Goal: Task Accomplishment & Management: Use online tool/utility

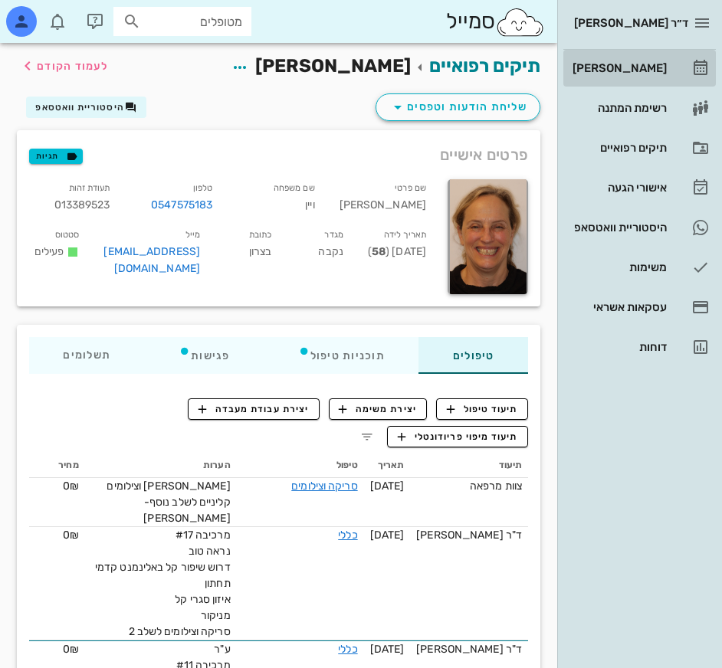
click at [673, 61] on link "[PERSON_NAME]" at bounding box center [639, 68] width 152 height 37
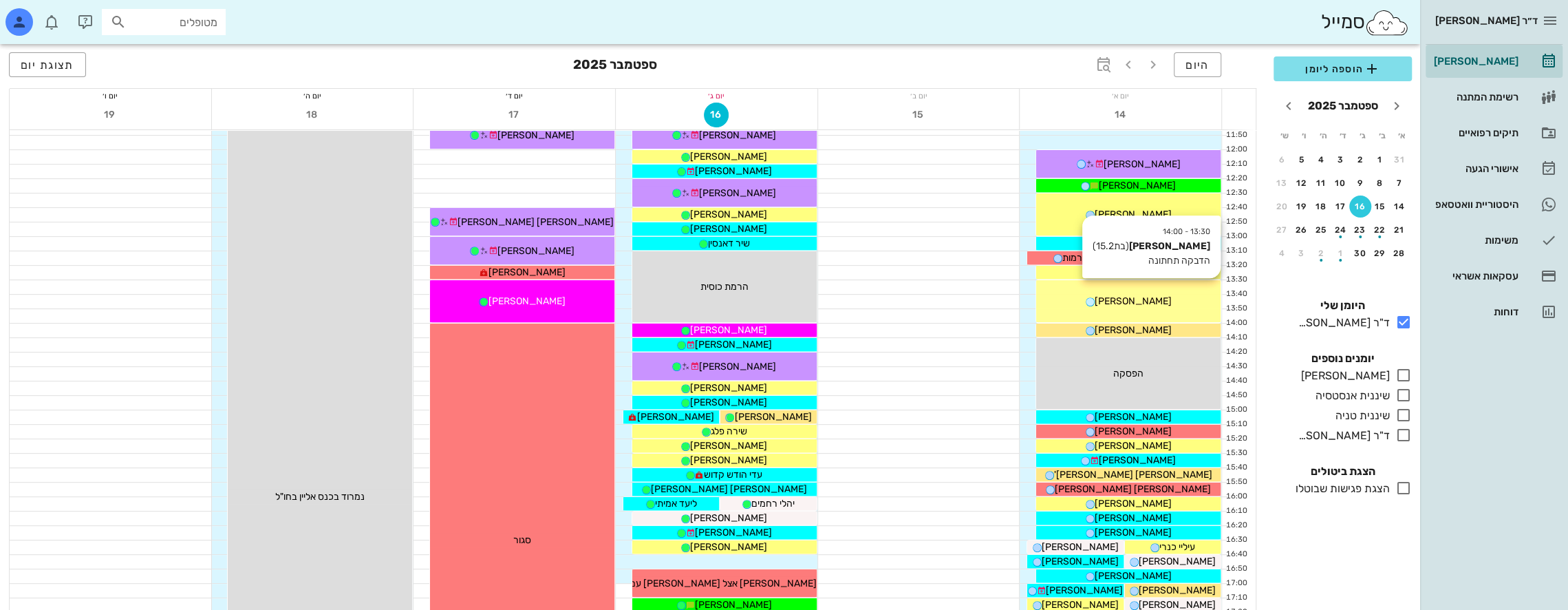
scroll to position [413, 0]
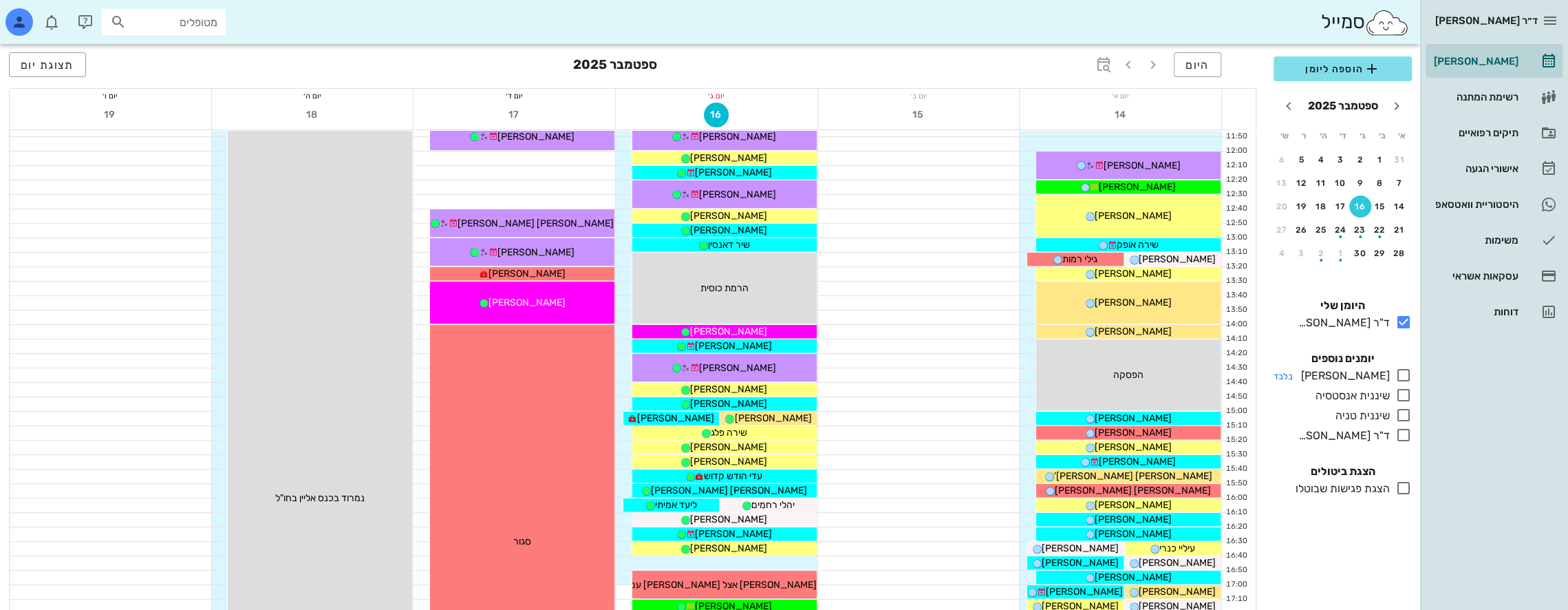
click at [647, 375] on icon at bounding box center [1403, 375] width 16 height 16
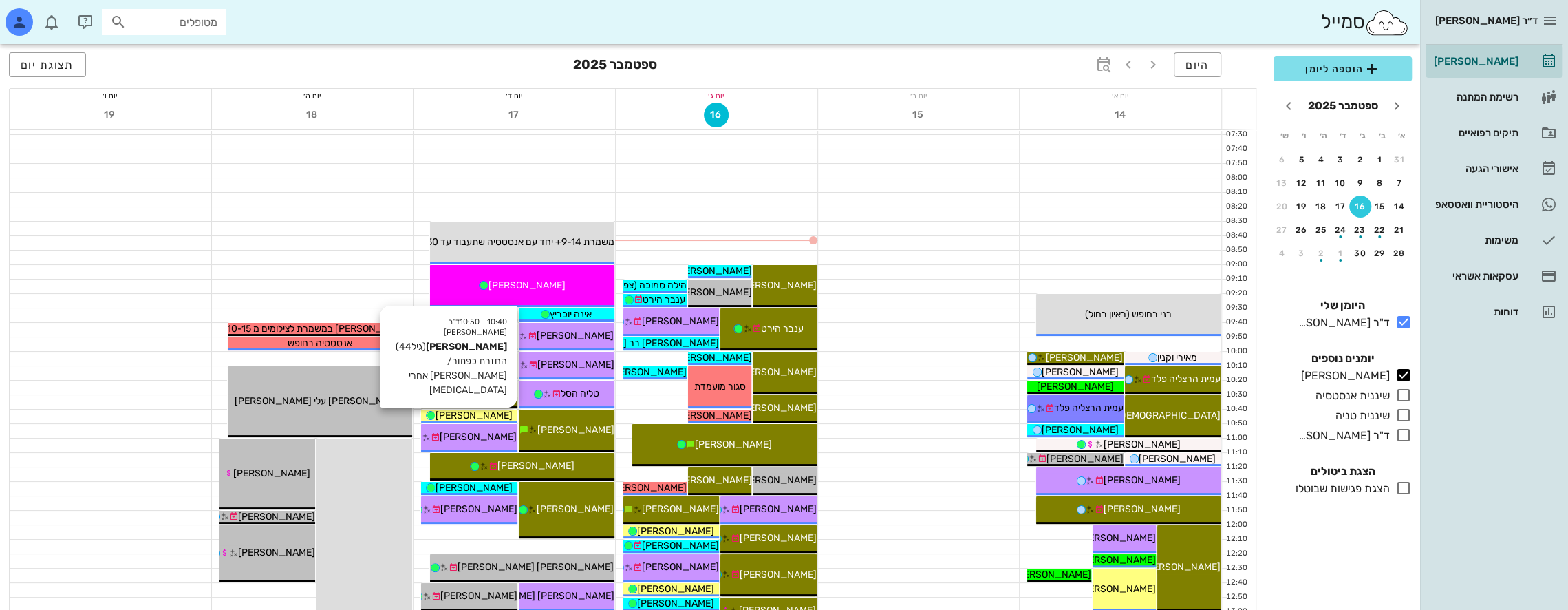
scroll to position [413, 0]
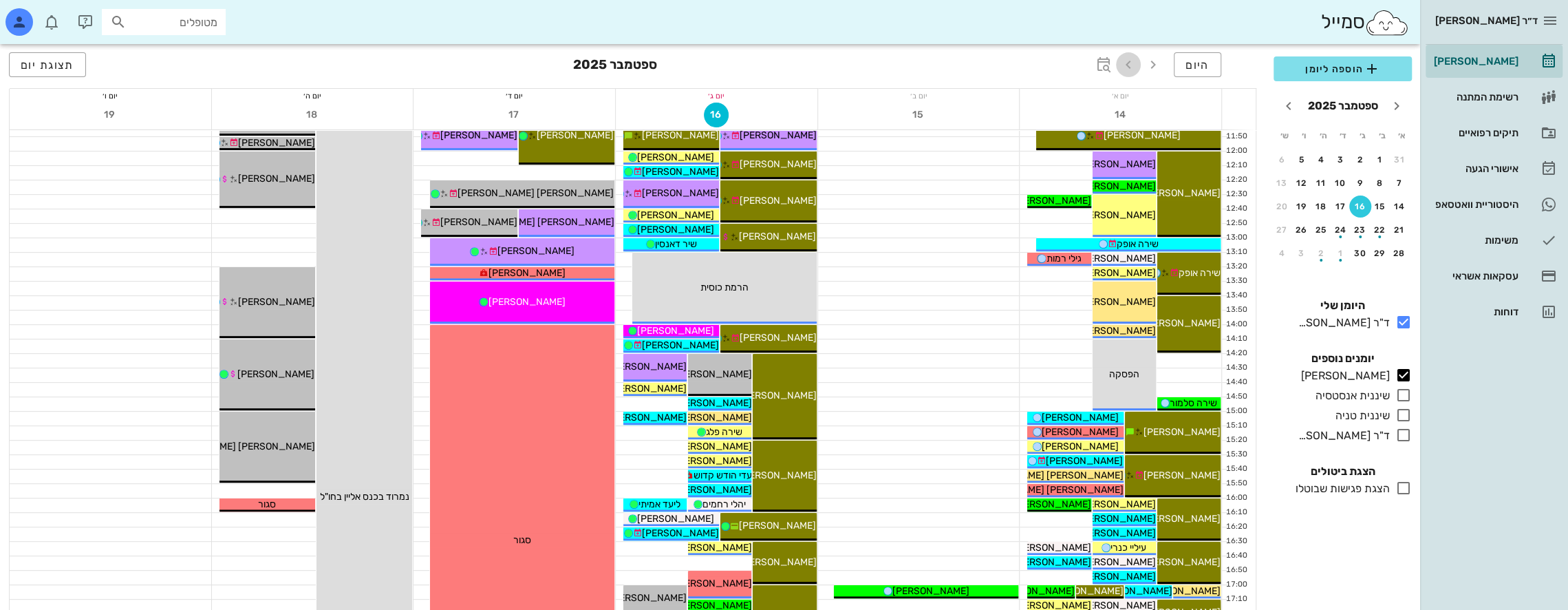
click at [647, 65] on icon "button" at bounding box center [1128, 65] width 16 height 16
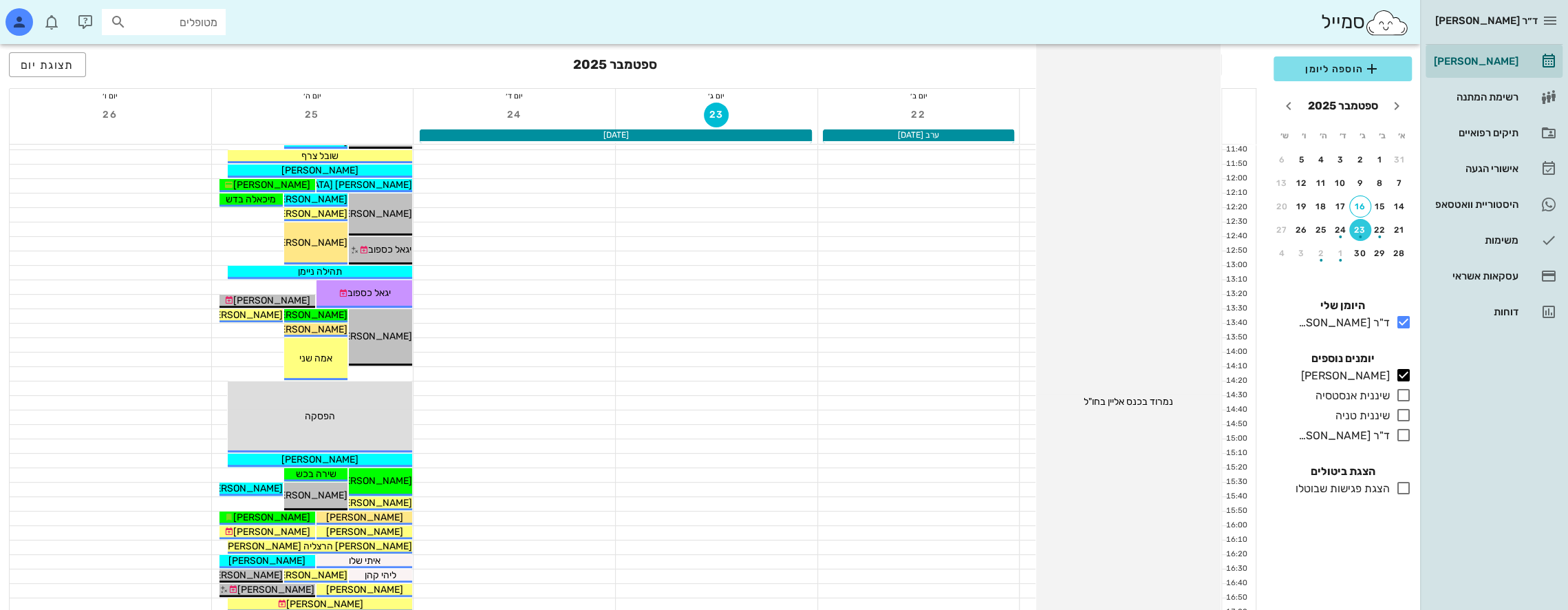
scroll to position [207, 0]
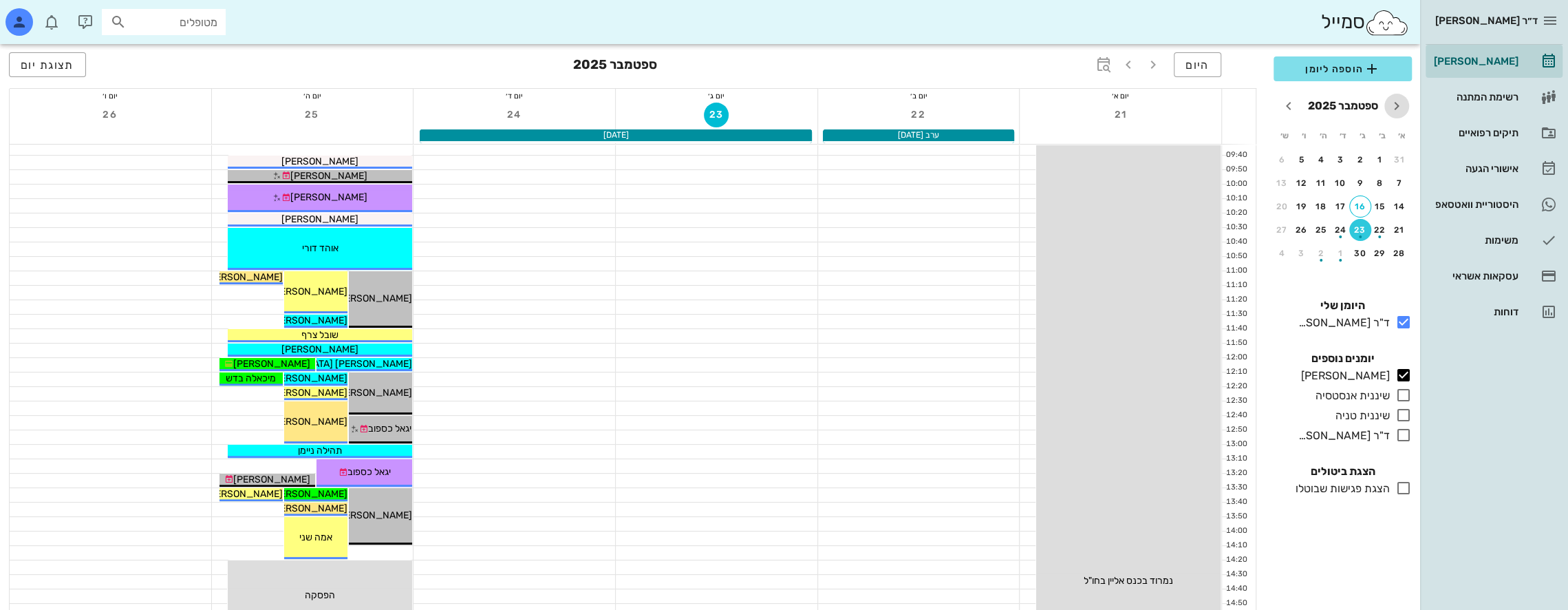
click at [647, 102] on icon "חודש שעבר" at bounding box center [1396, 106] width 16 height 16
click at [647, 66] on span "היום" at bounding box center [1197, 65] width 24 height 13
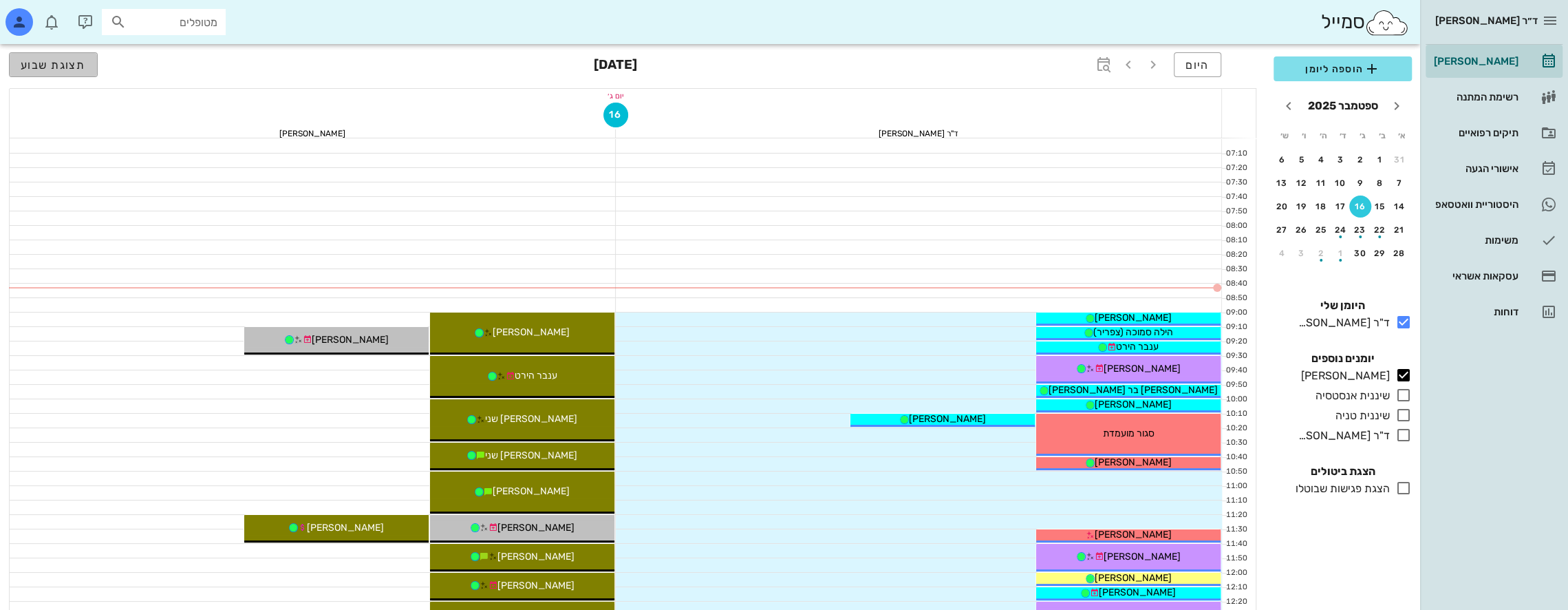
click at [58, 59] on span "תצוגת שבוע" at bounding box center [53, 65] width 66 height 13
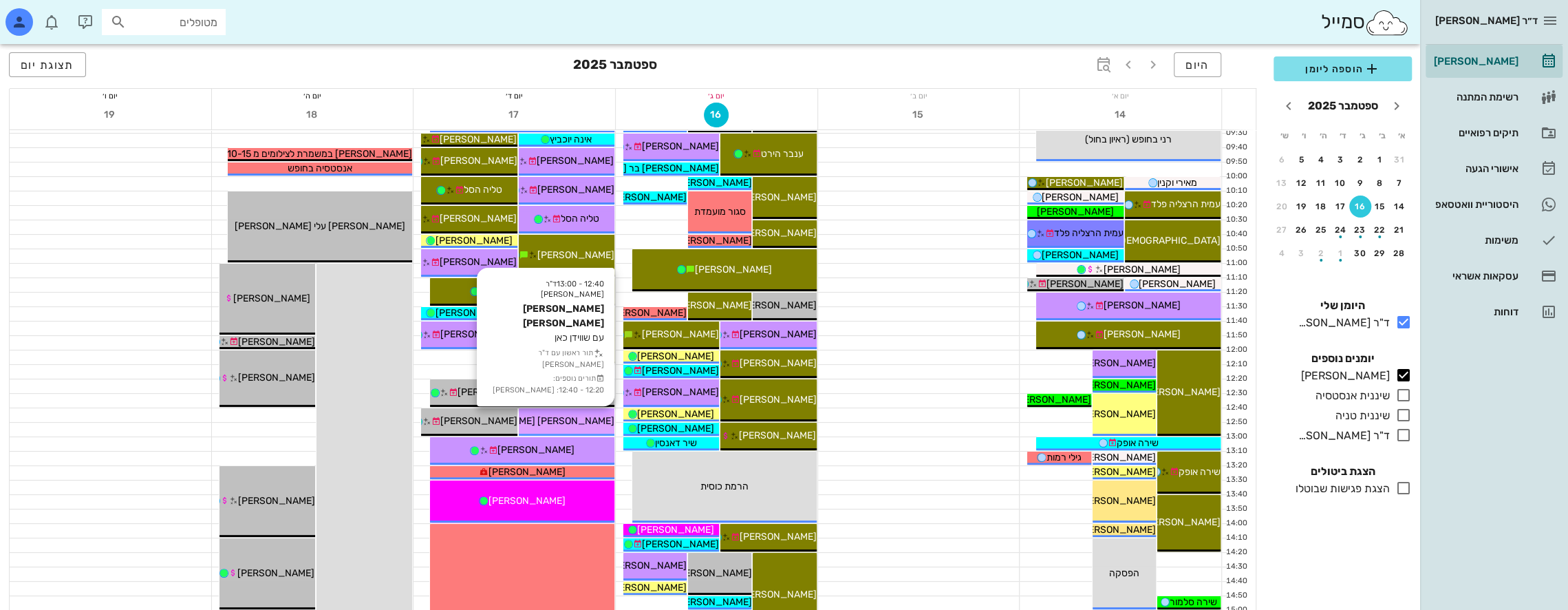
scroll to position [413, 0]
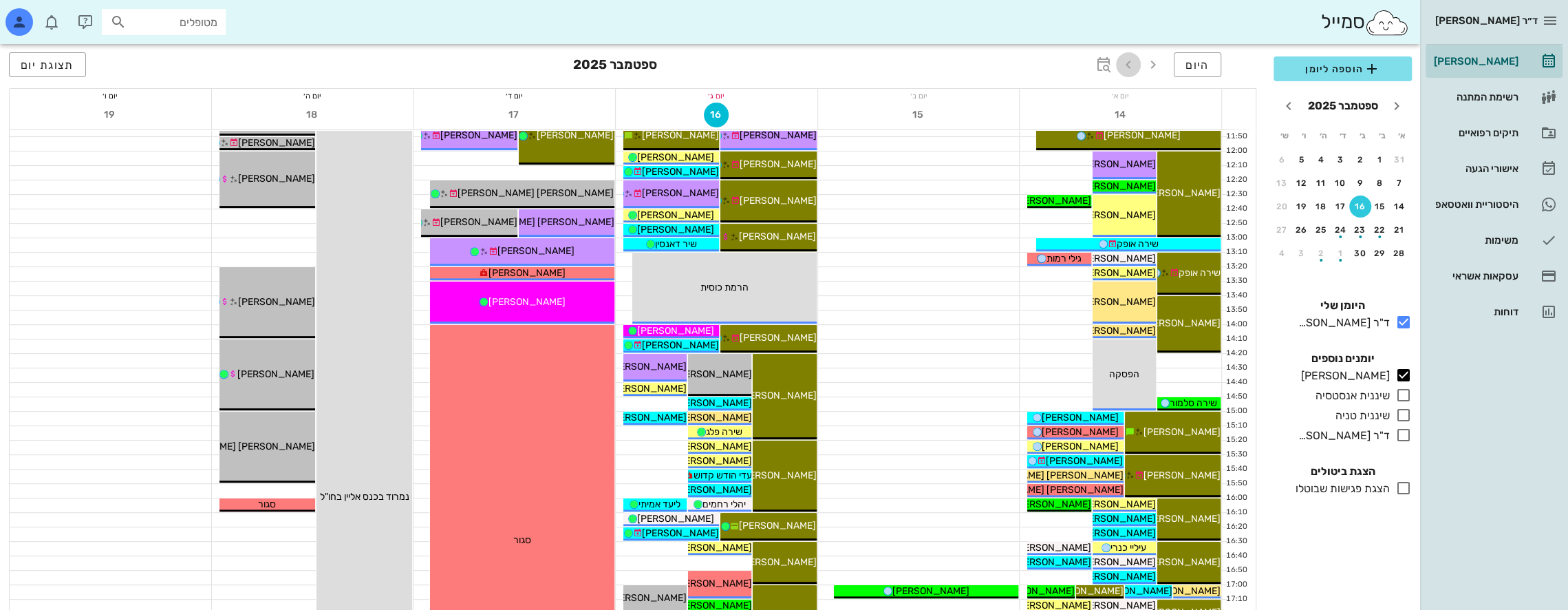
click at [647, 65] on icon "button" at bounding box center [1128, 65] width 16 height 16
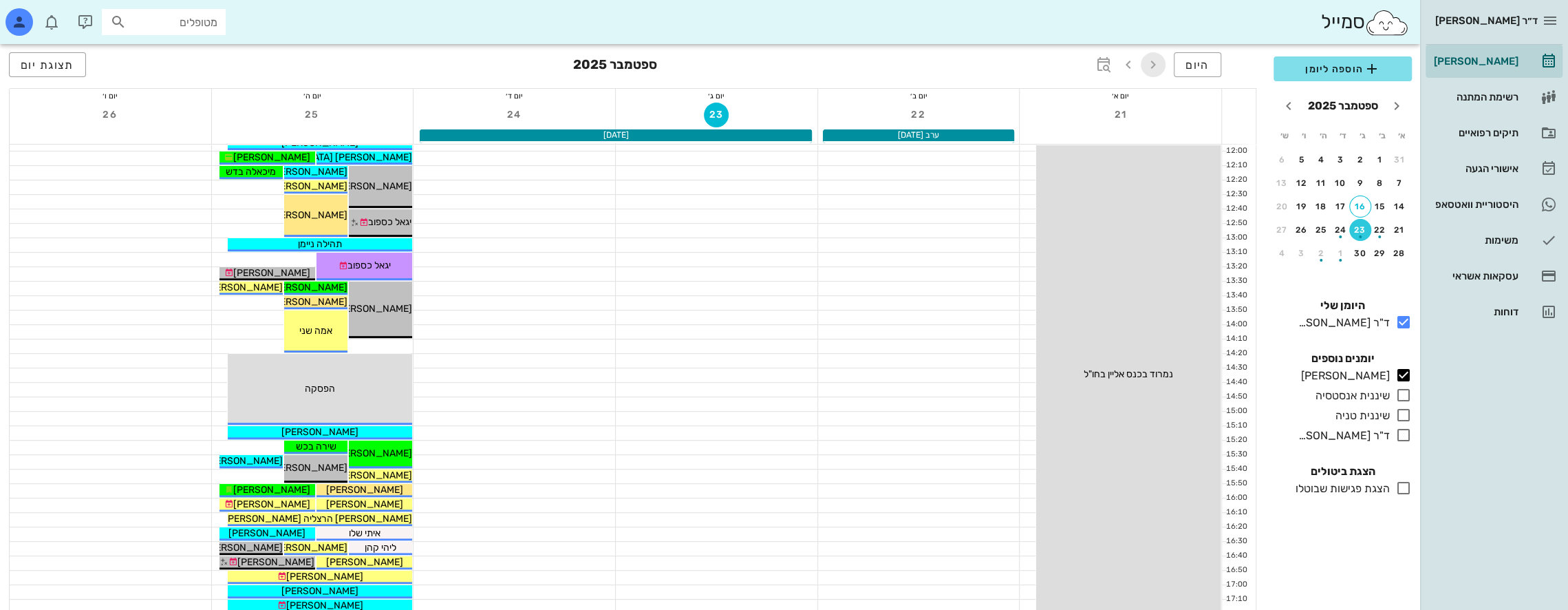
click at [647, 68] on icon "button" at bounding box center [1153, 65] width 16 height 16
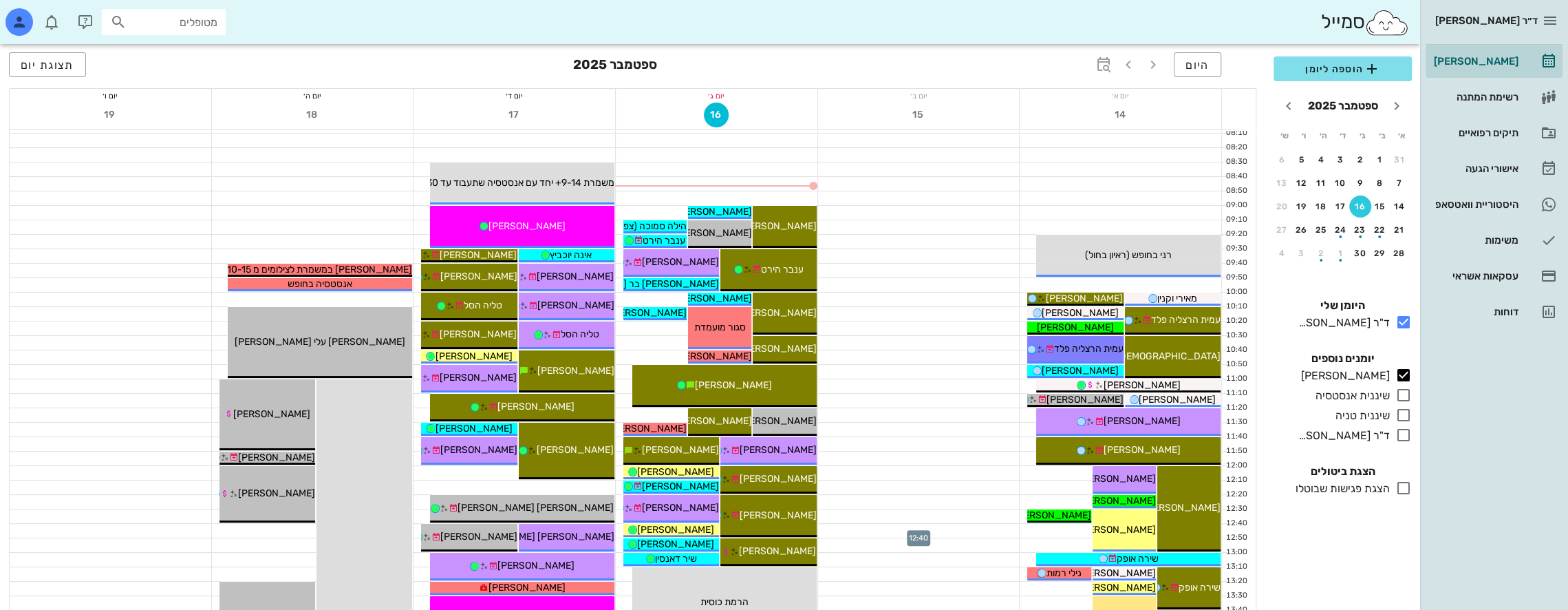
scroll to position [69, 0]
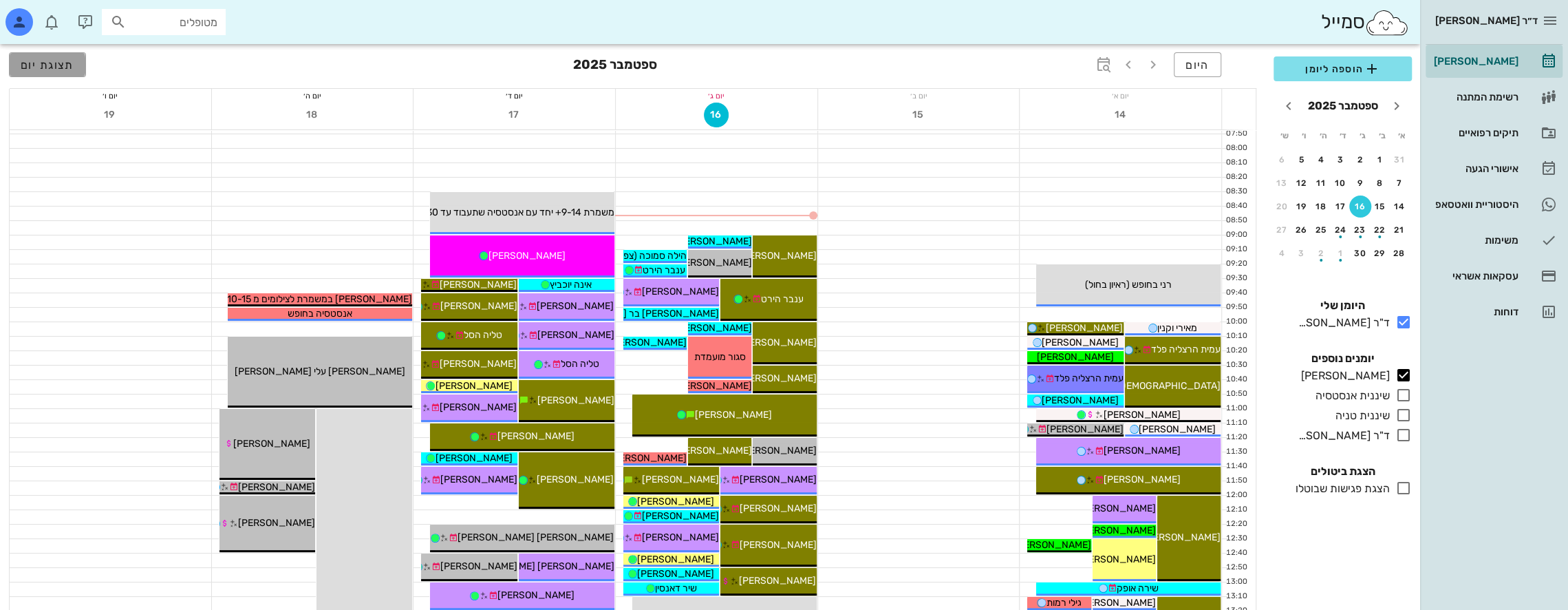
click at [60, 65] on span "תצוגת יום" at bounding box center [48, 65] width 54 height 13
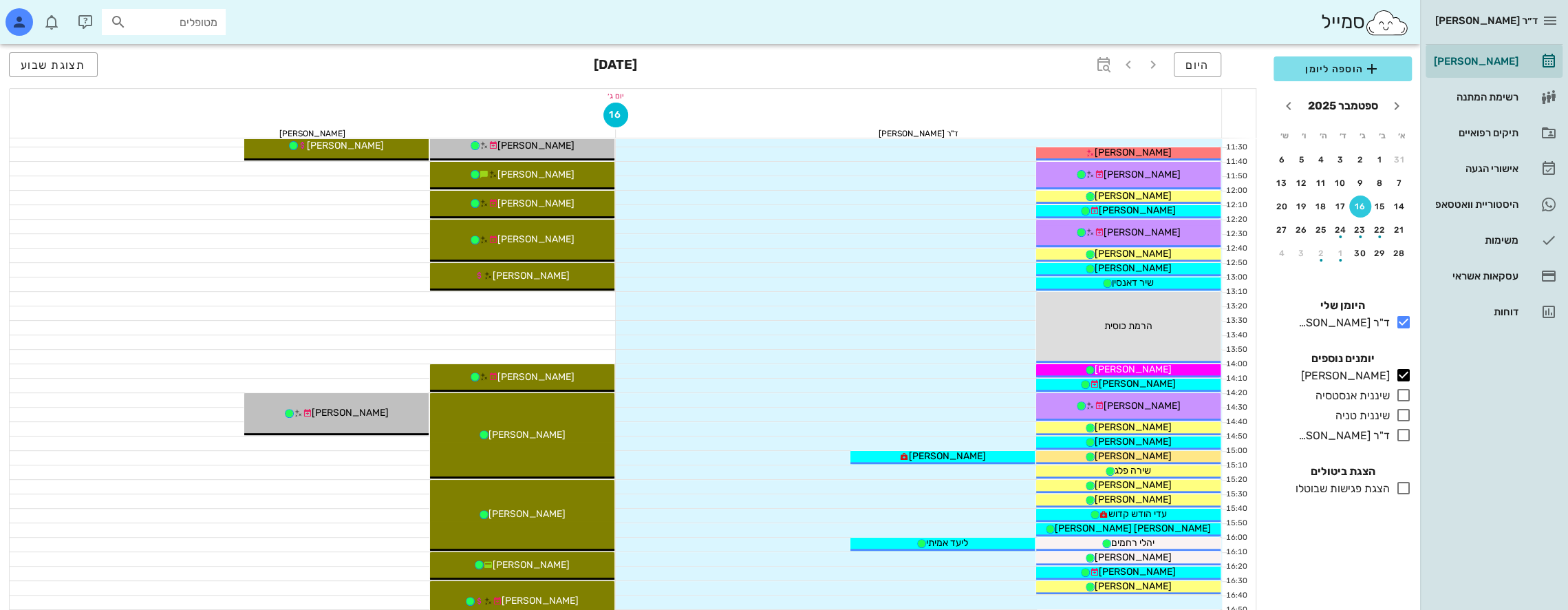
scroll to position [551, 0]
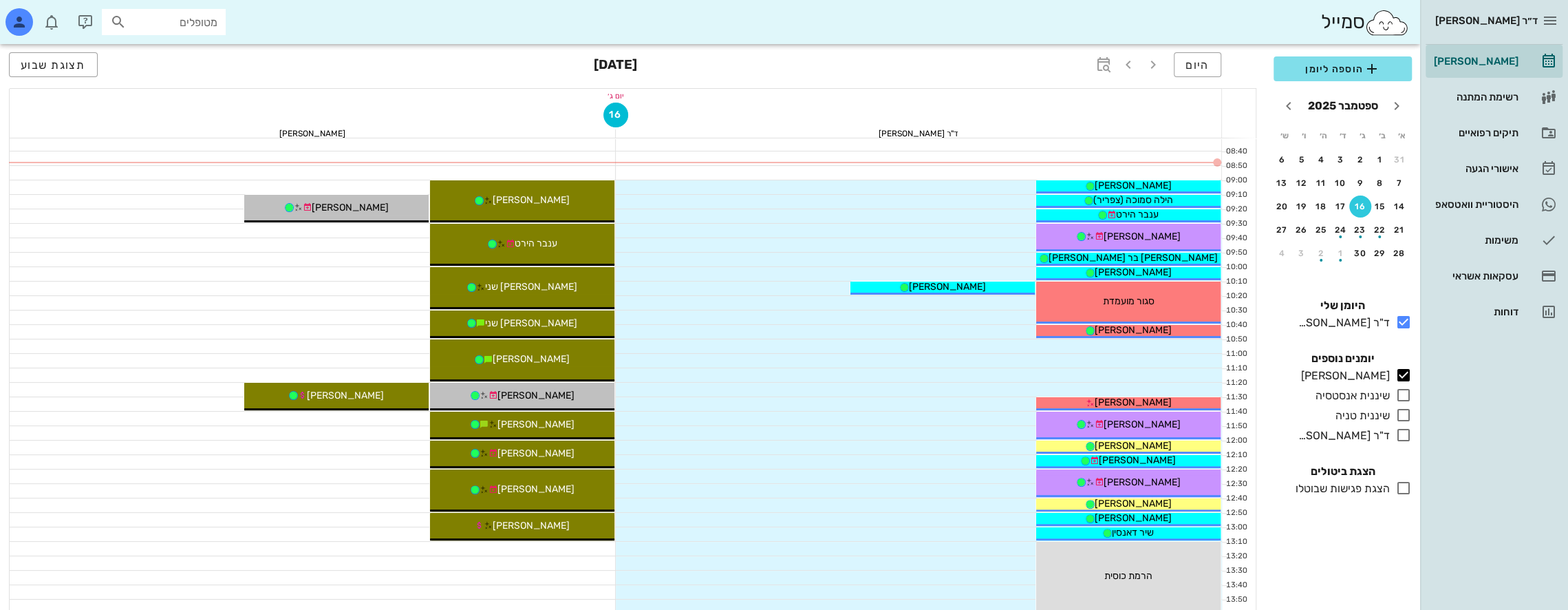
scroll to position [137, 0]
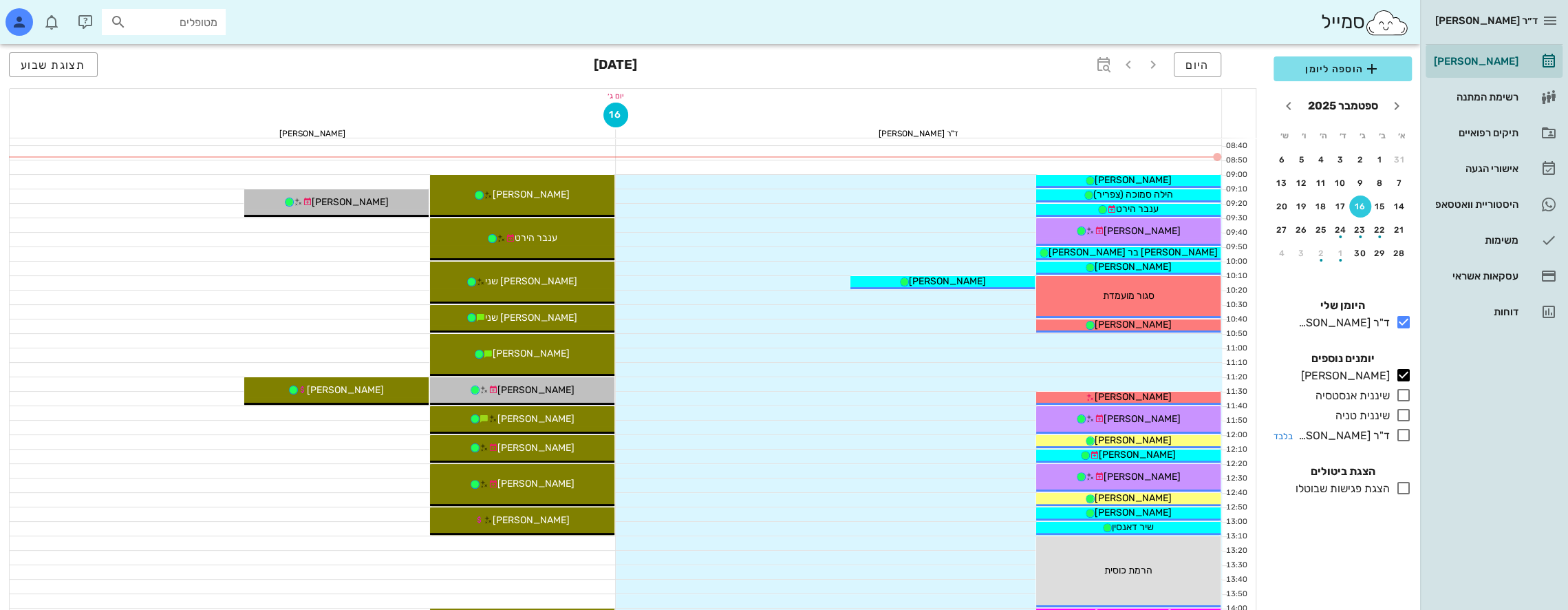
click at [1405, 432] on icon at bounding box center [1403, 435] width 16 height 16
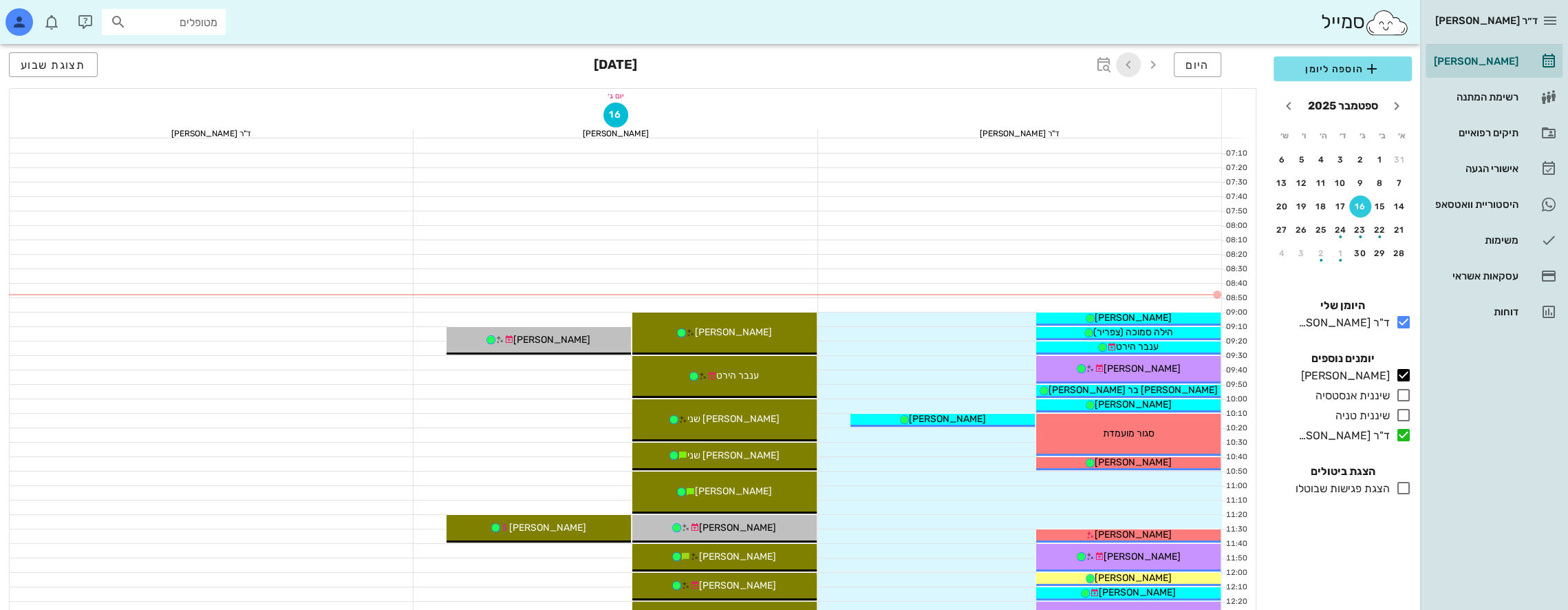
click at [1133, 68] on icon "button" at bounding box center [1128, 65] width 16 height 16
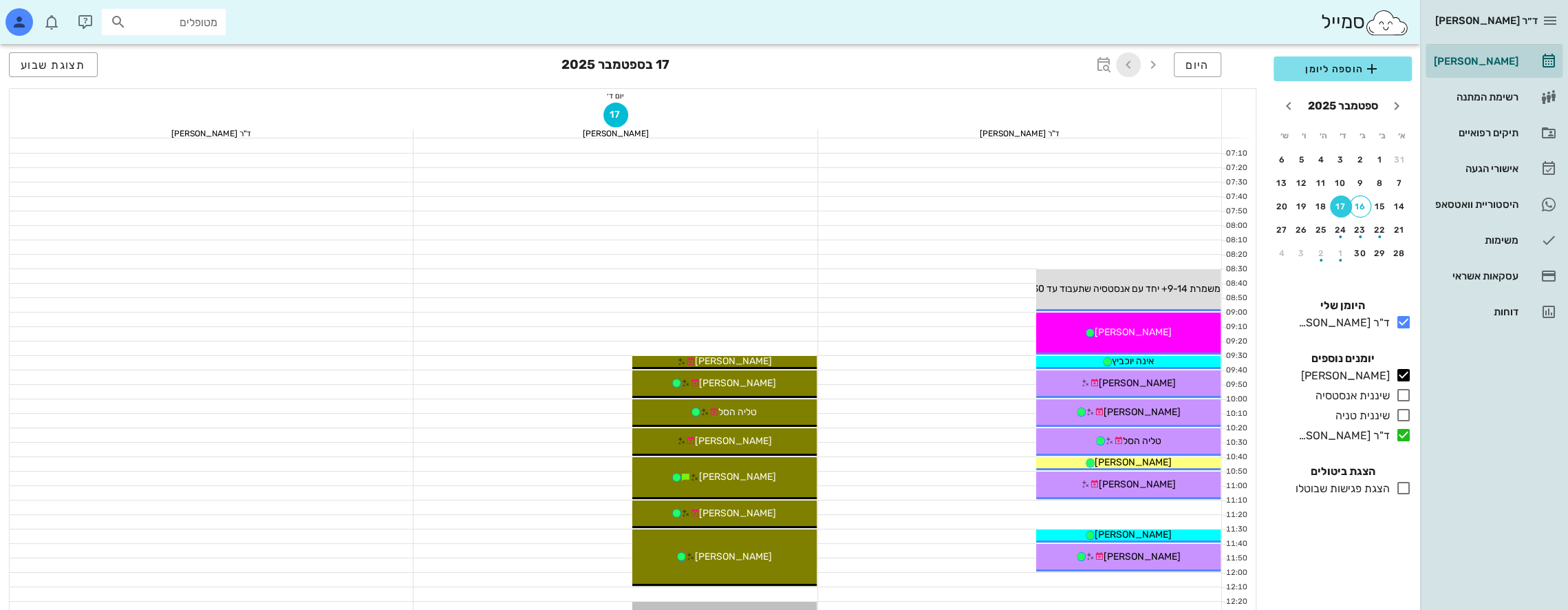
click at [1133, 63] on icon "button" at bounding box center [1128, 65] width 16 height 16
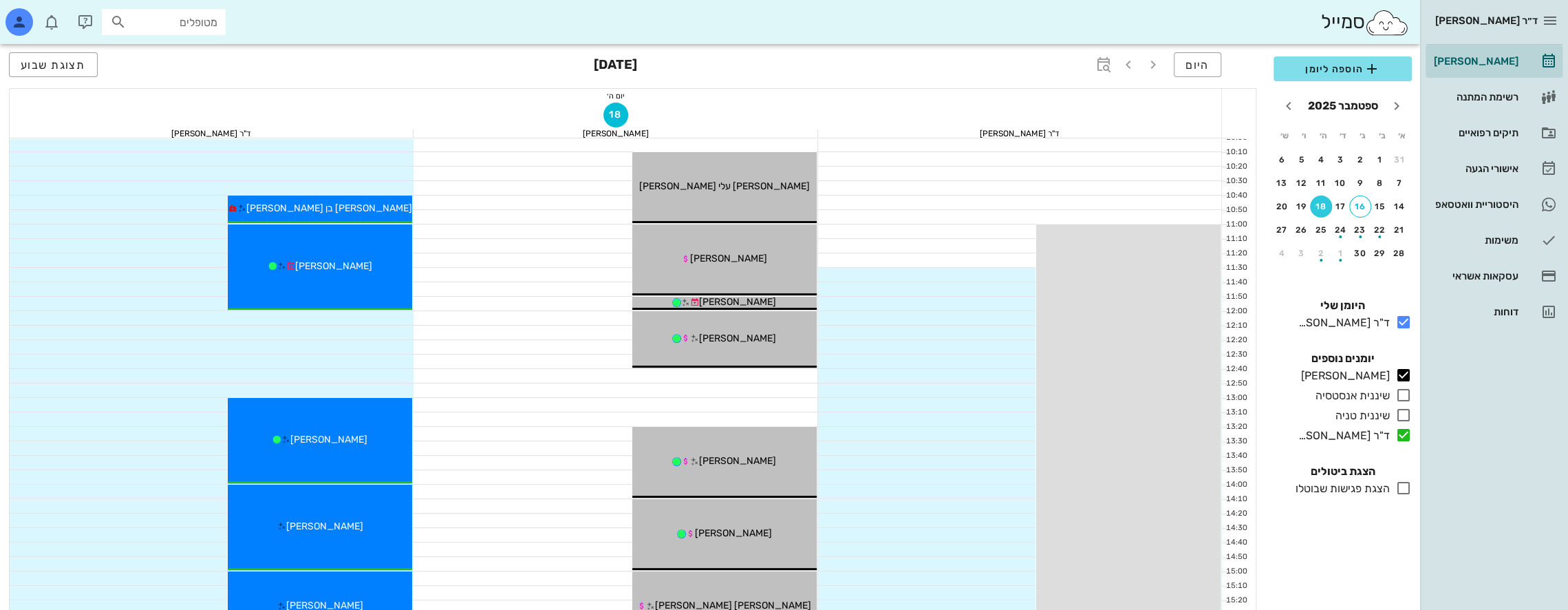
scroll to position [207, 0]
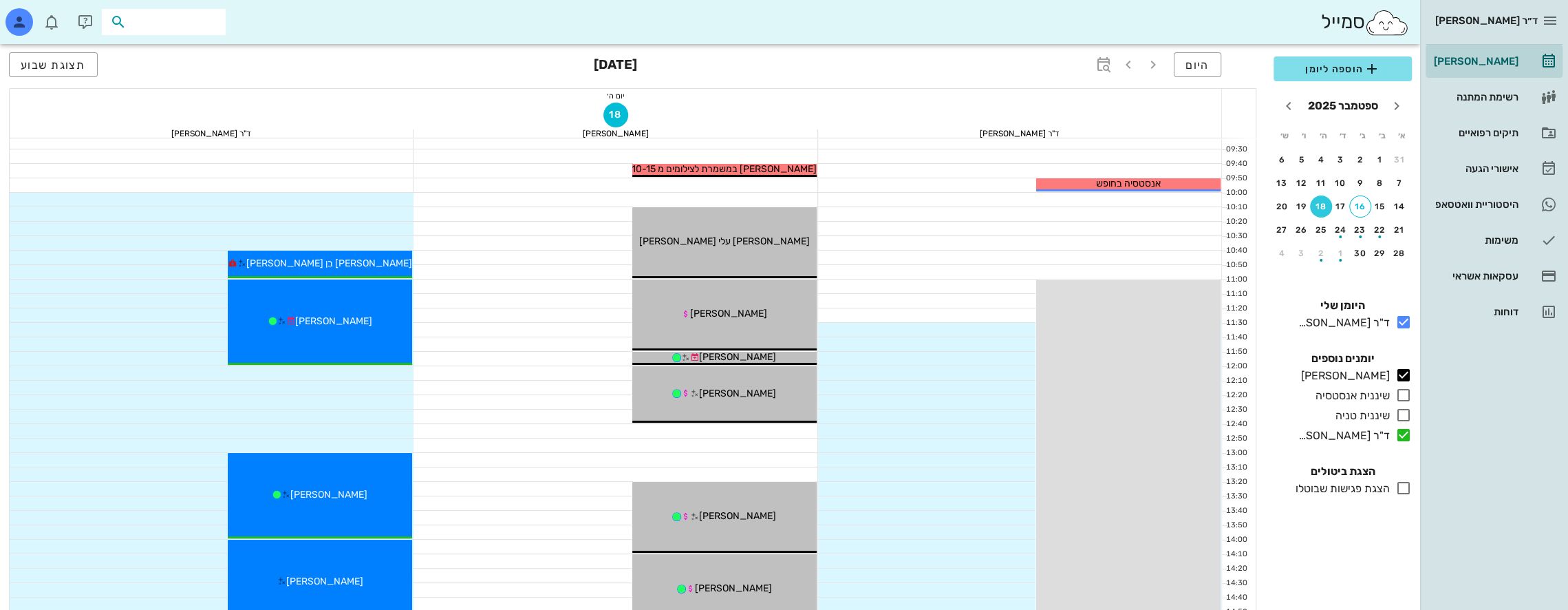
click at [176, 25] on input "text" at bounding box center [173, 22] width 88 height 18
type input "d"
type input "B"
type input "[PERSON_NAME]"
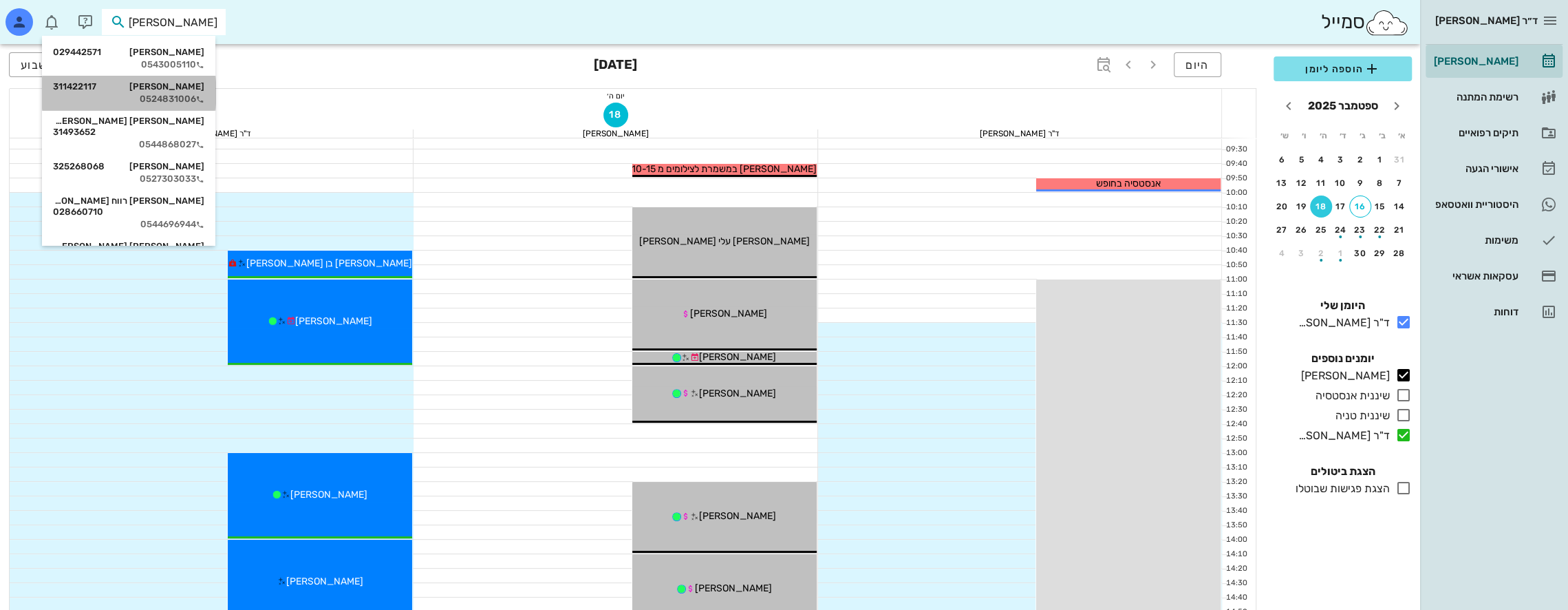
click at [203, 97] on div "0524831006" at bounding box center [128, 99] width 152 height 11
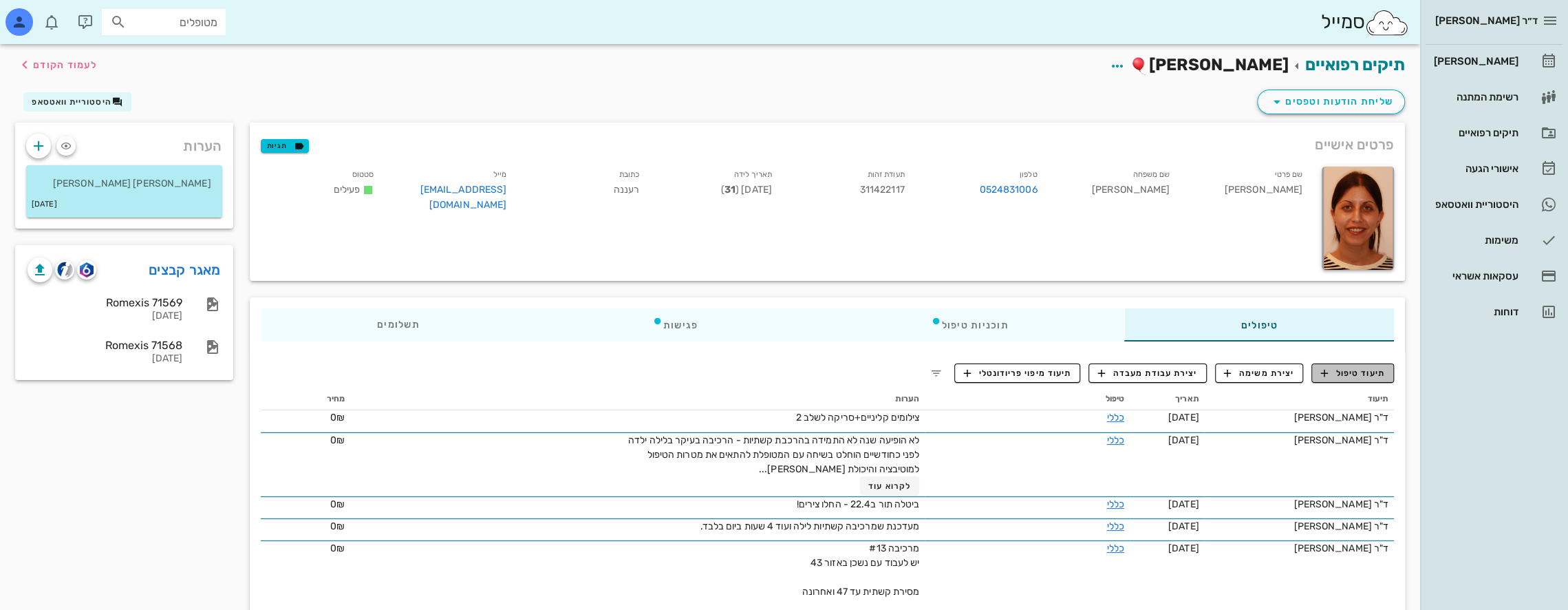
click at [1353, 372] on span "תיעוד טיפול" at bounding box center [1352, 373] width 64 height 13
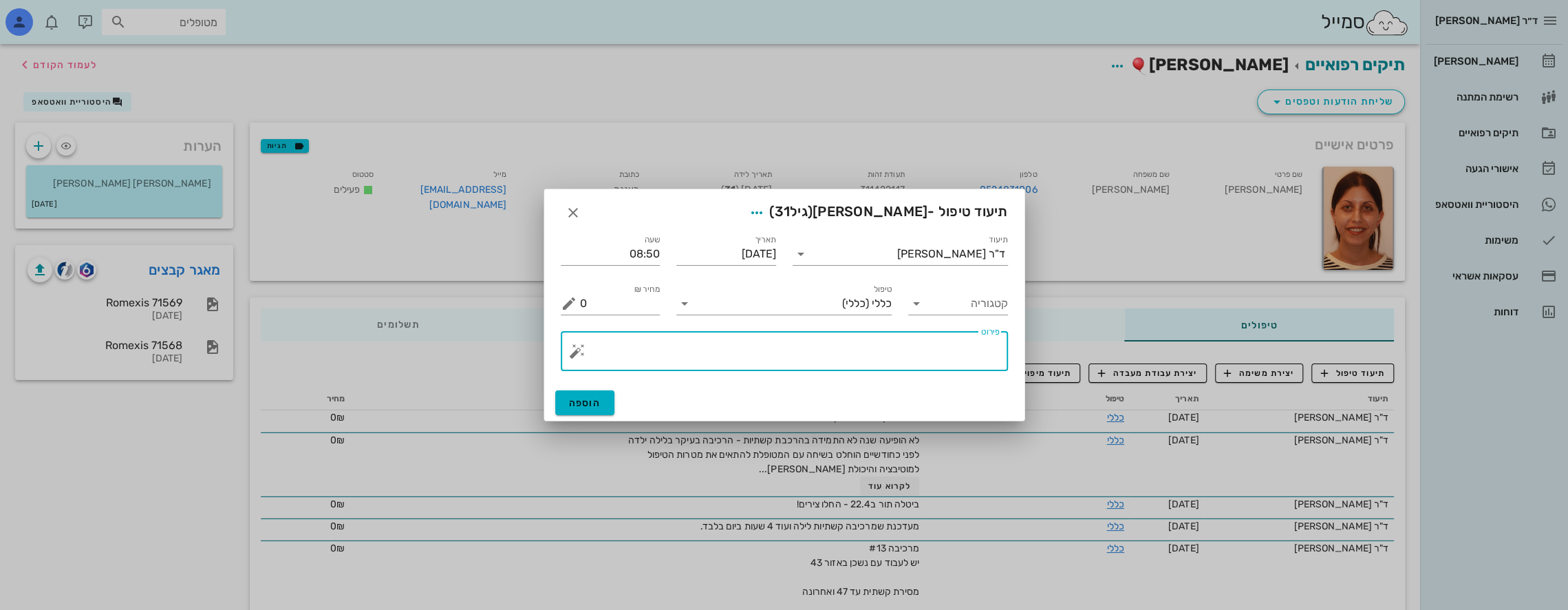
click at [930, 346] on textarea "פירוט" at bounding box center [789, 354] width 419 height 33
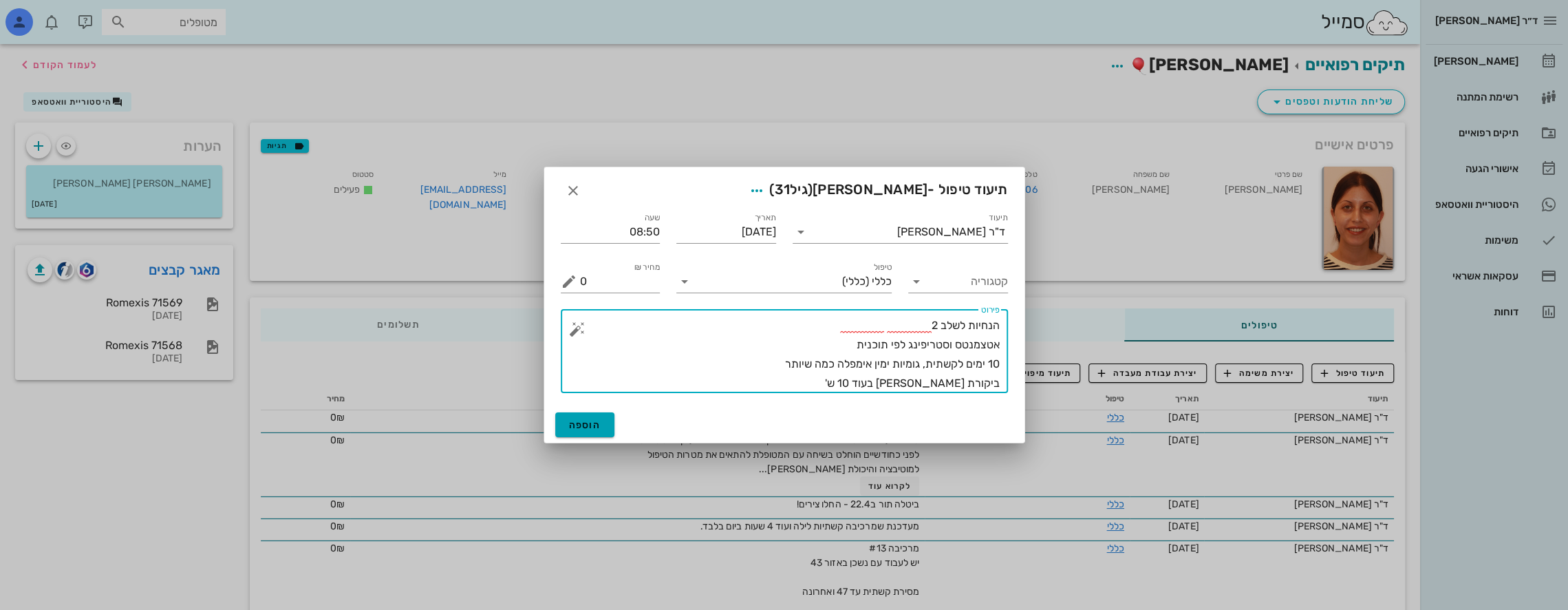
type textarea "הנחיות לשלב 2 אטצמנטס וסטריפינג לפי תוכנית 10 ימים לקשתית, גומיות ימין אימפלה כ…"
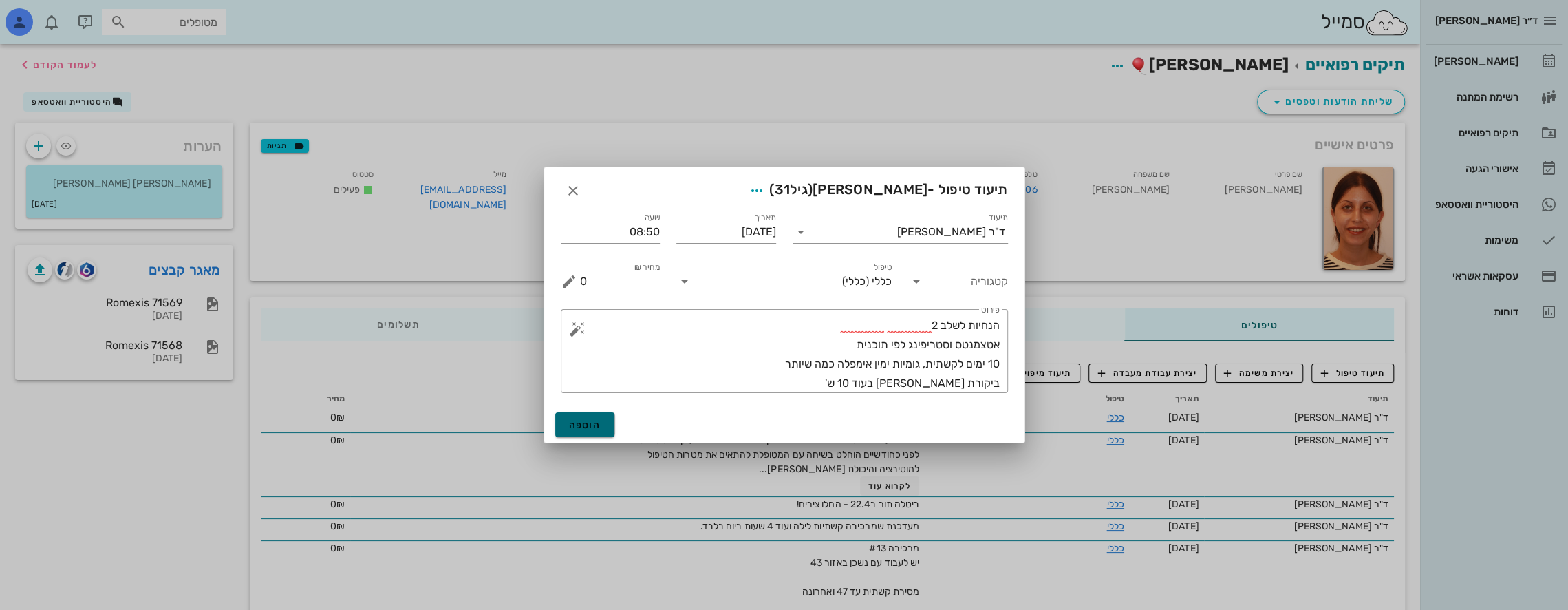
click at [566, 419] on button "הוספה" at bounding box center [585, 425] width 60 height 25
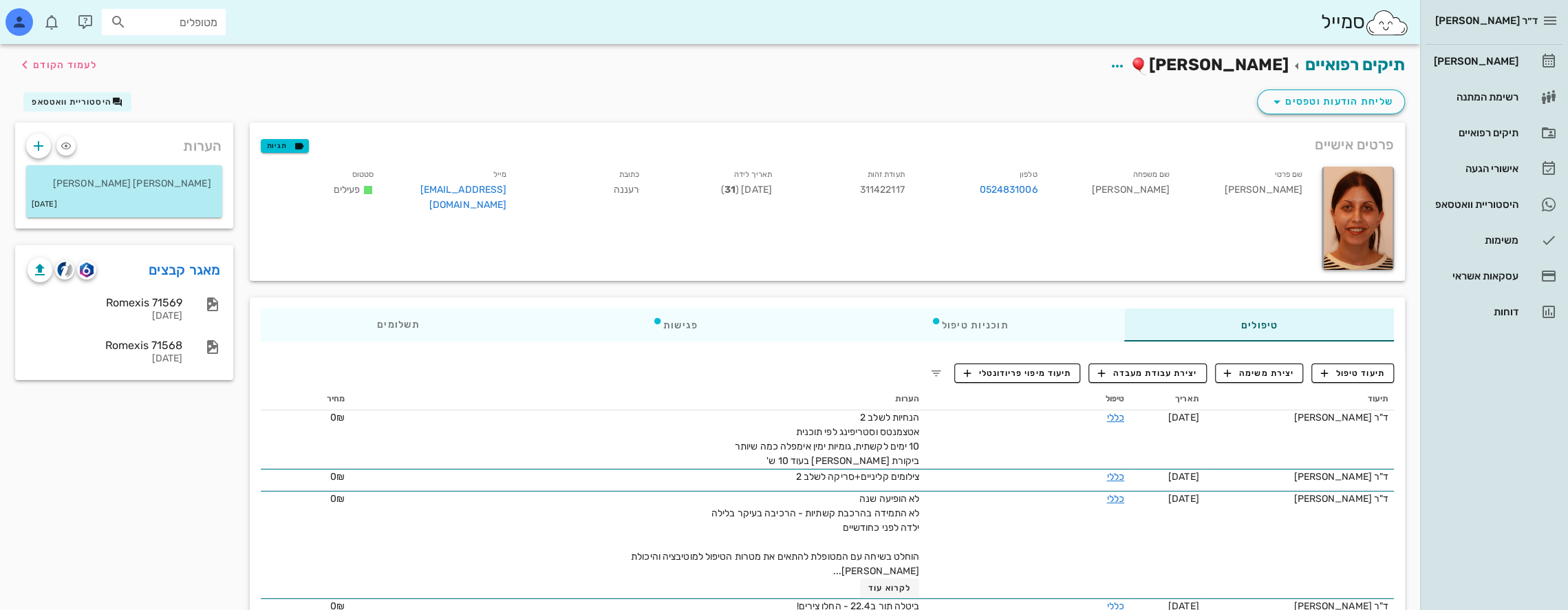
click at [181, 22] on input "מטופלים" at bounding box center [173, 22] width 88 height 18
type input "x"
type input "[PERSON_NAME]"
click at [194, 55] on div "[PERSON_NAME] 033593039" at bounding box center [138, 52] width 152 height 11
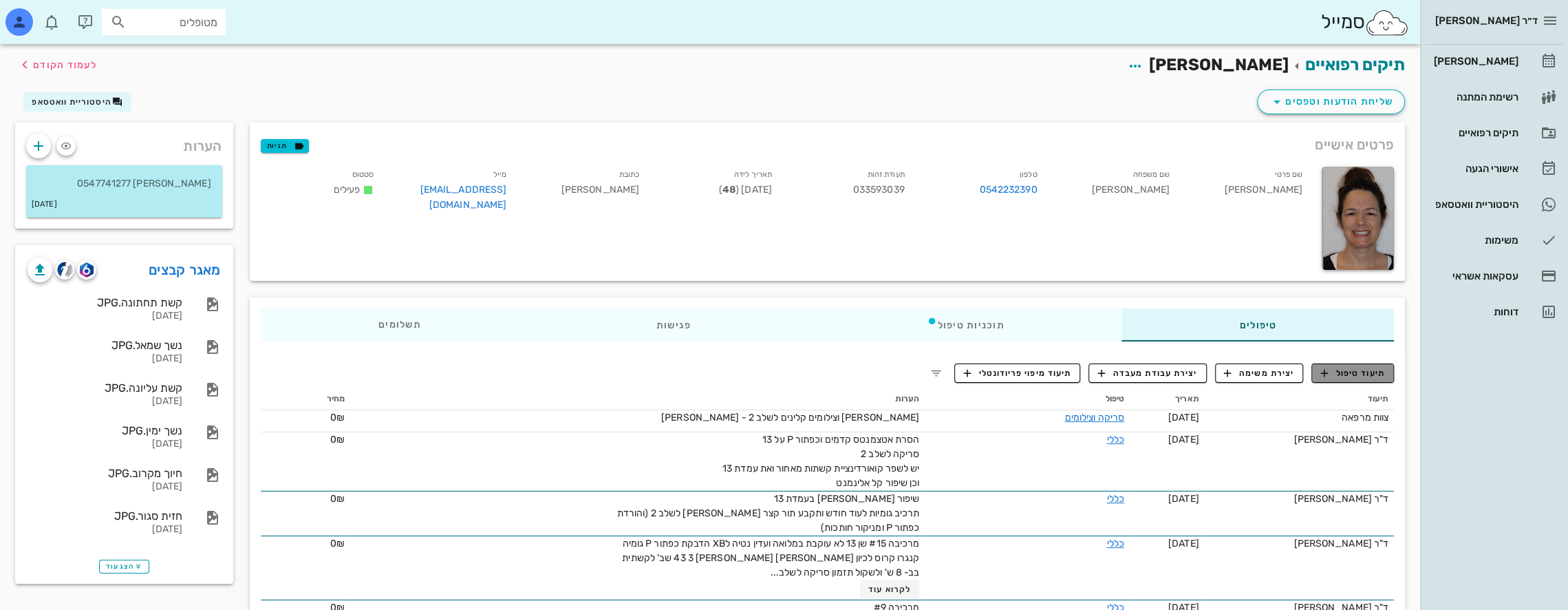
click at [1346, 366] on button "תיעוד טיפול" at bounding box center [1352, 372] width 83 height 19
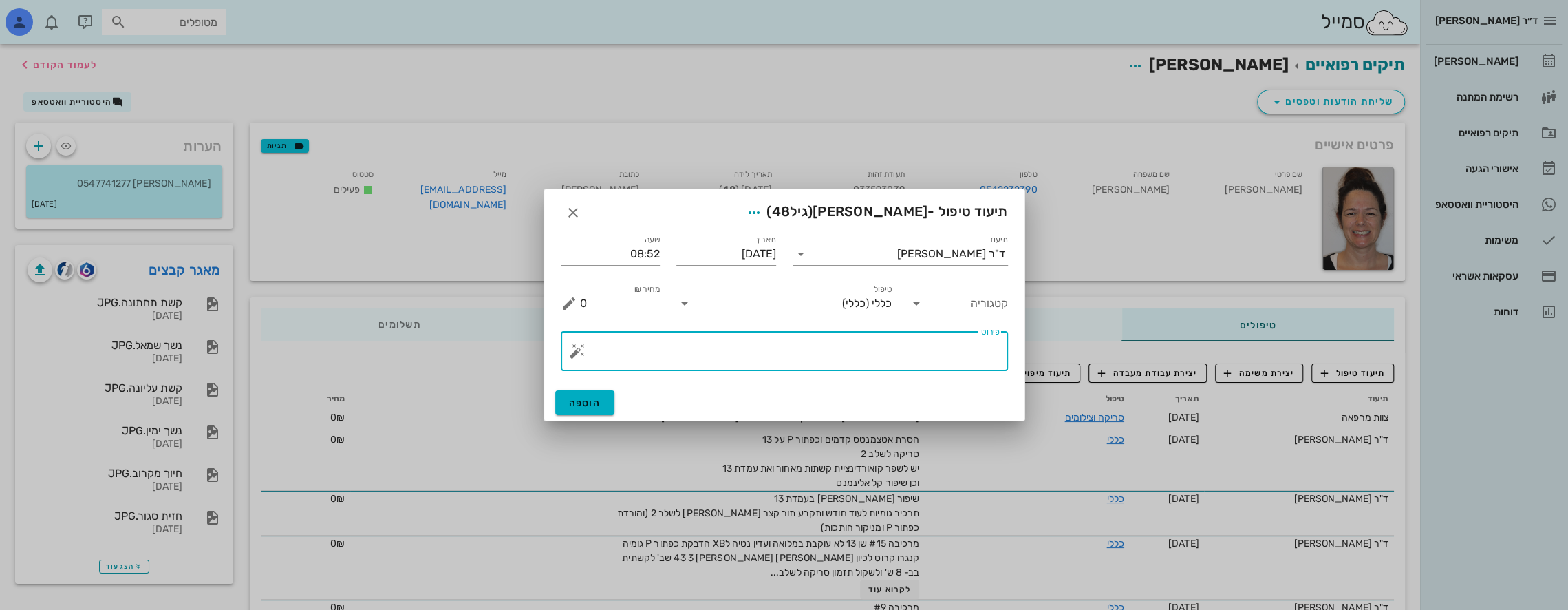
click at [940, 341] on textarea "פירוט" at bounding box center [789, 354] width 419 height 33
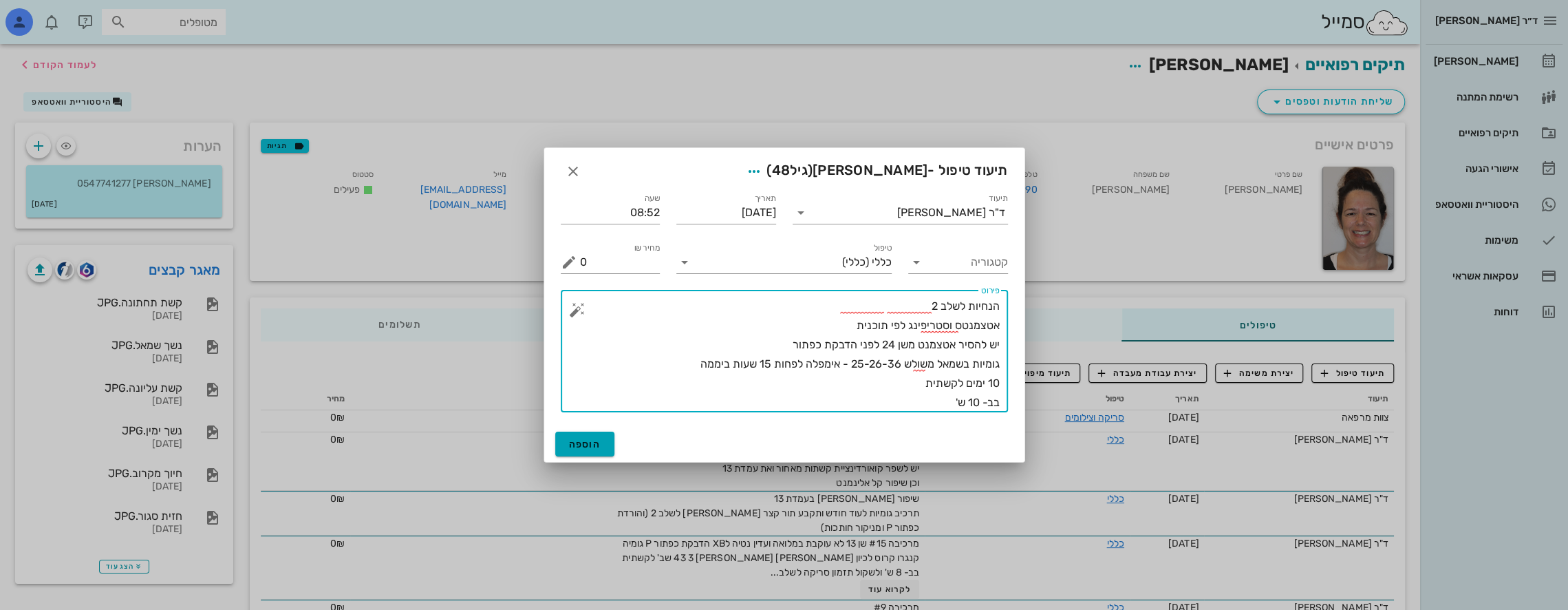
type textarea "הנחיות לשלב 2 אטצמנטס וסטריפינג לפי תוכנית יש להסיר אטצמנט משן 24 לפני הדבקת כפ…"
click at [590, 443] on span "הוספה" at bounding box center [585, 444] width 32 height 12
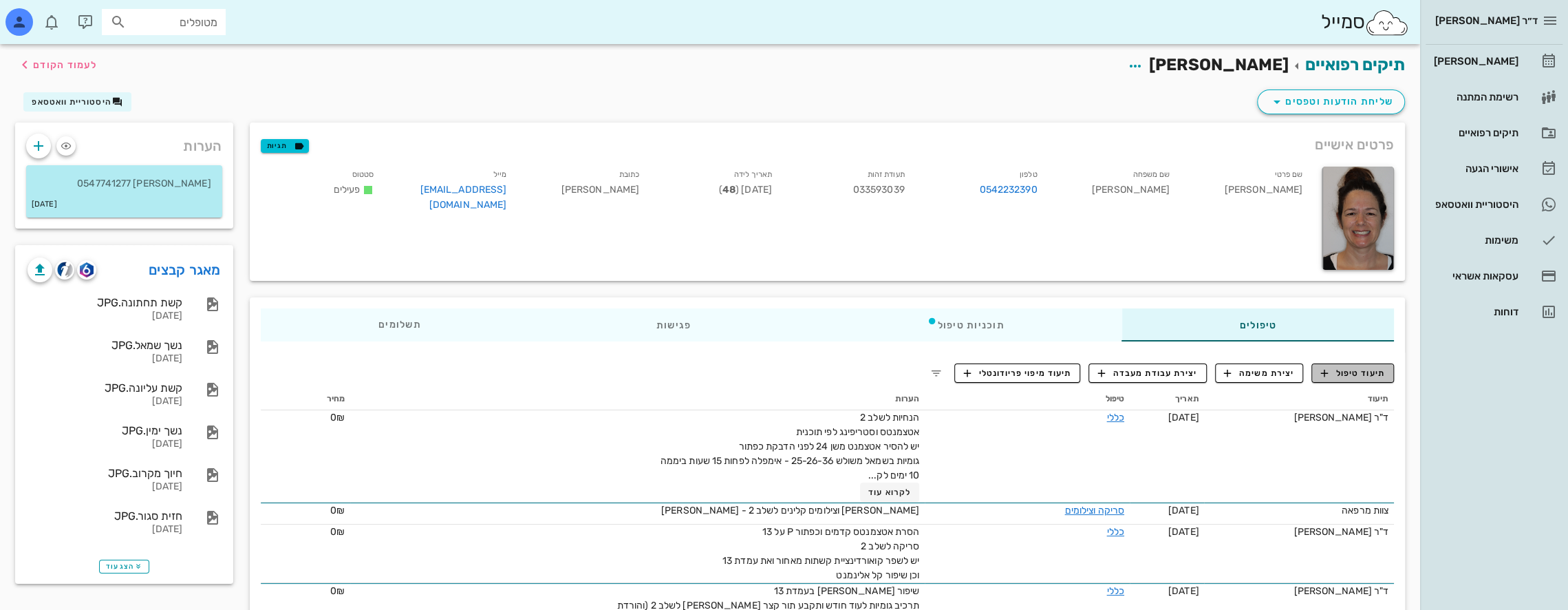
click at [1351, 372] on span "תיעוד טיפול" at bounding box center [1352, 373] width 64 height 13
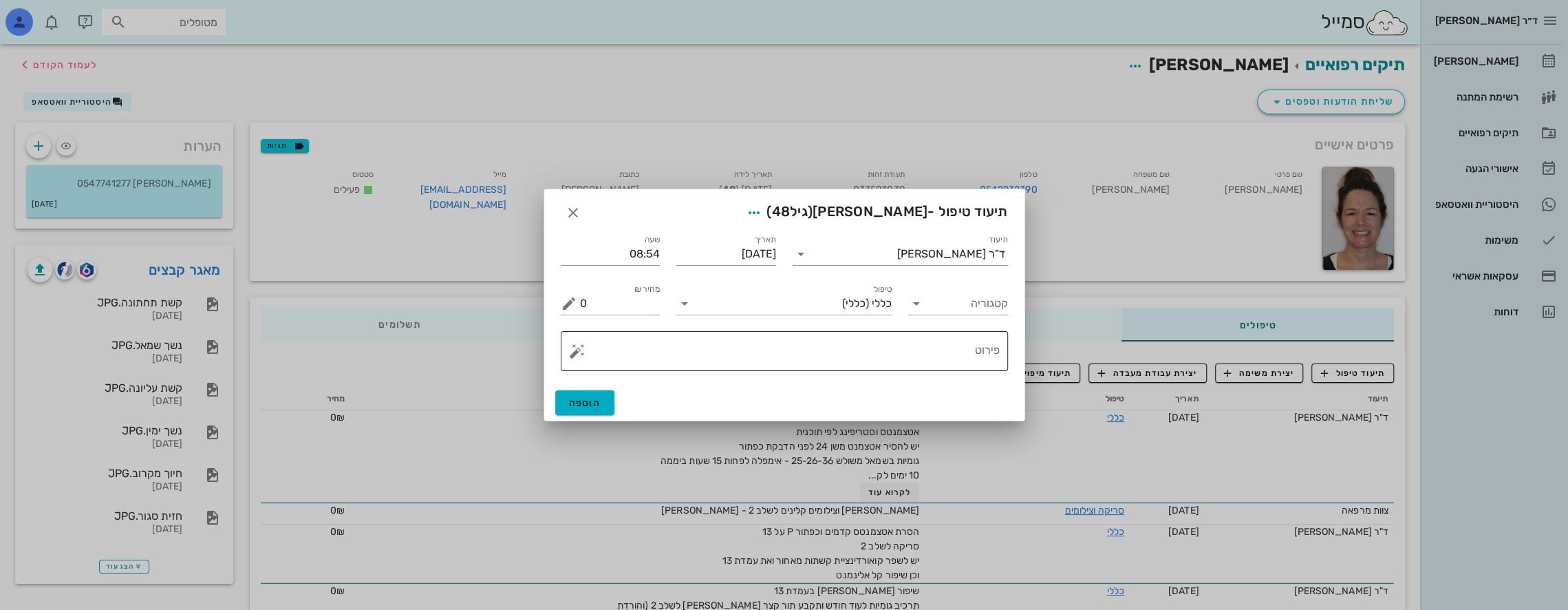
click at [931, 342] on textarea "פירוט" at bounding box center [789, 354] width 419 height 33
type textarea "v"
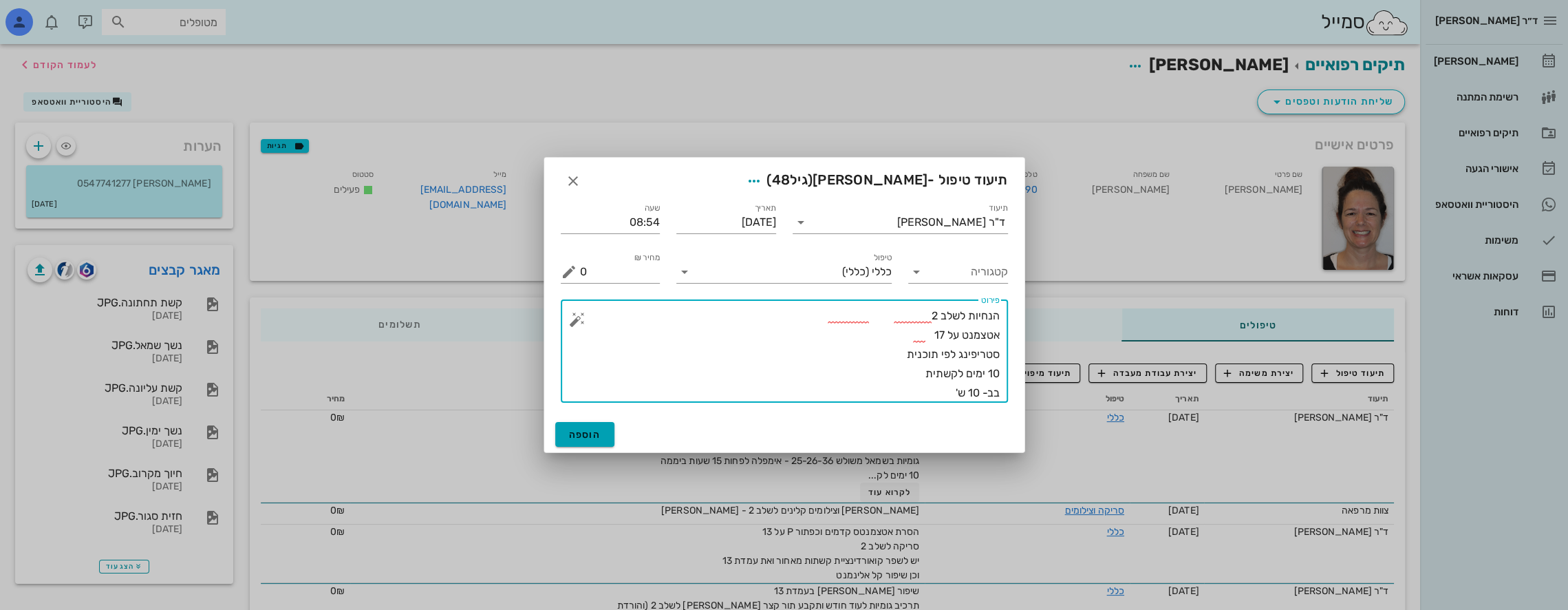
type textarea "הנחיות לשלב 2 אטצמנט על 17 סטריפינג לפי תוכנית 10 ימים לקשתית בב- 10 ש'"
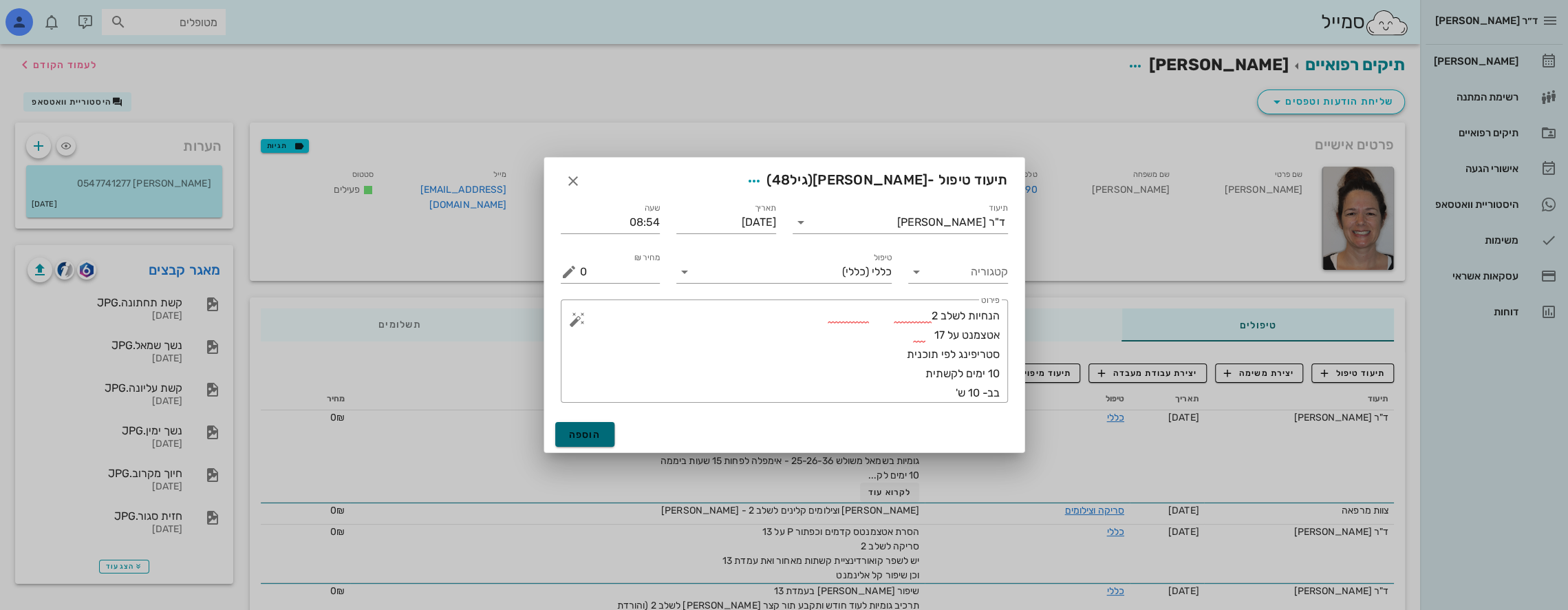
click at [593, 434] on span "הוספה" at bounding box center [585, 434] width 32 height 12
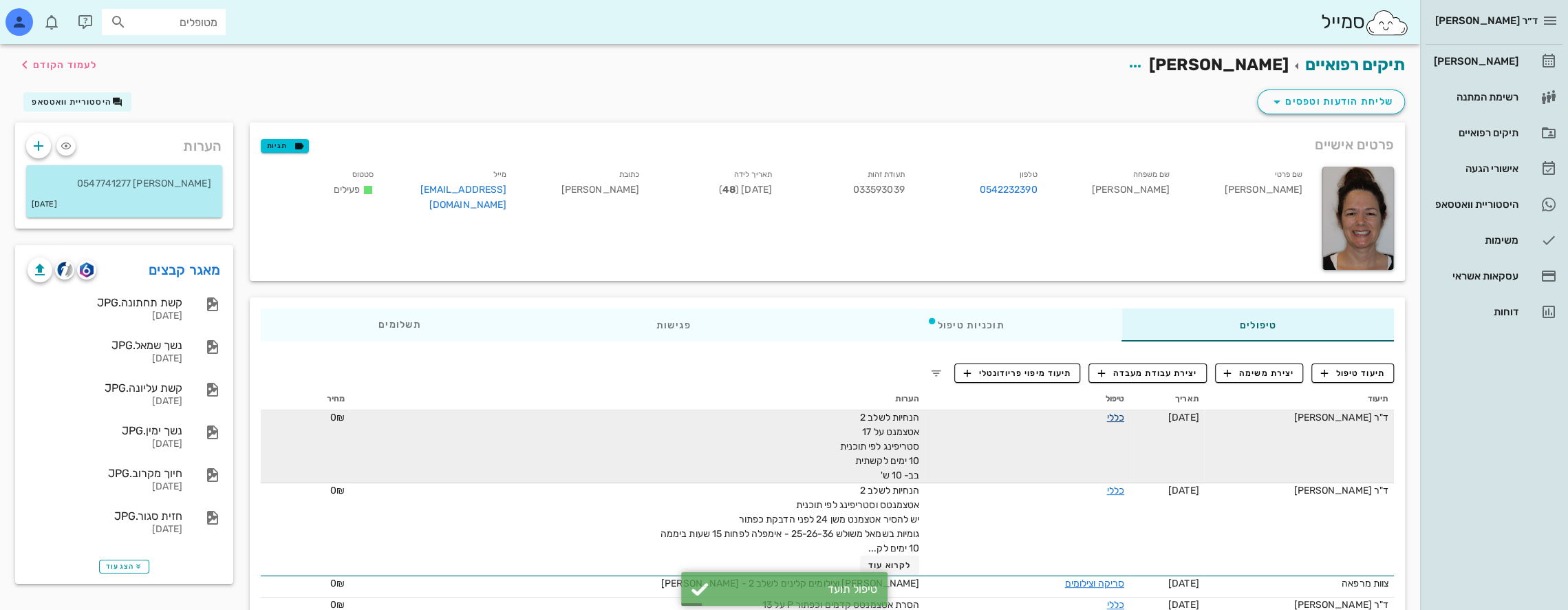
click at [1106, 420] on link "כללי" at bounding box center [1114, 417] width 17 height 12
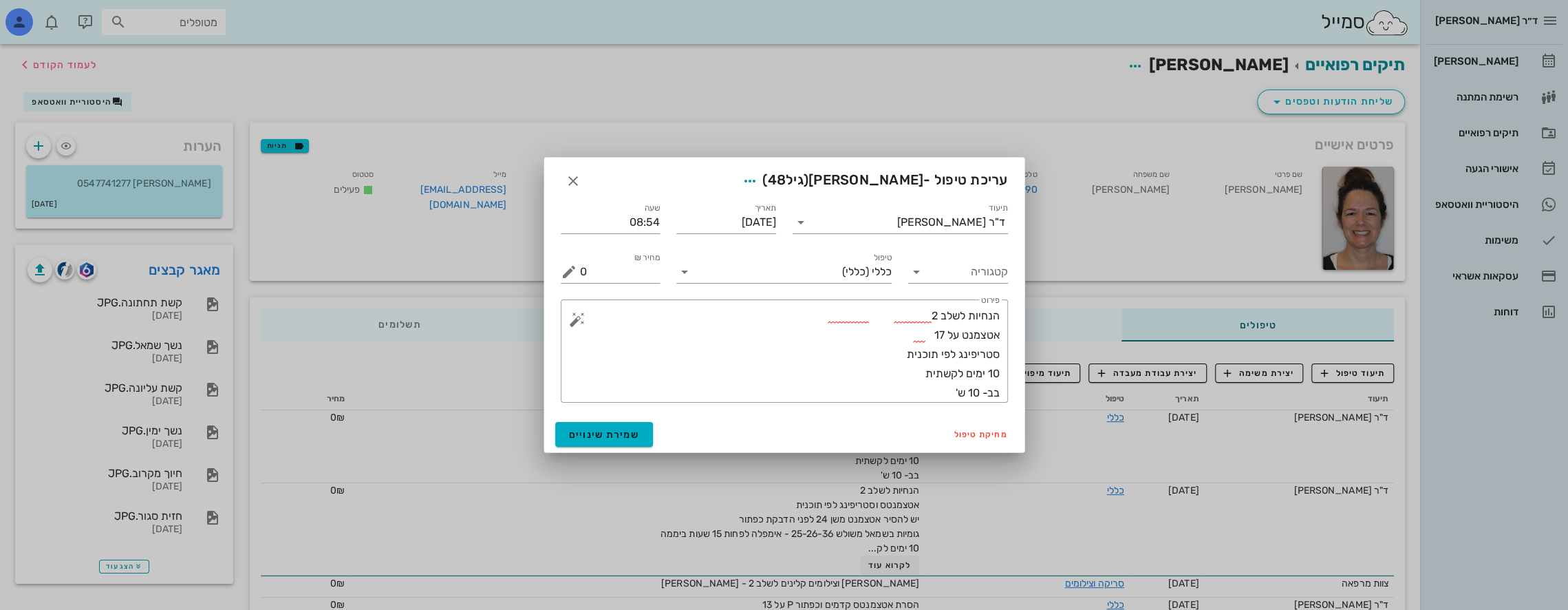
click at [919, 404] on div "​ פירוט הנחיות לשלב 2 אטצמנט על 17 סטריפינג לפי תוכנית 10 ימים לקשתית בב- 10 ש'" at bounding box center [784, 350] width 463 height 119
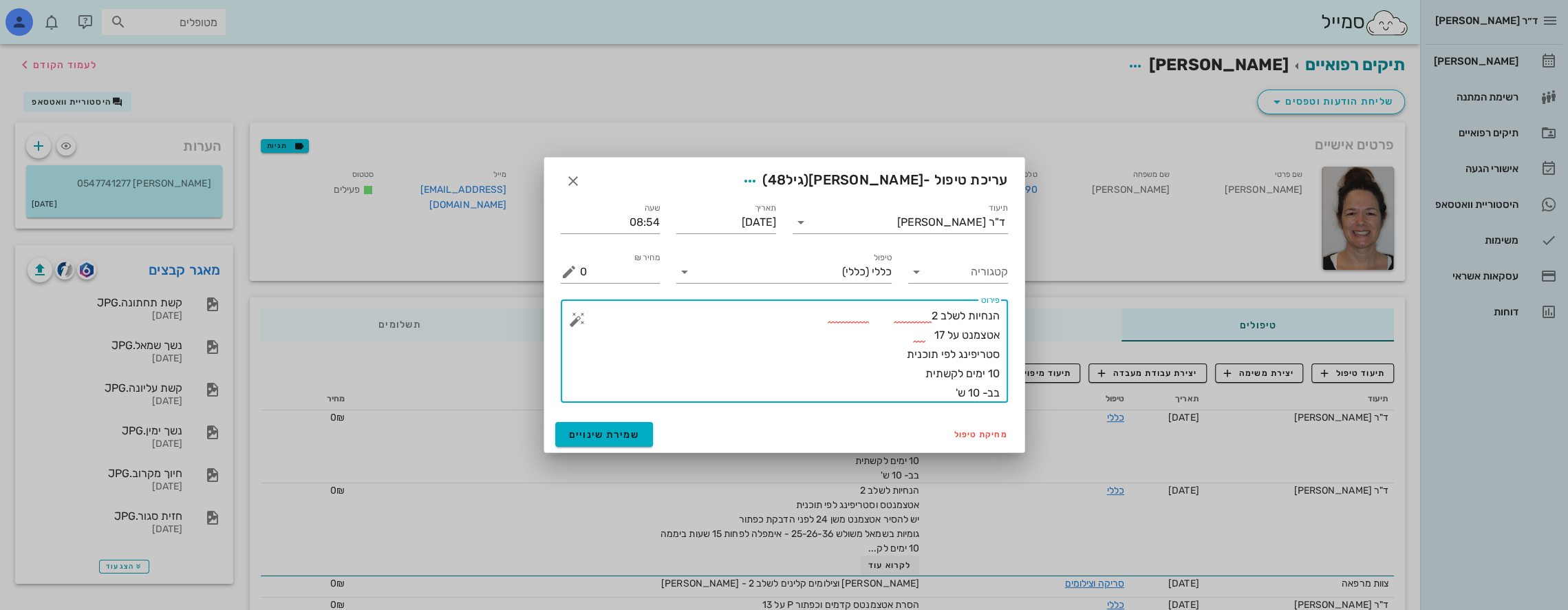
drag, startPoint x: 946, startPoint y: 398, endPoint x: 992, endPoint y: 296, distance: 111.9
click at [992, 295] on div "​ פירוט הנחיות לשלב 2 אטצמנט על 17 סטריפינג לפי תוכנית 10 ימים לקשתית בב- 10 ש'" at bounding box center [784, 350] width 463 height 119
click at [955, 391] on textarea "הנחיות לשלב 2 אטצמנט על 17 סטריפינג לפי תוכנית 10 ימים לקשתית בב- 10 ש'" at bounding box center [789, 354] width 419 height 96
drag, startPoint x: 952, startPoint y: 392, endPoint x: 1021, endPoint y: 306, distance: 110.3
click at [1021, 306] on div "תיעוד ד"ר [PERSON_NAME] תאריך [DATE] שעה 08:54 קטגוריה טיפול כללי (כללי) מחיר ₪…" at bounding box center [784, 305] width 480 height 225
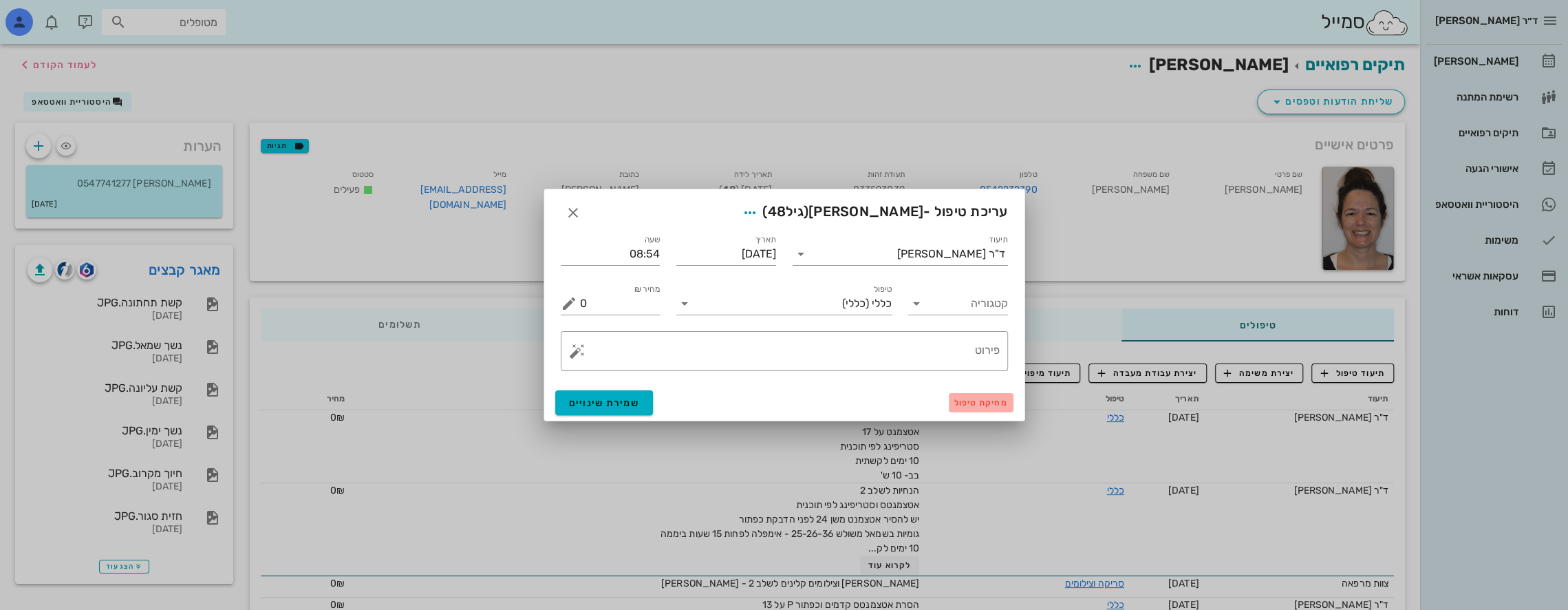
click at [983, 402] on span "מחיקת טיפול" at bounding box center [981, 402] width 54 height 10
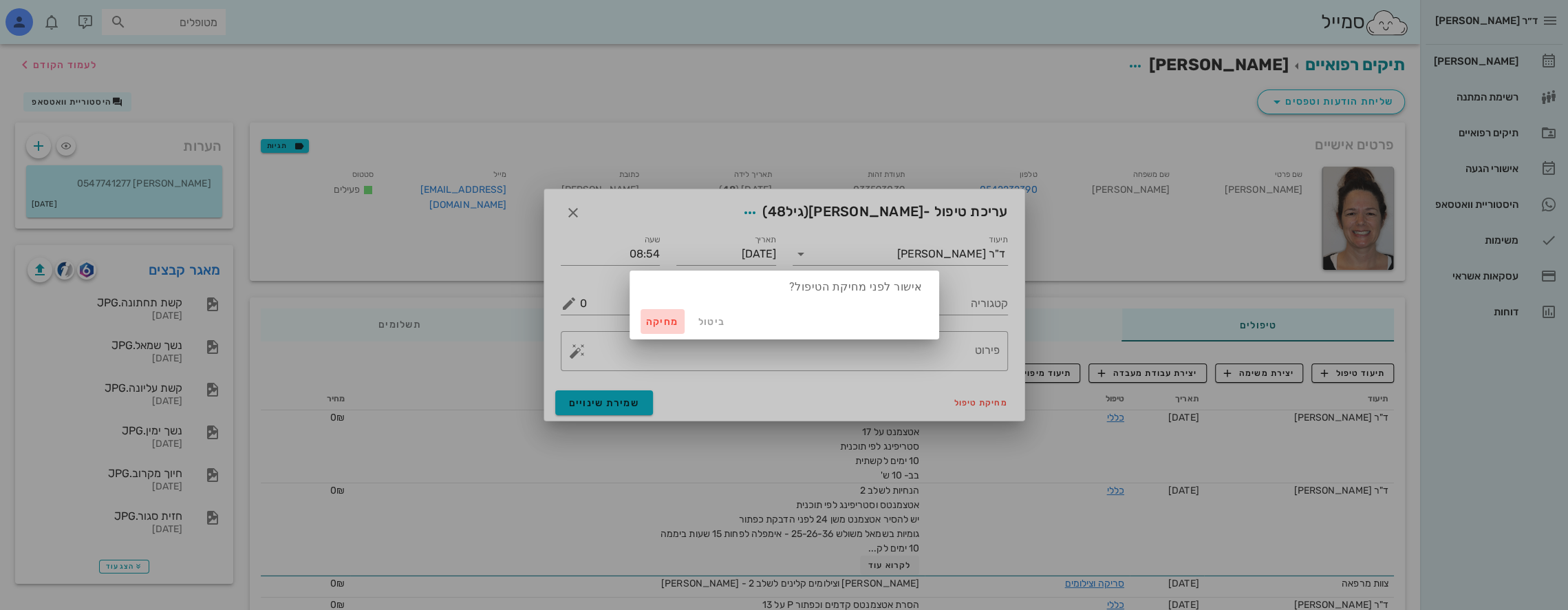
click at [671, 321] on span "מחיקה" at bounding box center [662, 322] width 33 height 12
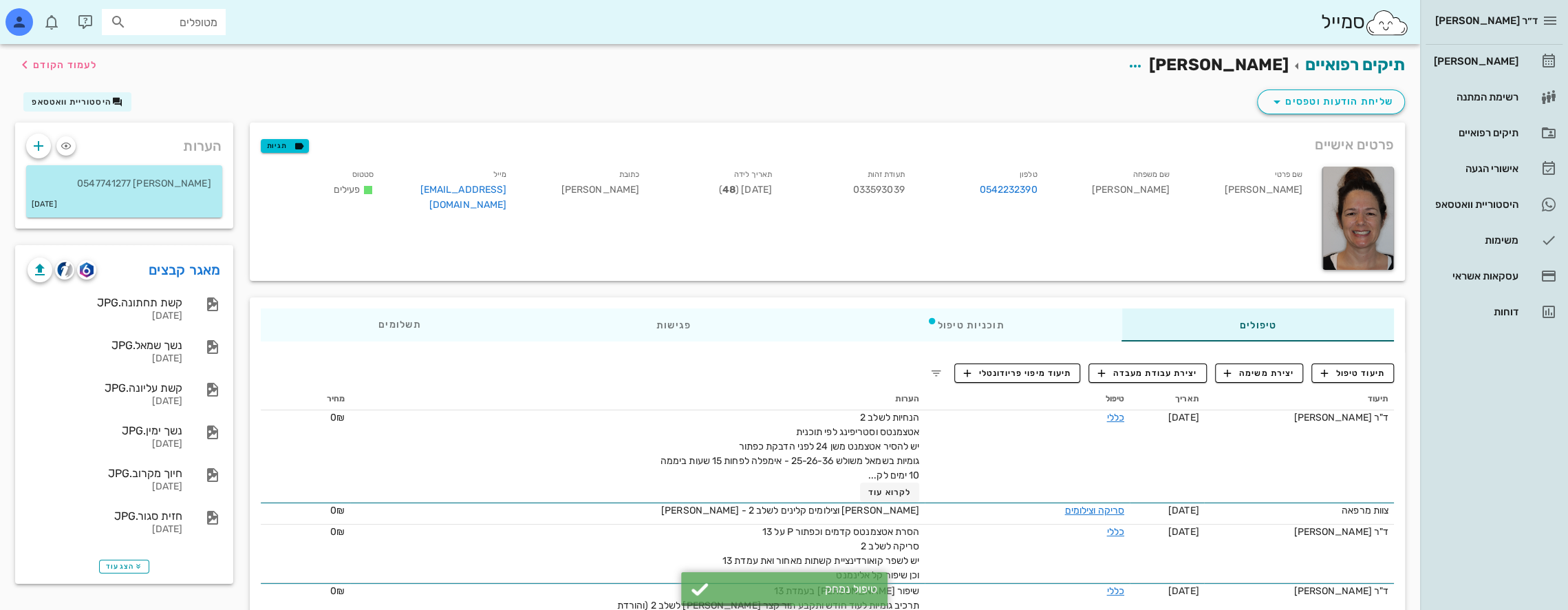
click at [167, 25] on input "מטופלים" at bounding box center [173, 22] width 88 height 18
type input "[PERSON_NAME]"
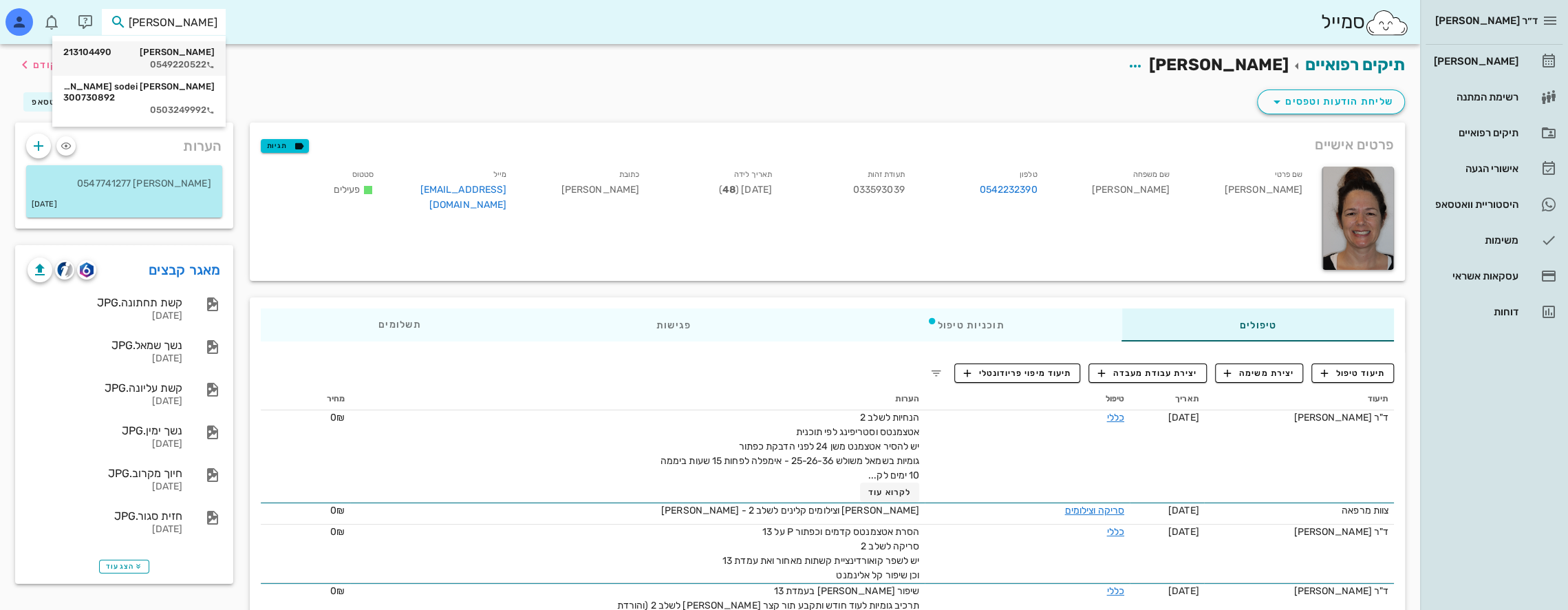
click at [172, 51] on div "[PERSON_NAME] 213104490" at bounding box center [138, 52] width 152 height 11
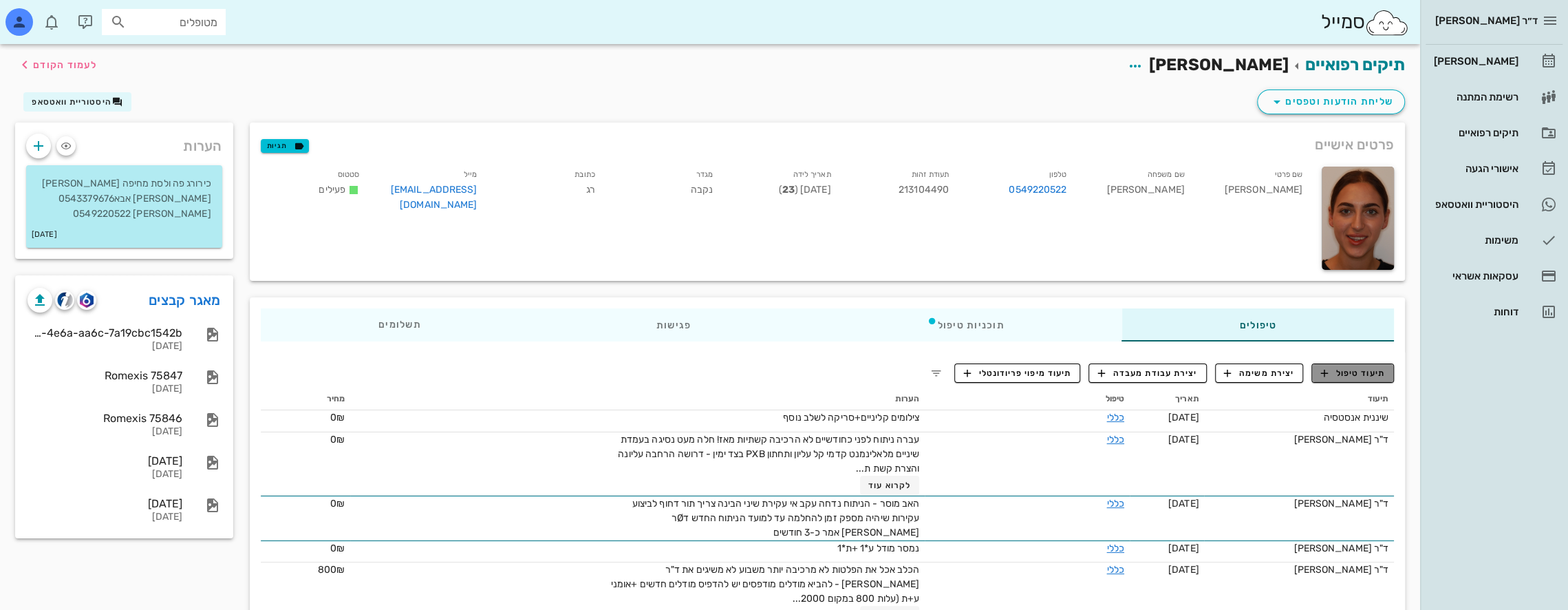
click at [1362, 367] on span "תיעוד טיפול" at bounding box center [1352, 373] width 64 height 13
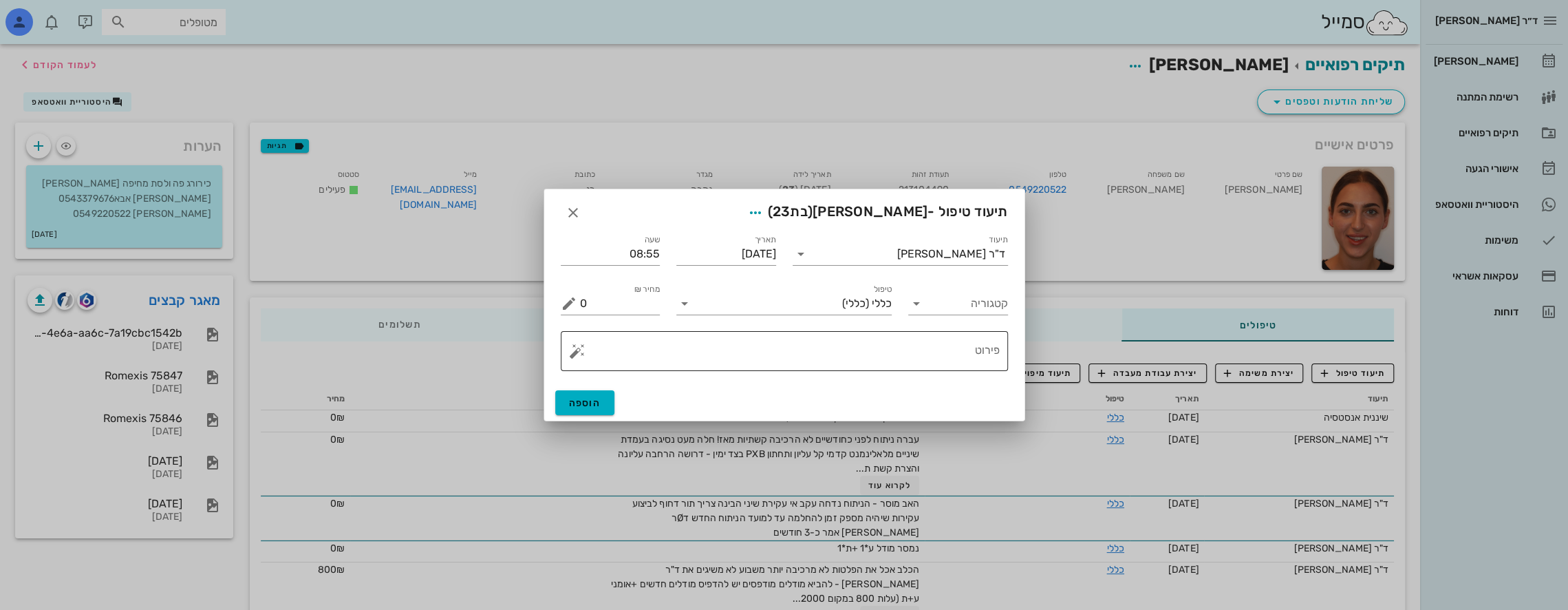
click at [942, 360] on textarea "פירוט" at bounding box center [789, 354] width 419 height 33
paste textarea "הנחיות לשלב 2 אטצמנט על 17 סטריפינג לפי תוכנית 10 ימים לקשתית בב- 10 ש'"
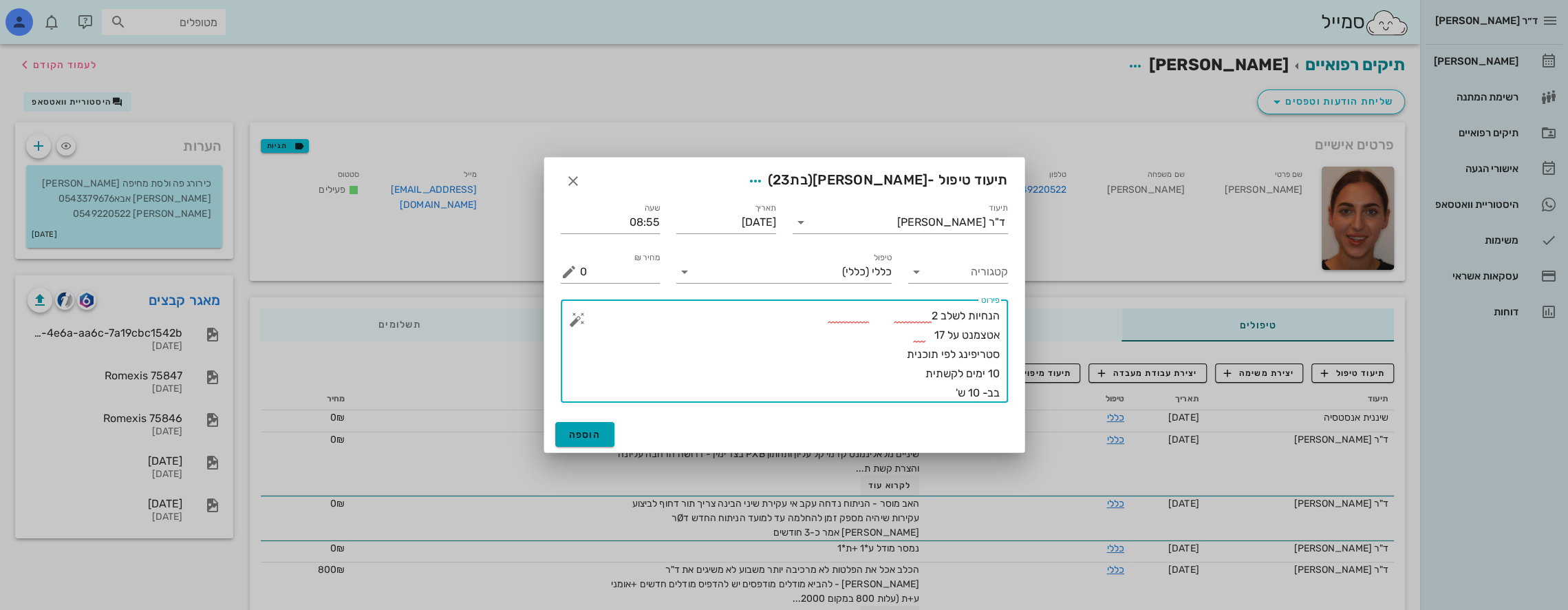
type textarea "הנחיות לשלב 2 אטצמנט על 17 סטריפינג לפי תוכנית 10 ימים לקשתית בב- 10 ש'"
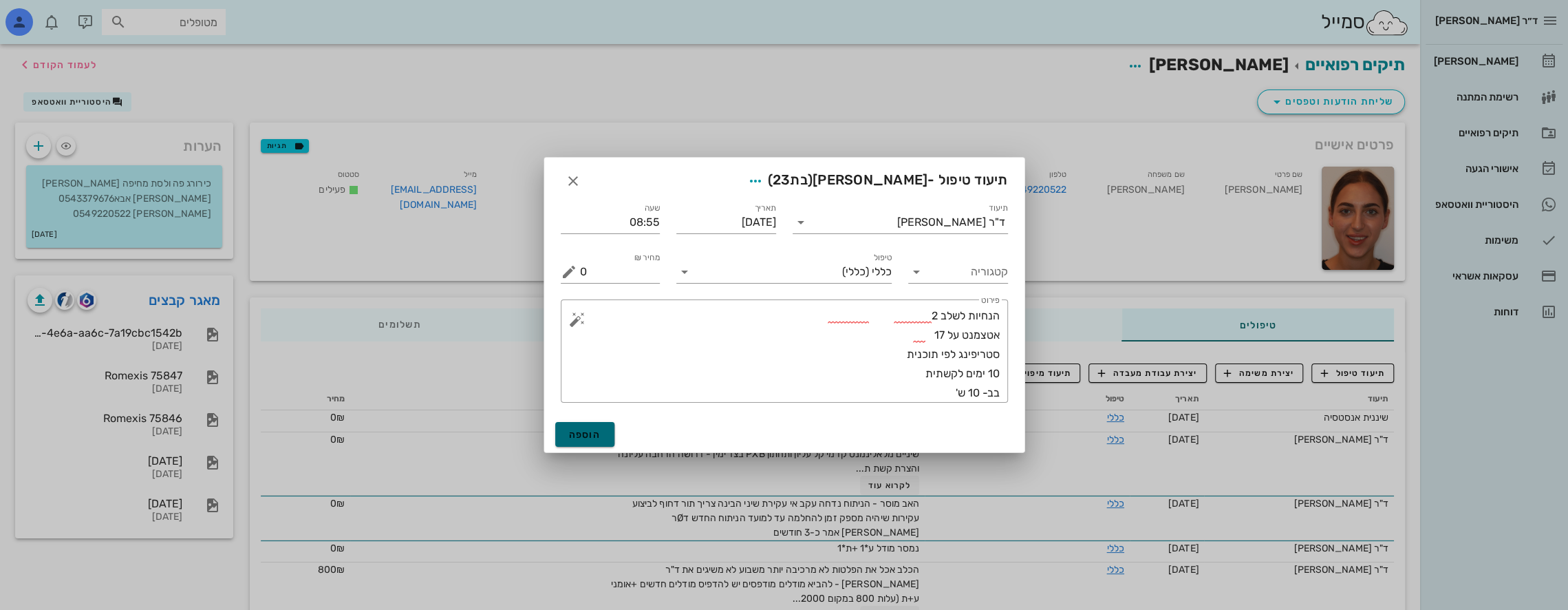
click at [585, 431] on span "הוספה" at bounding box center [585, 434] width 32 height 12
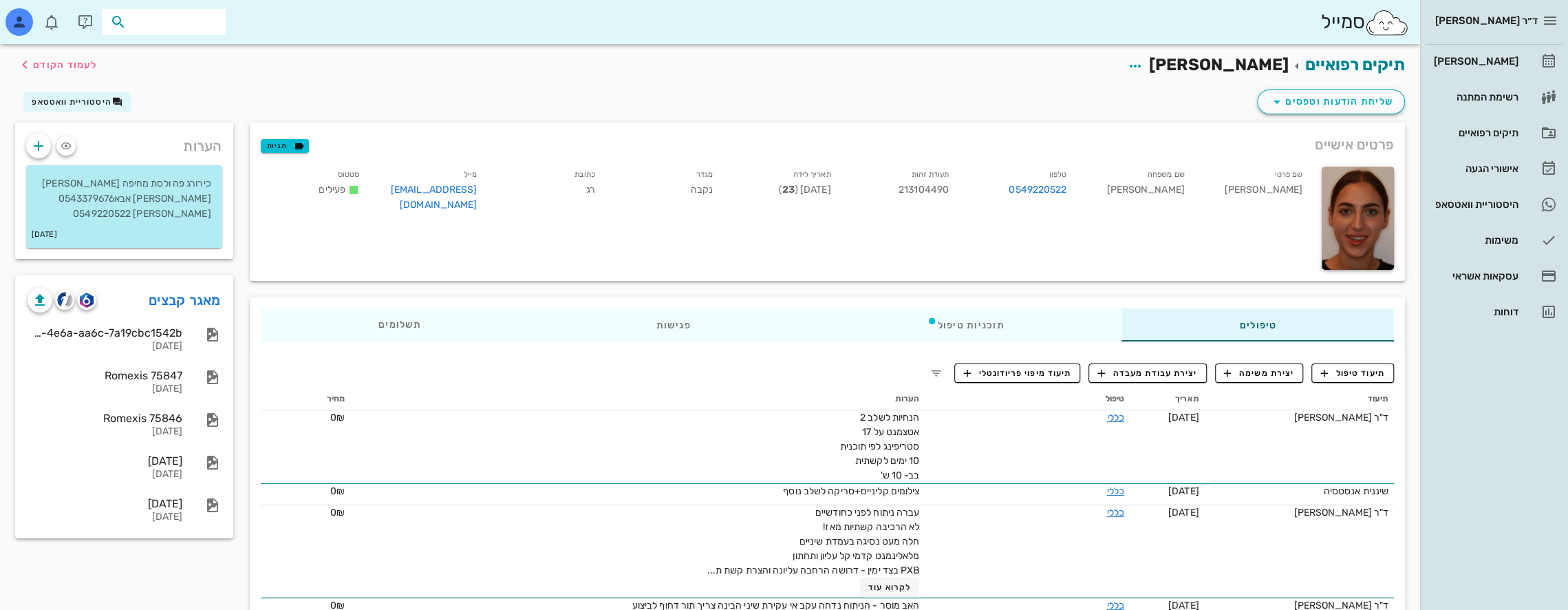
click at [191, 20] on input "text" at bounding box center [173, 22] width 88 height 18
type input "t"
type input "[PERSON_NAME]"
click at [196, 55] on div "[PERSON_NAME] 201254950" at bounding box center [140, 52] width 152 height 11
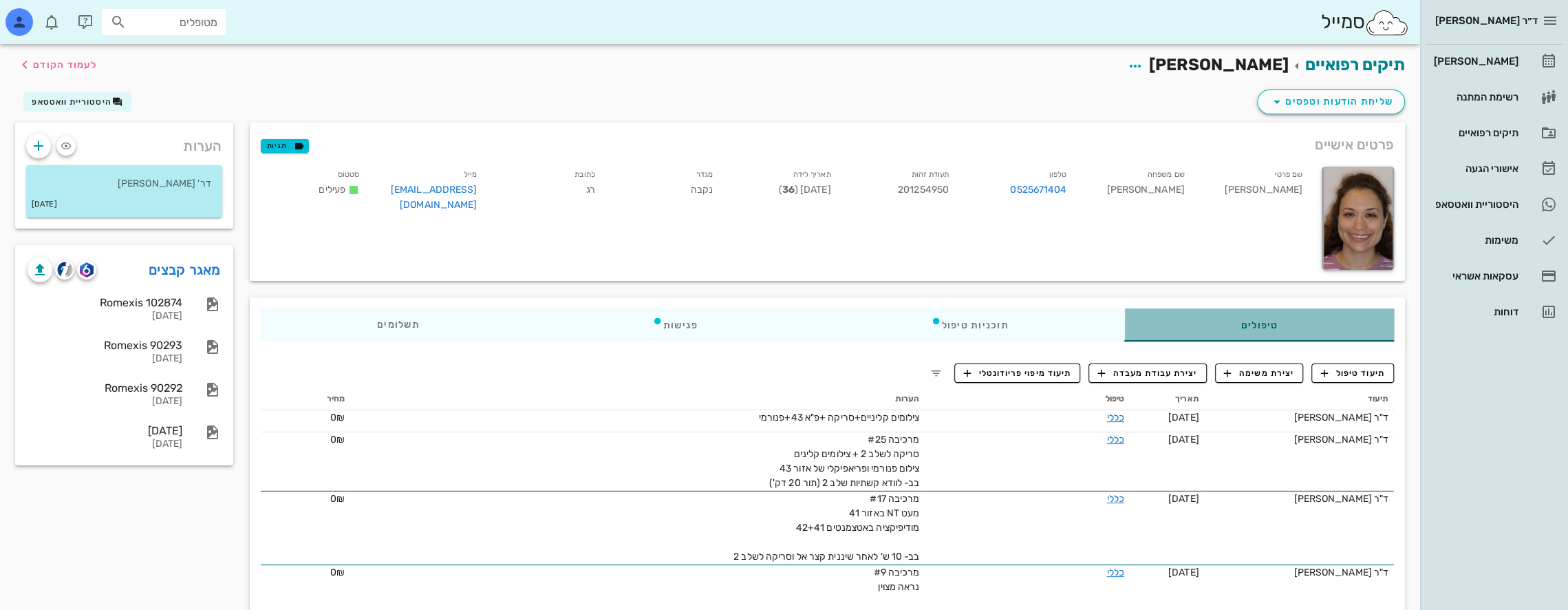
click at [1272, 328] on div "טיפולים" at bounding box center [1259, 324] width 269 height 33
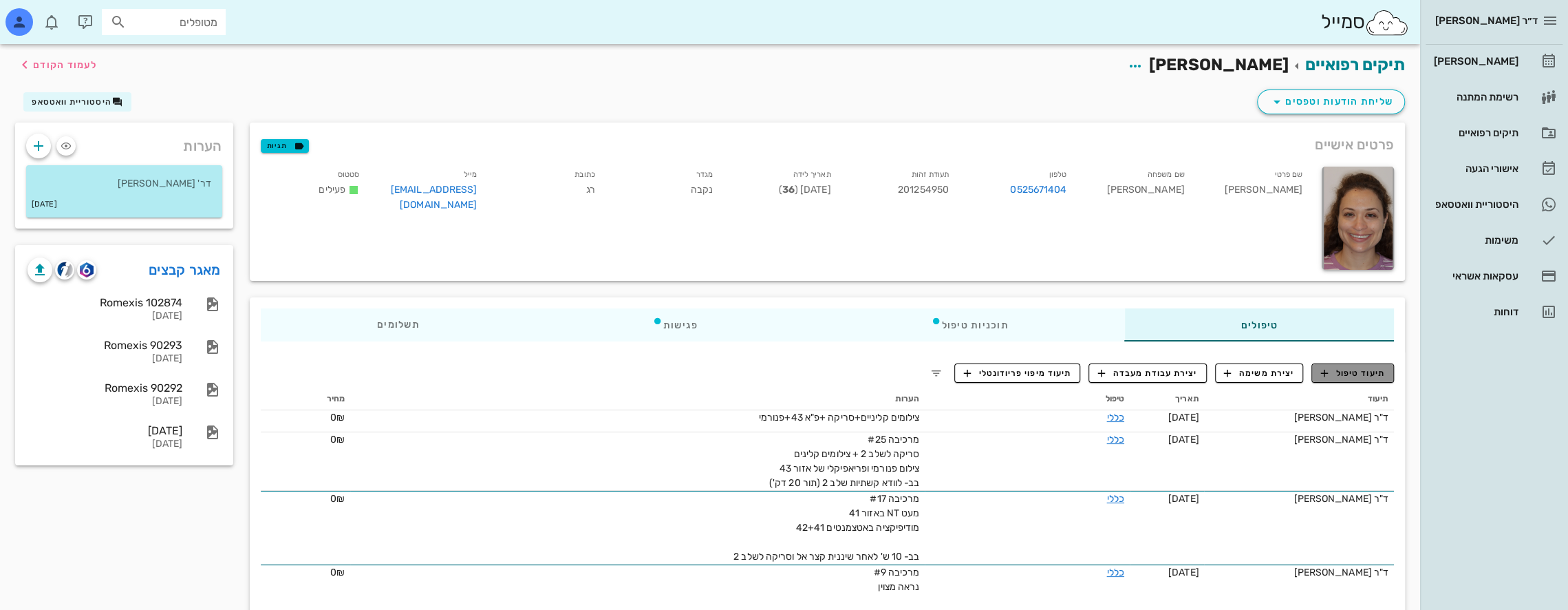
click at [1352, 370] on span "תיעוד טיפול" at bounding box center [1352, 373] width 64 height 13
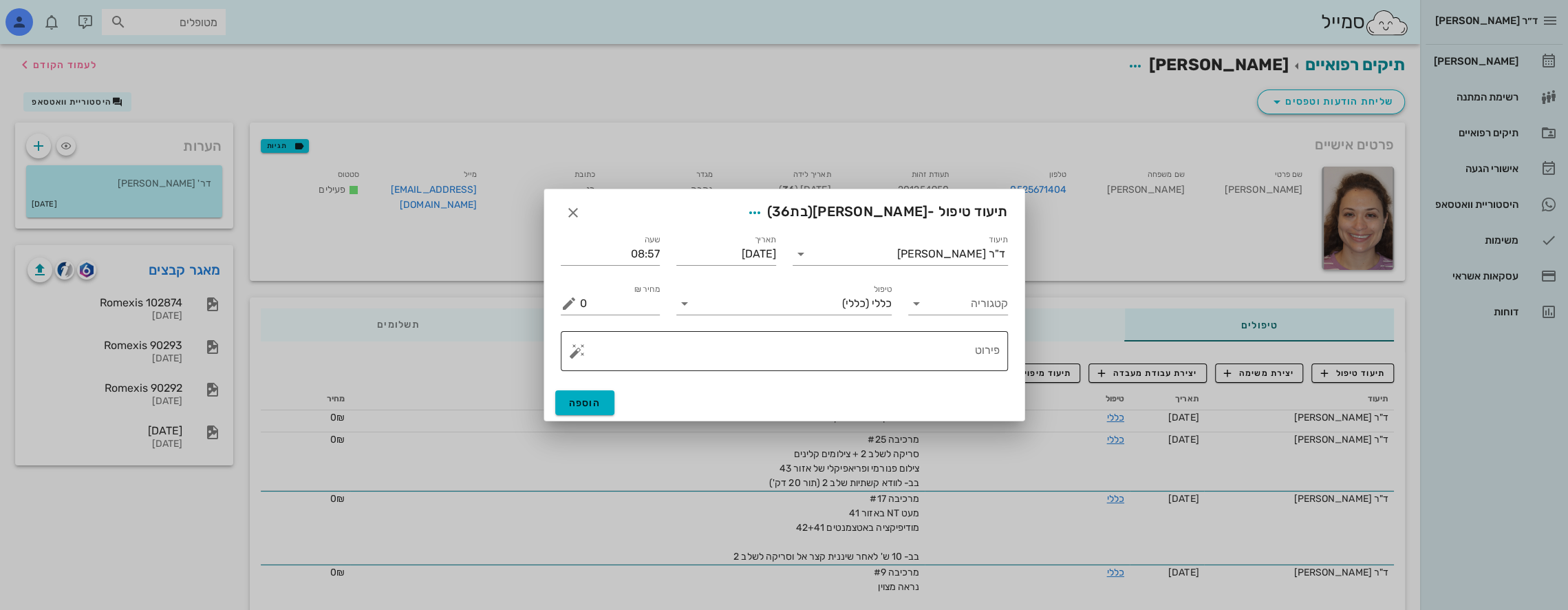
click at [934, 351] on textarea "פירוט" at bounding box center [789, 354] width 419 height 33
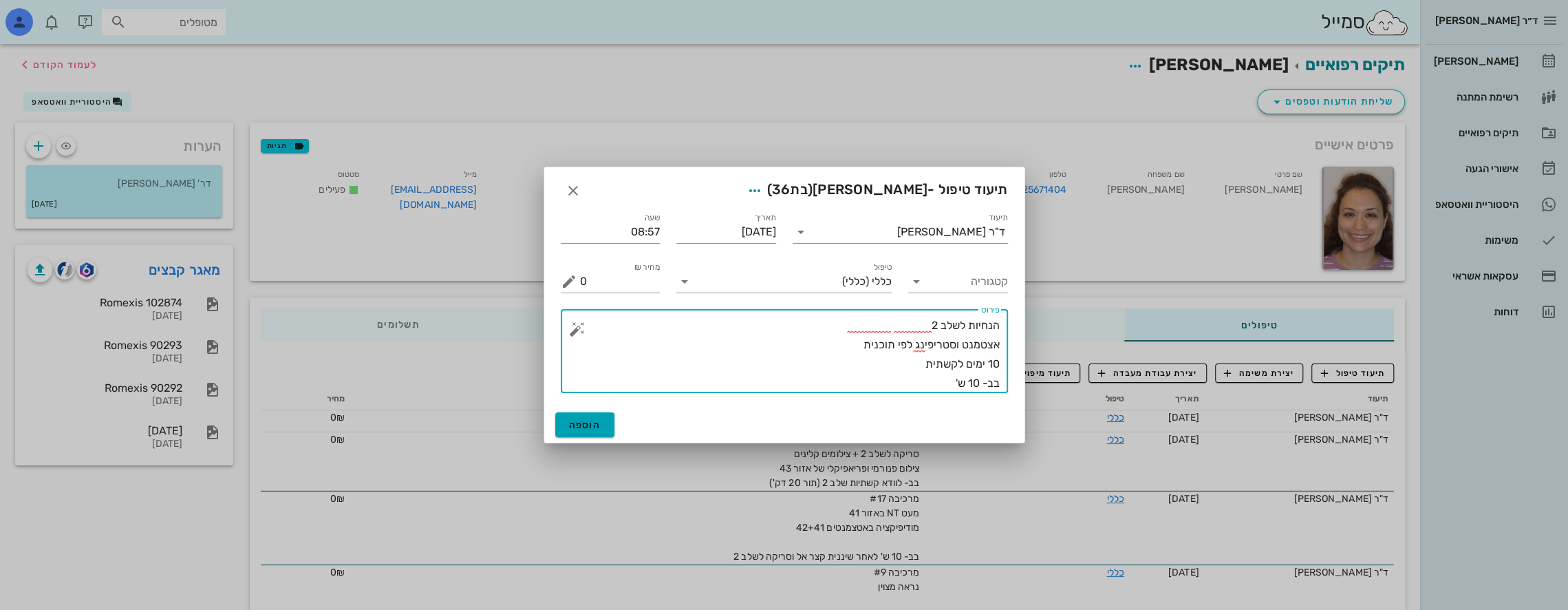
type textarea "הנחיות לשלב 2 אצטמנט וסטריפינג לפי תוכנית 10 ימים לקשתית בב- 10 ש'"
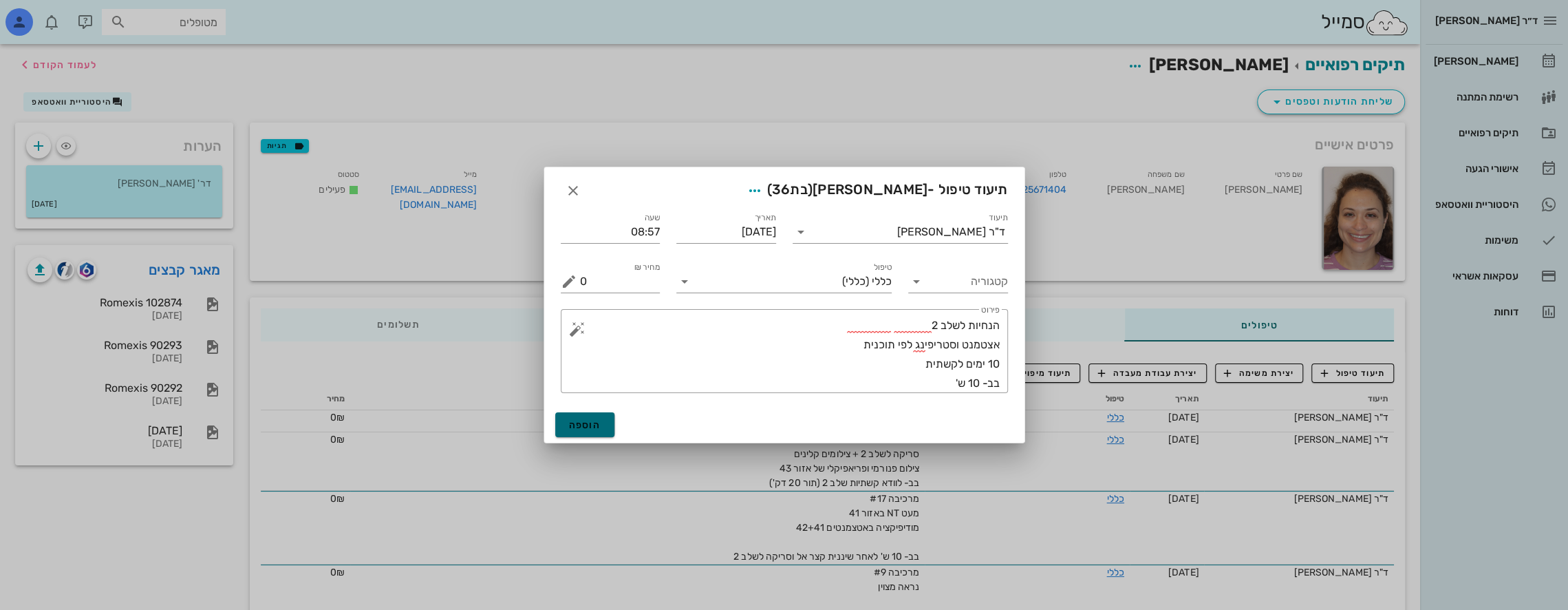
click at [589, 423] on span "הוספה" at bounding box center [585, 424] width 32 height 12
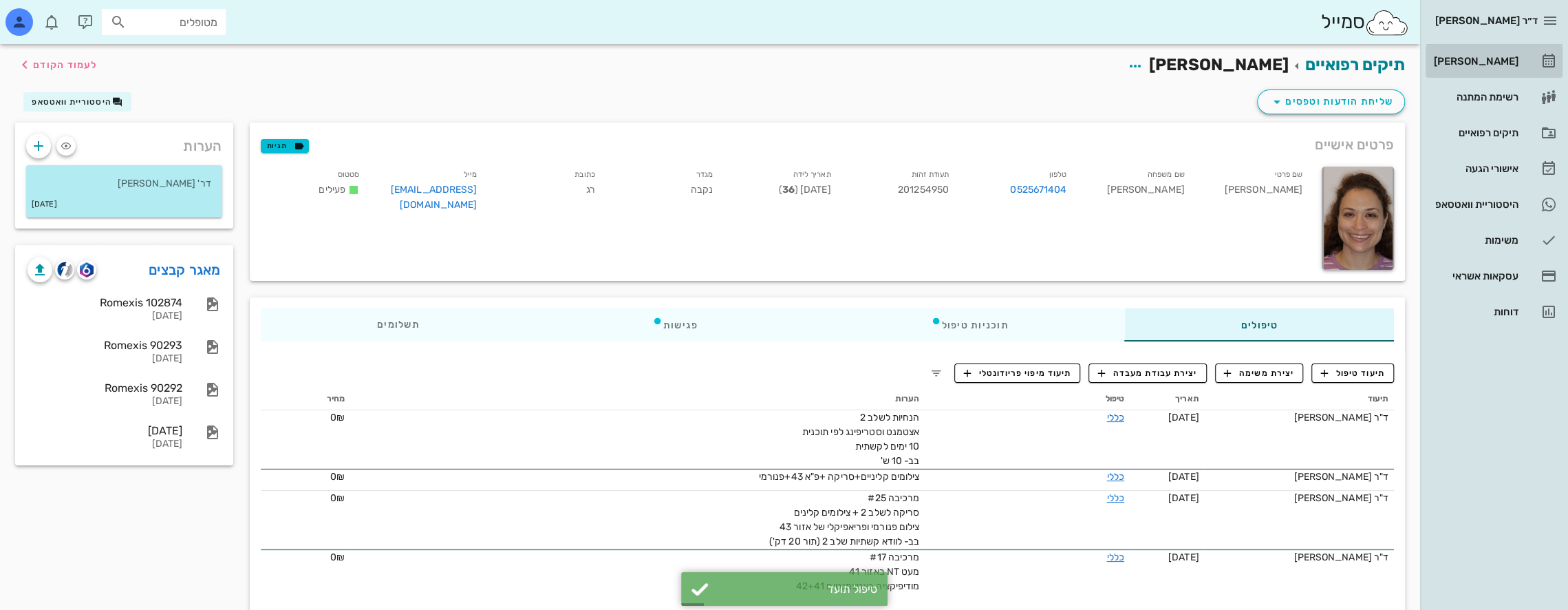
drag, startPoint x: 1501, startPoint y: 57, endPoint x: 1485, endPoint y: 62, distance: 16.8
click at [1501, 57] on div "[PERSON_NAME]" at bounding box center [1474, 61] width 87 height 11
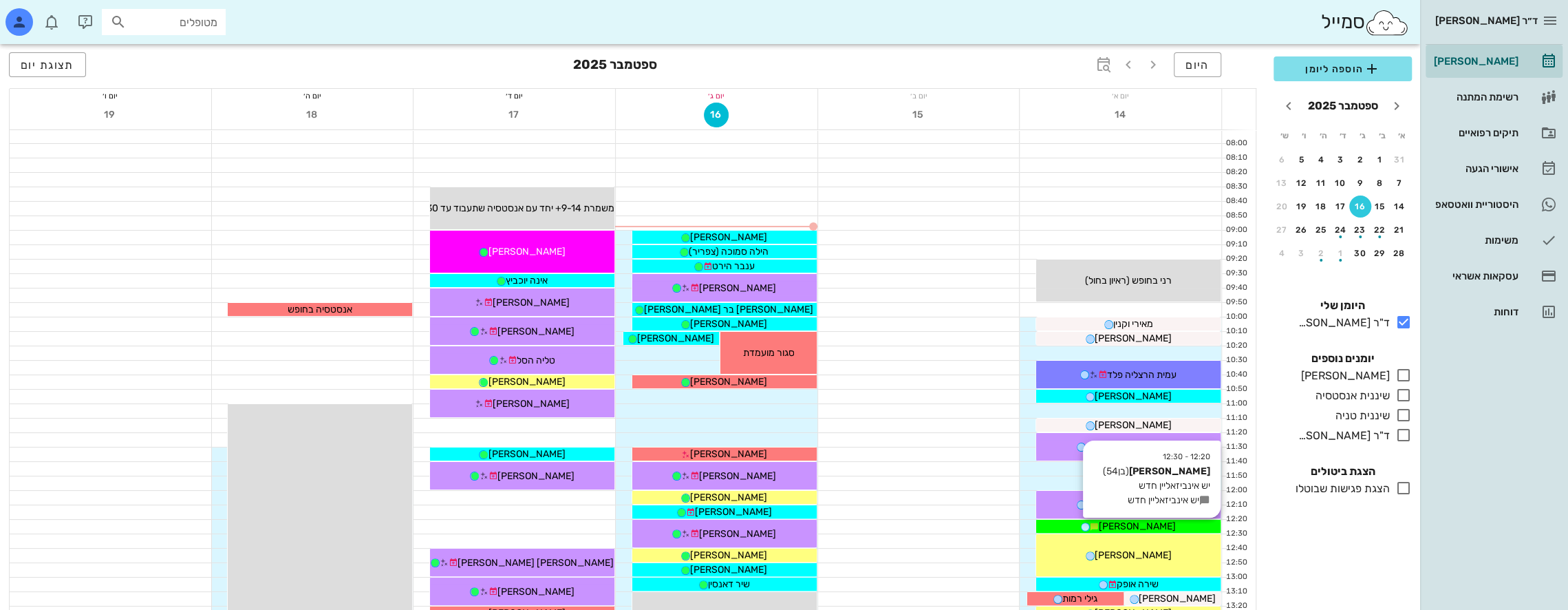
scroll to position [69, 0]
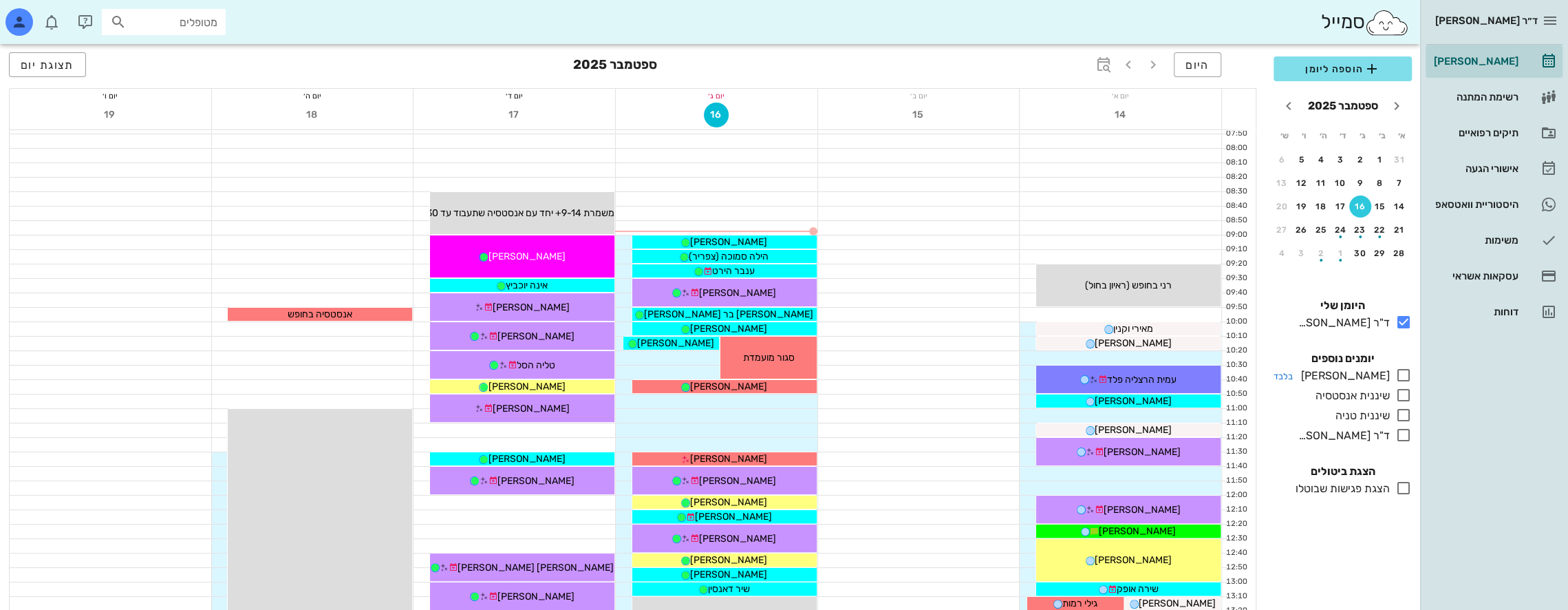
click at [1401, 373] on icon at bounding box center [1403, 375] width 16 height 16
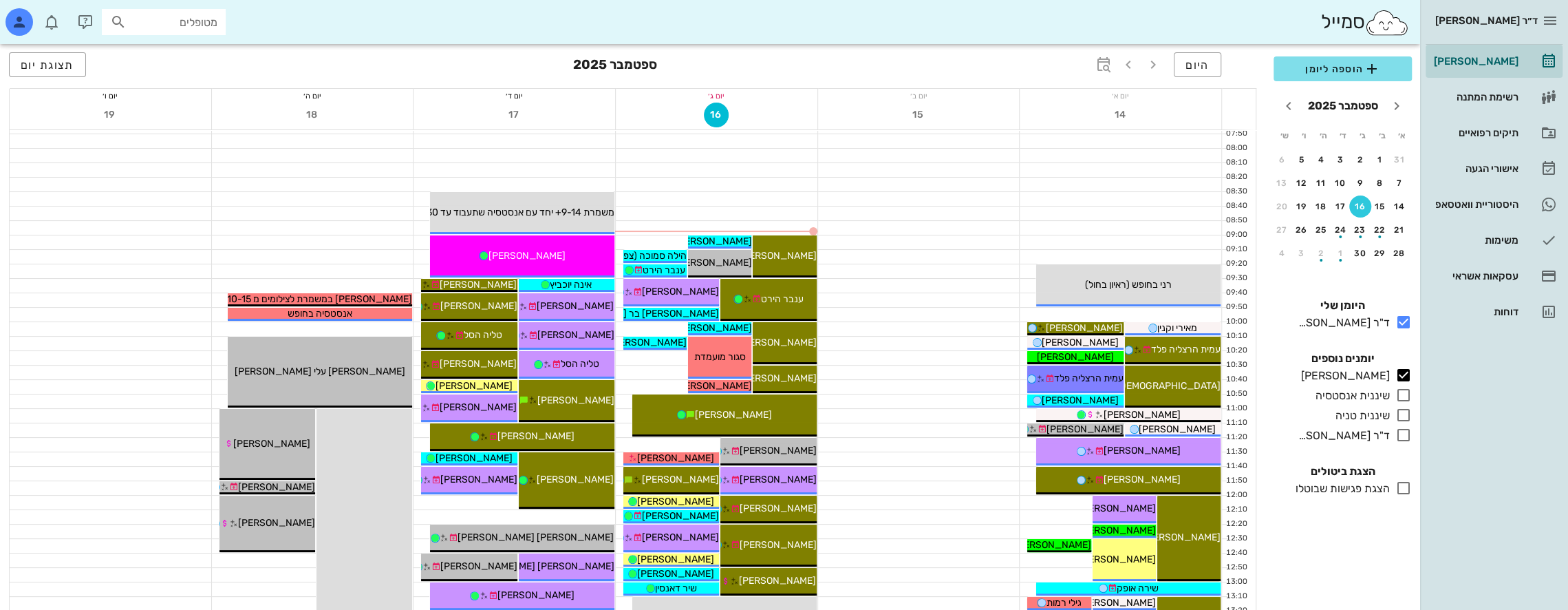
click at [209, 22] on input "מטופלים" at bounding box center [173, 22] width 88 height 18
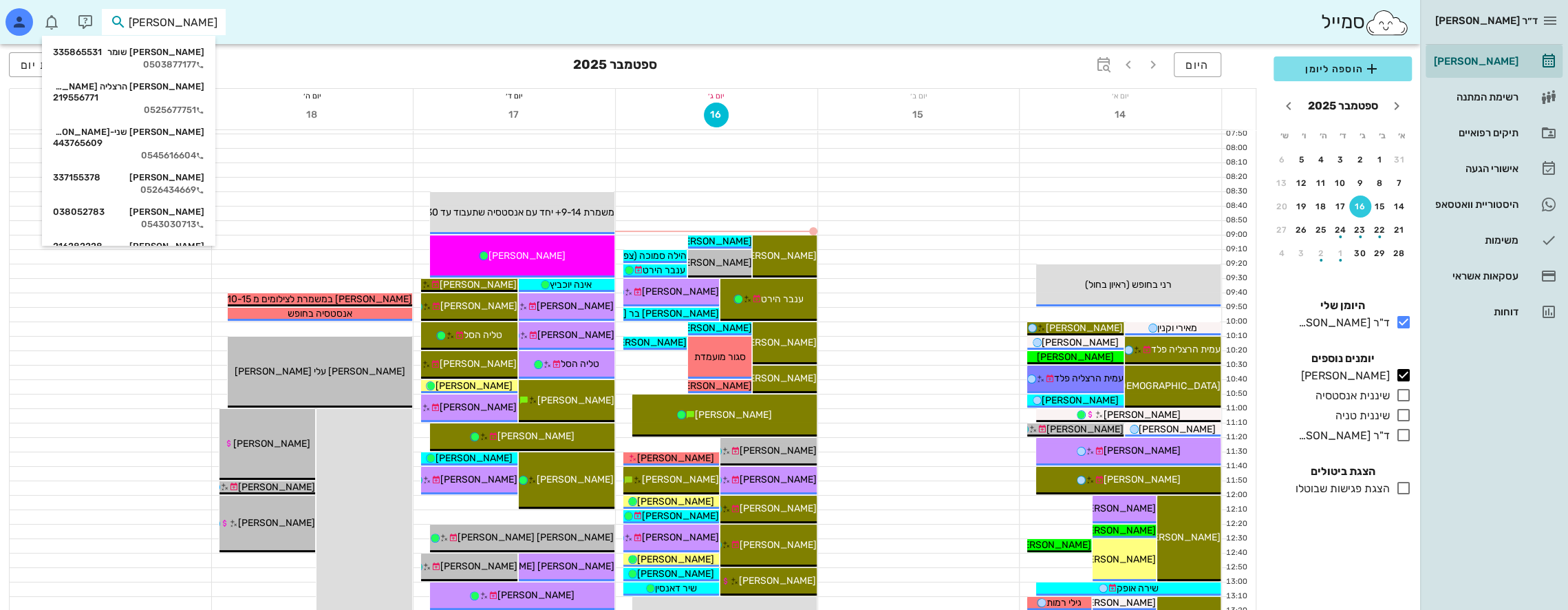
type input "[PERSON_NAME]"
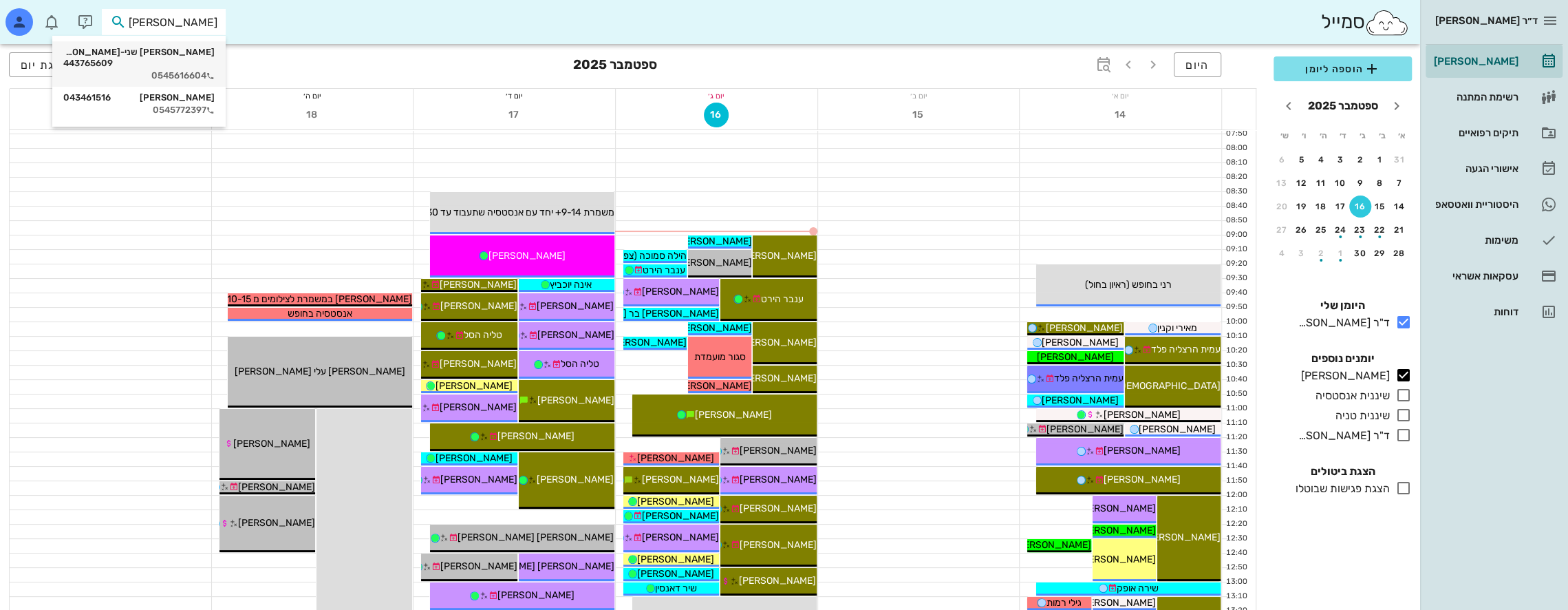
click at [202, 57] on div "[PERSON_NAME] שני-[PERSON_NAME] 443765609 0545616604" at bounding box center [138, 64] width 152 height 46
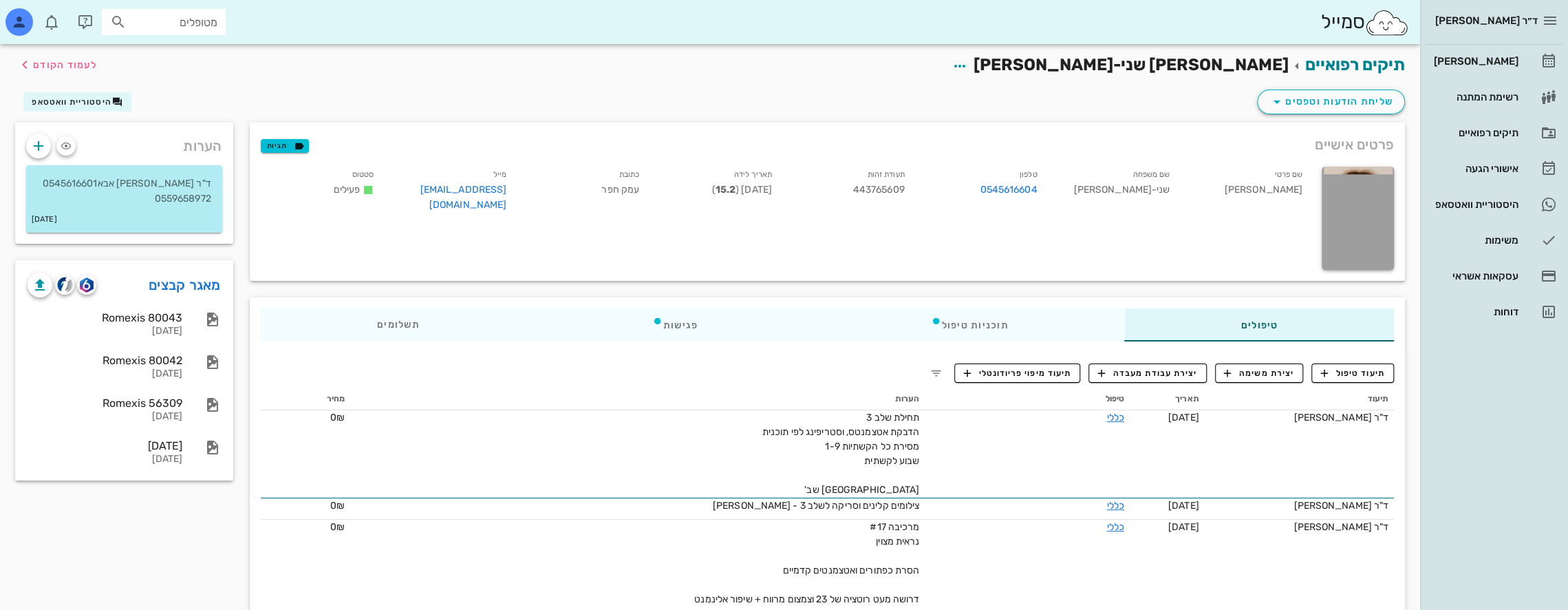
scroll to position [69, 0]
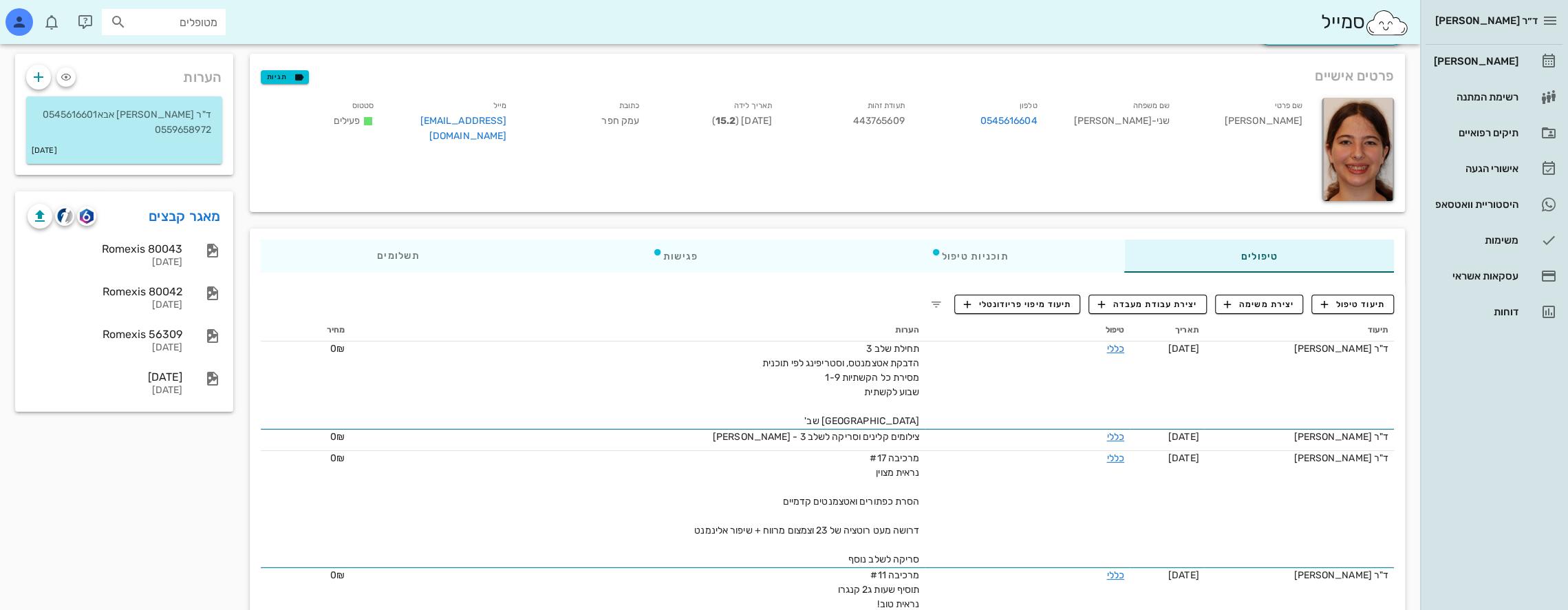
click at [224, 22] on div "מטופלים" at bounding box center [163, 22] width 124 height 26
type input "[PERSON_NAME] מ"
click at [198, 51] on div "[PERSON_NAME] 225352426" at bounding box center [139, 52] width 152 height 11
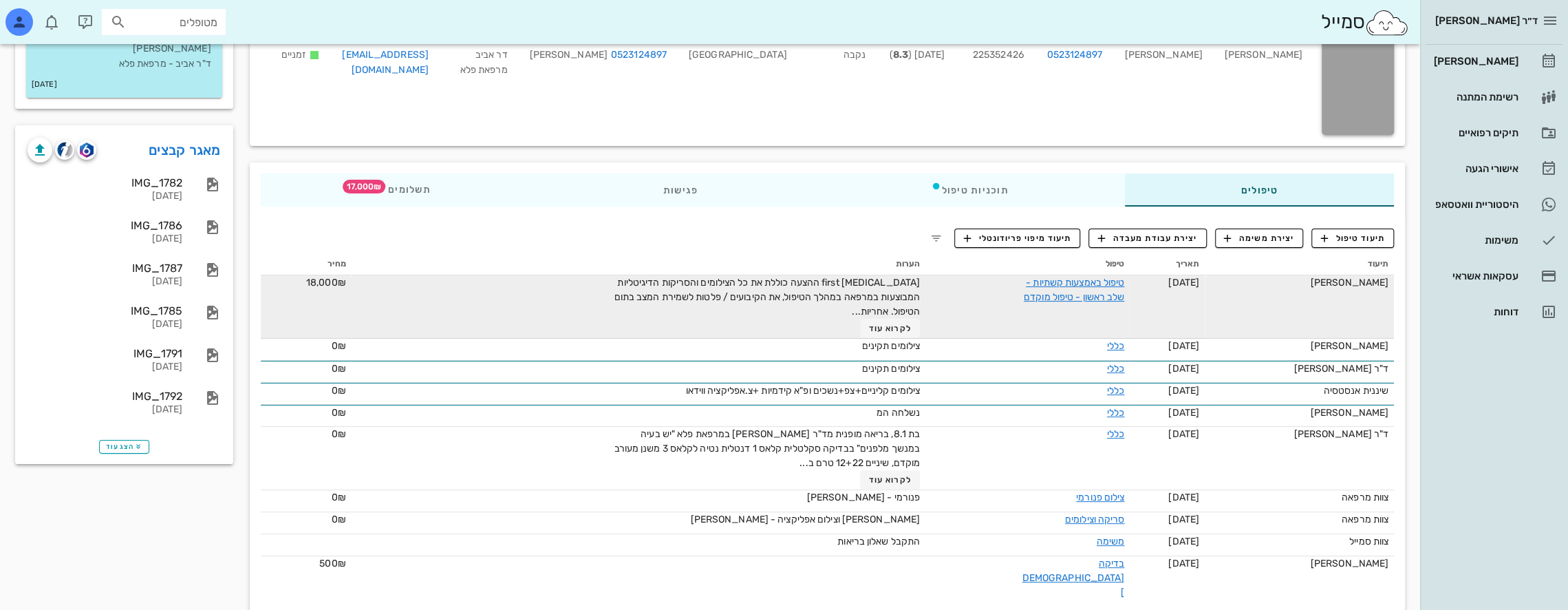
scroll to position [136, 0]
click at [899, 324] on span "לקרוא עוד" at bounding box center [889, 327] width 42 height 10
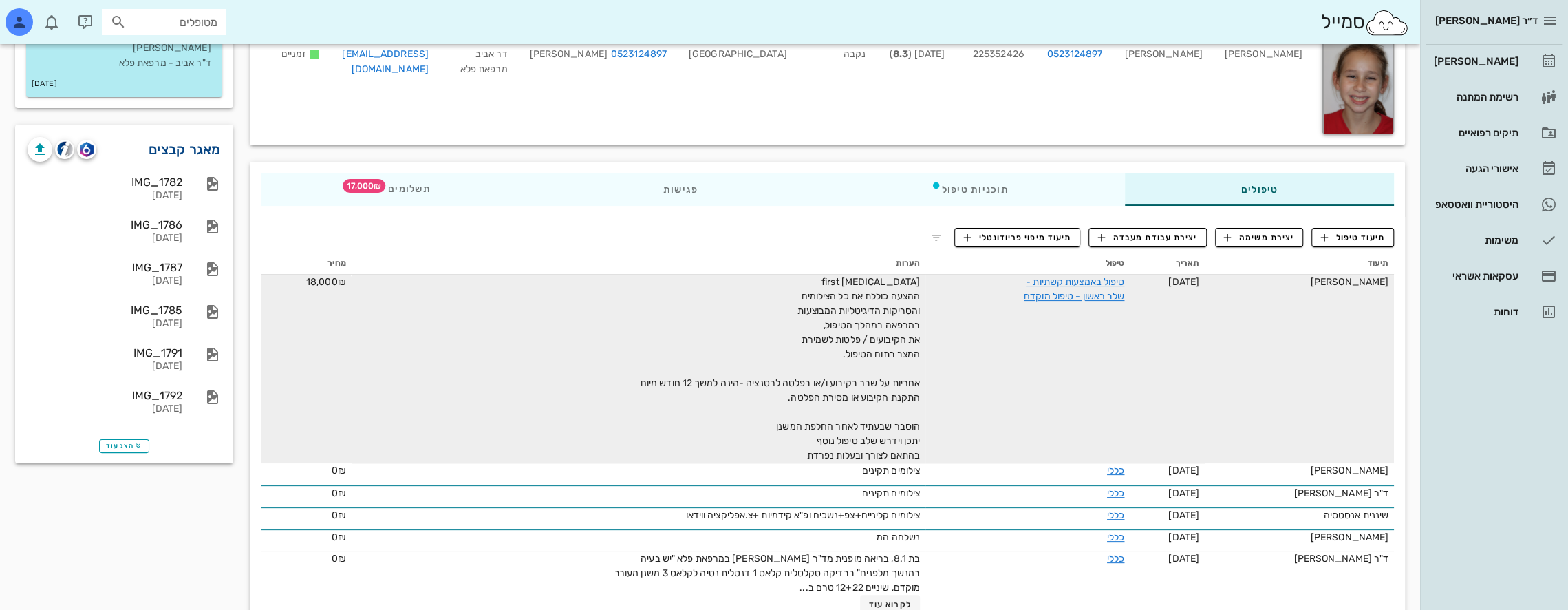
click at [207, 150] on link "מאגר קבצים" at bounding box center [184, 149] width 72 height 22
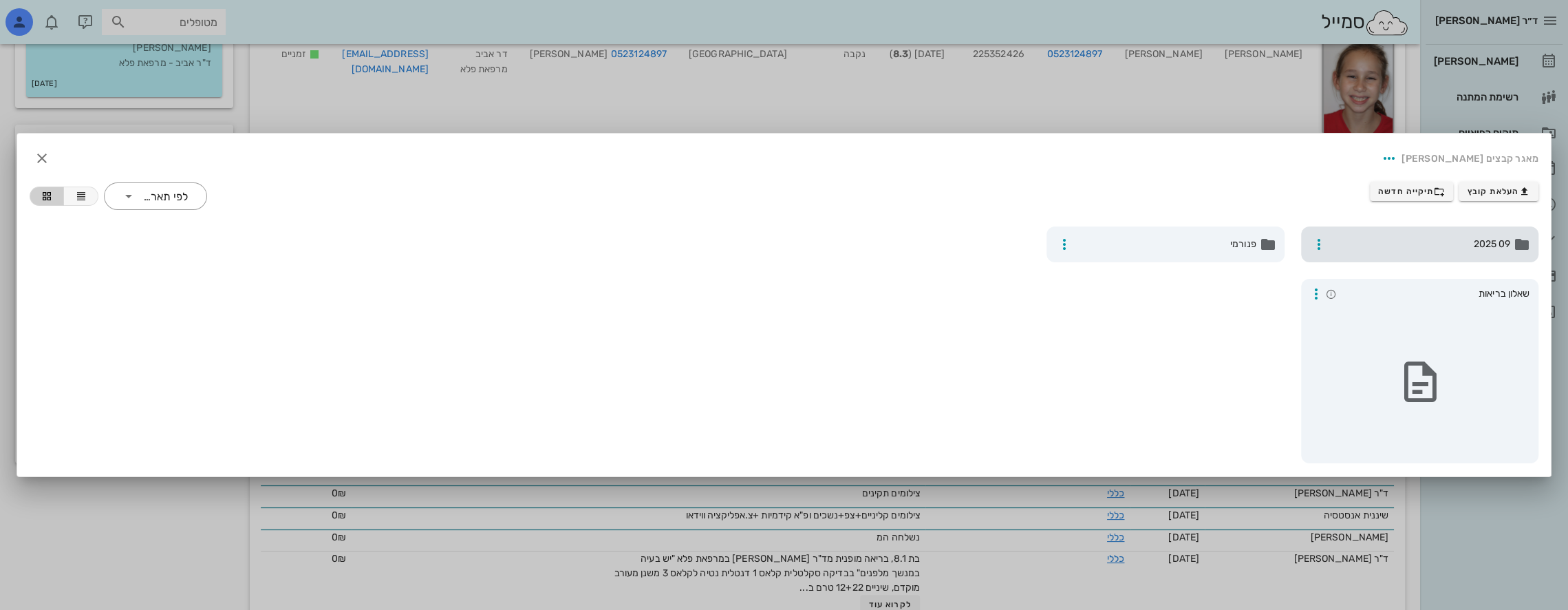
click at [1384, 240] on span "09 2025" at bounding box center [1421, 243] width 179 height 15
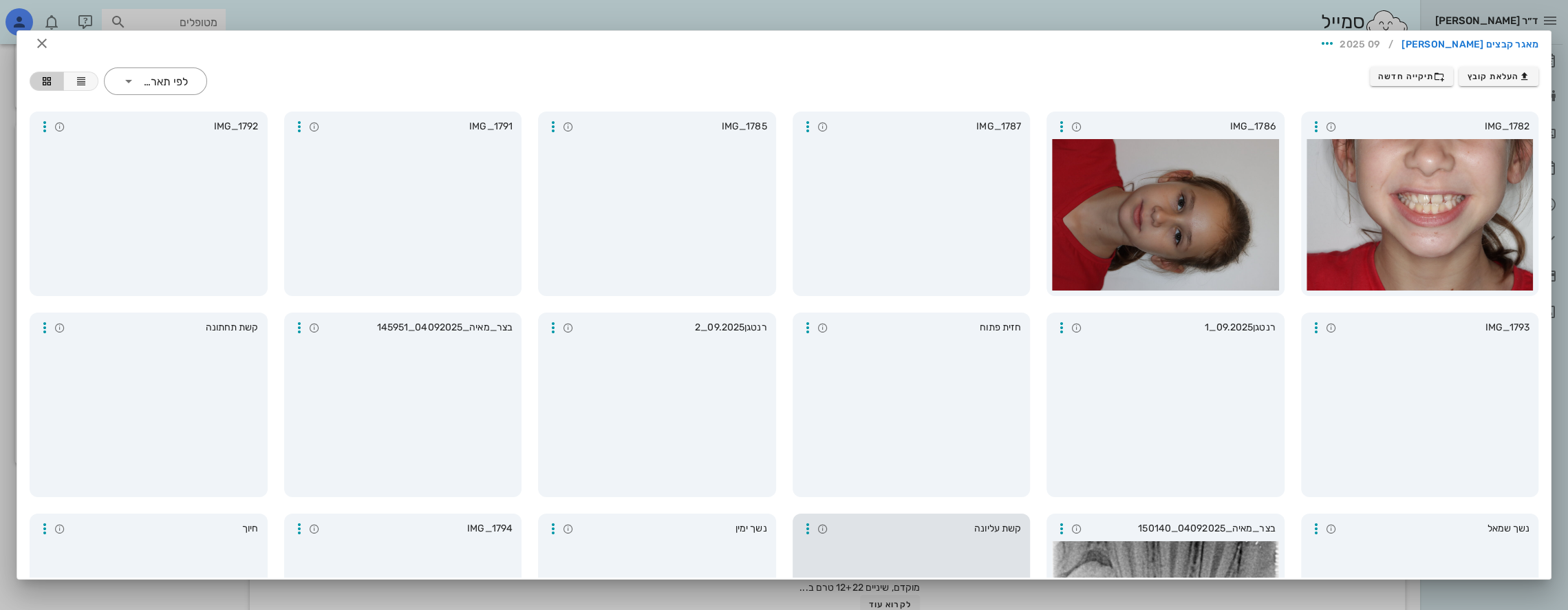
scroll to position [0, 0]
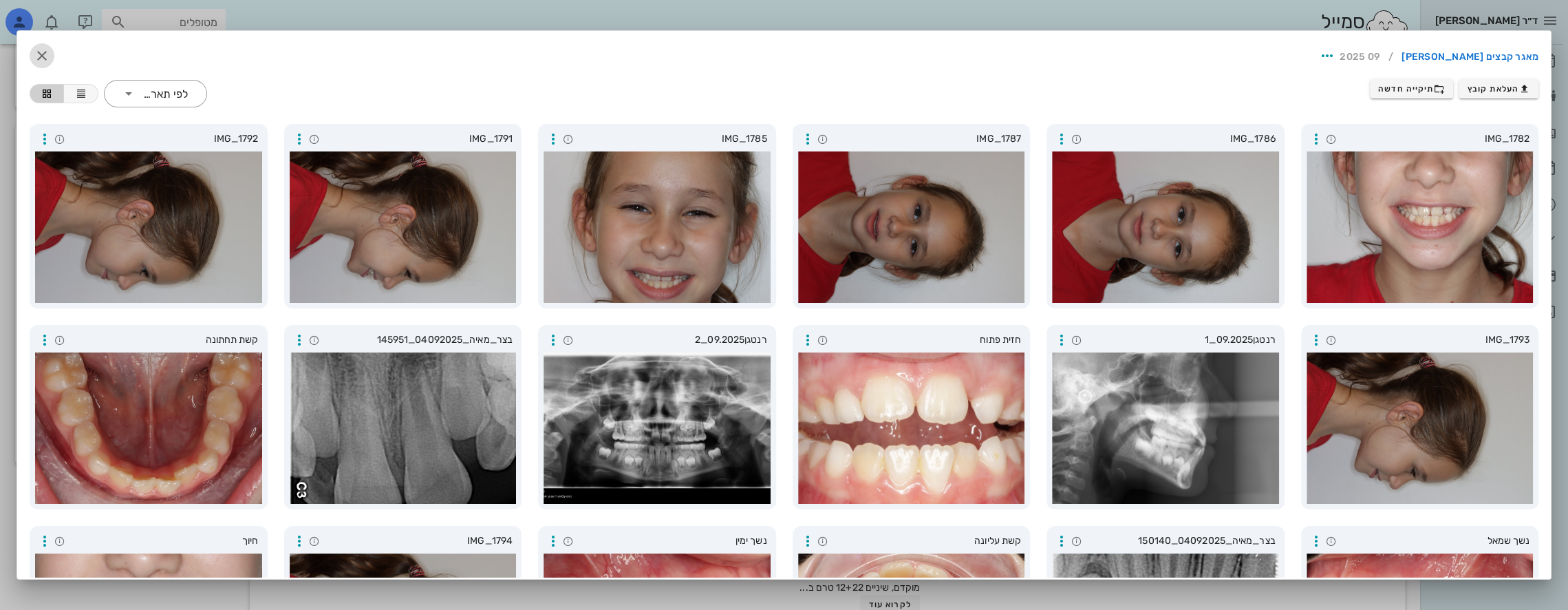
click at [50, 51] on icon "button" at bounding box center [42, 56] width 16 height 16
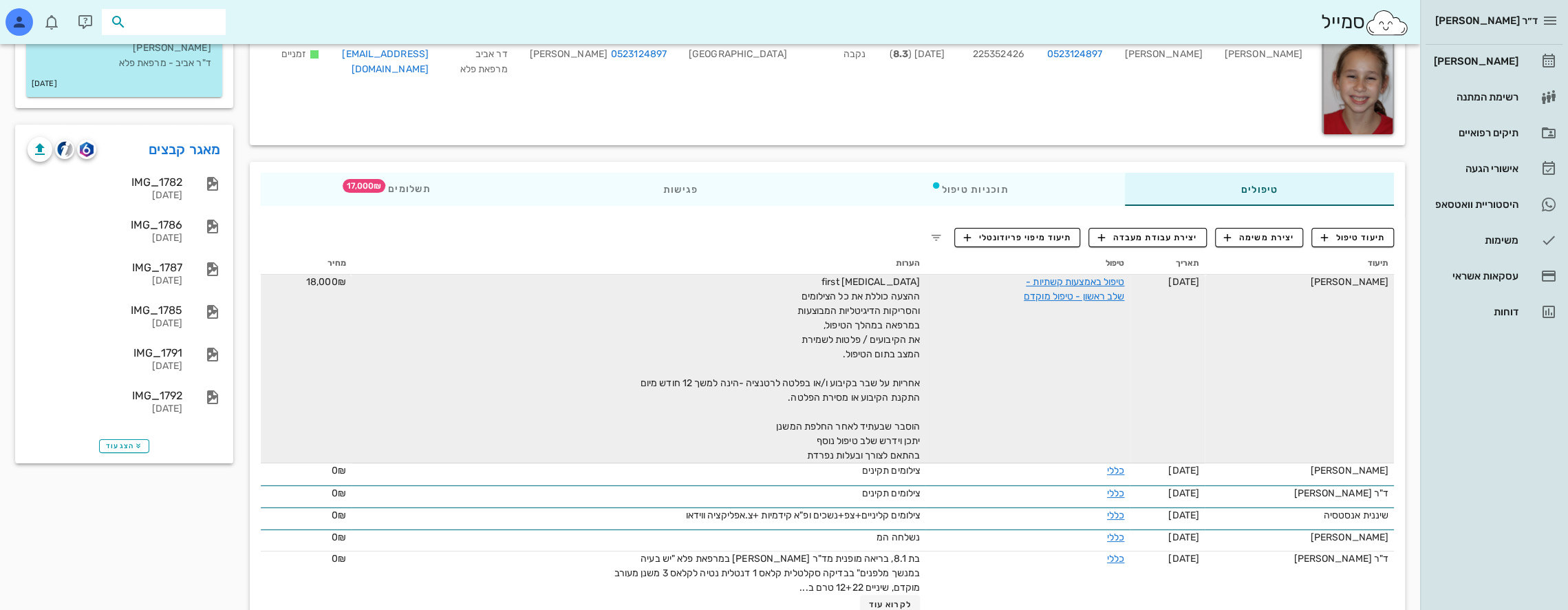
click at [203, 22] on input "text" at bounding box center [173, 22] width 88 height 18
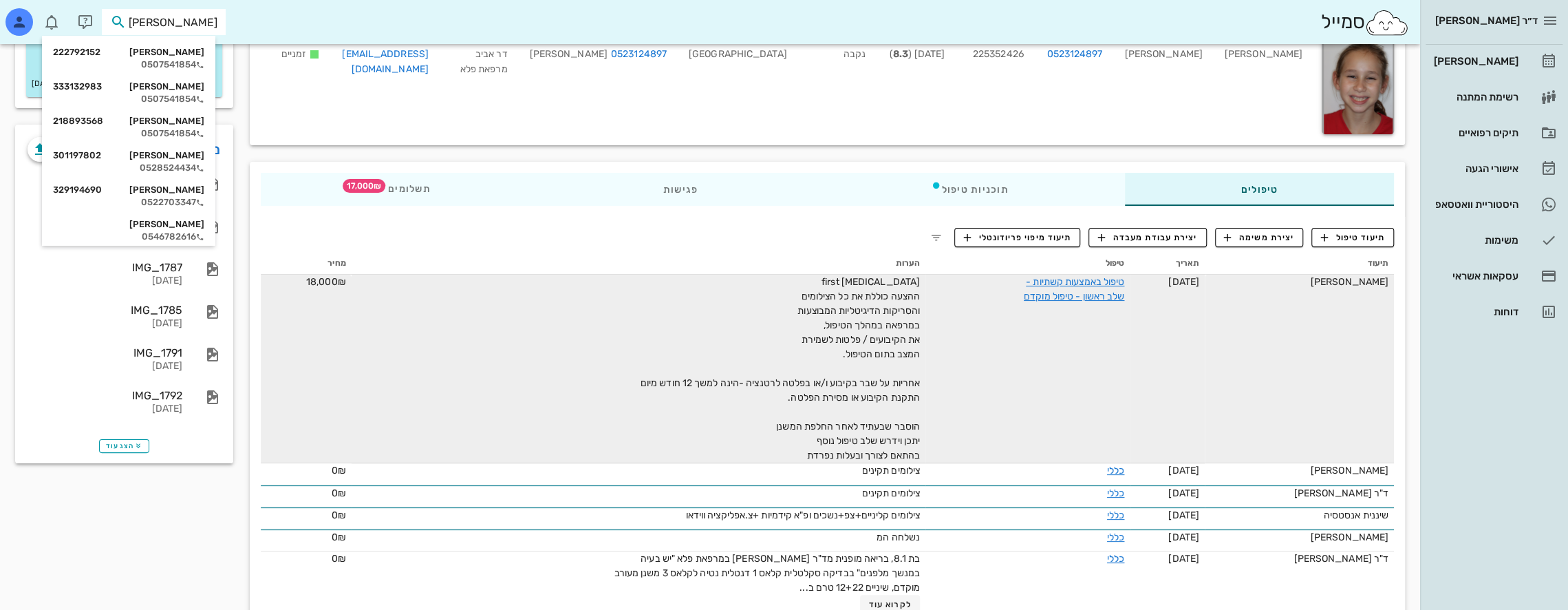
type input "[PERSON_NAME]"
click at [187, 49] on div "[PERSON_NAME] 222792152" at bounding box center [128, 52] width 152 height 11
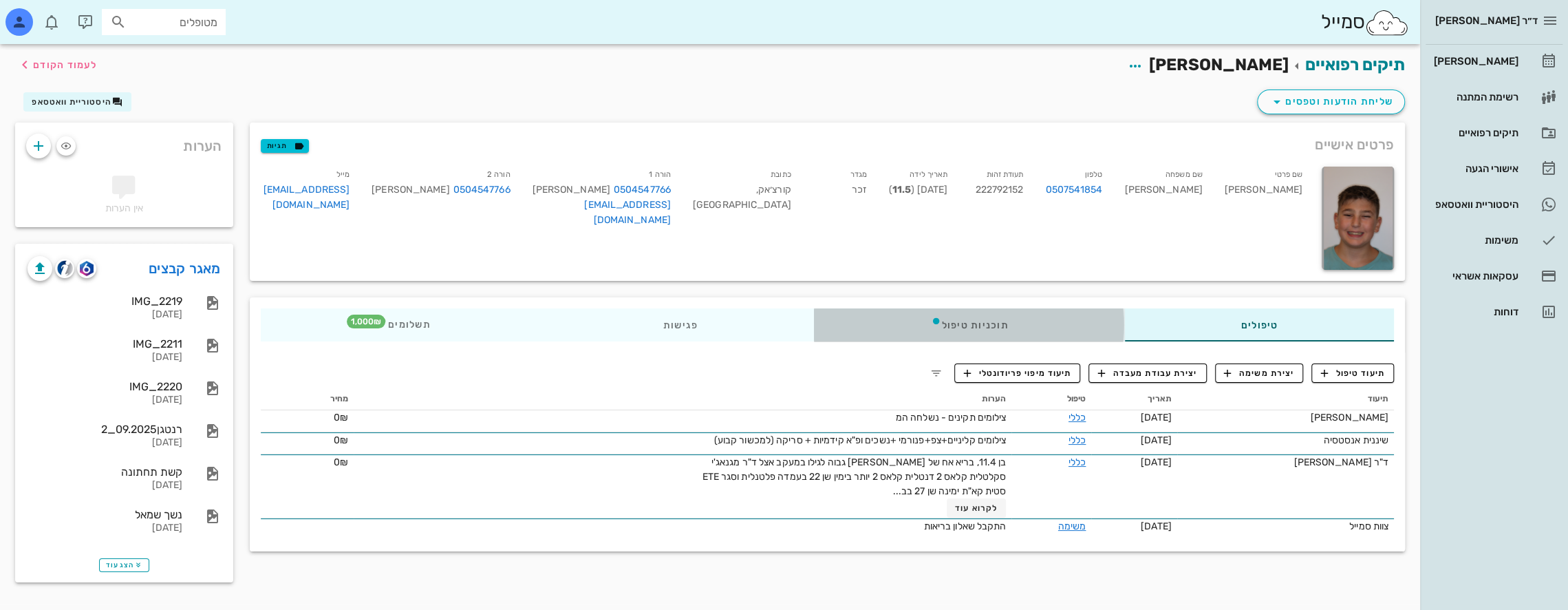
click at [1001, 329] on div "תוכניות טיפול" at bounding box center [968, 324] width 310 height 33
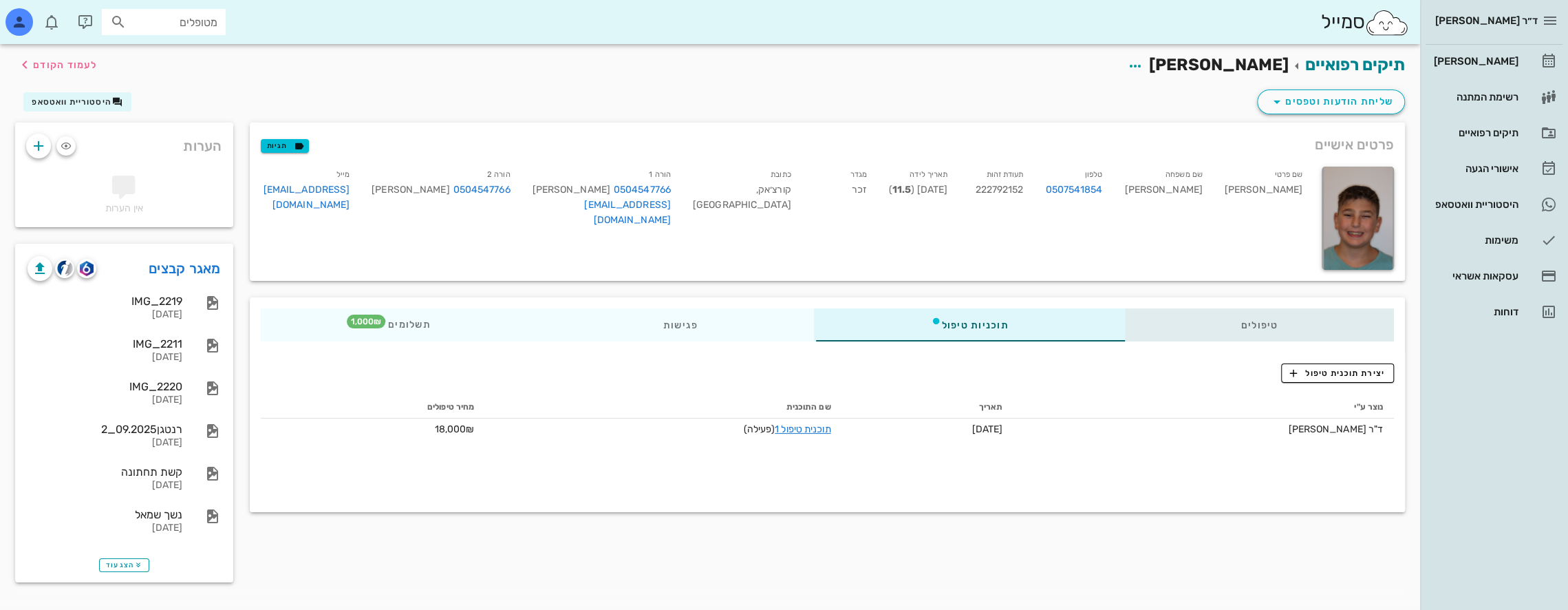
click at [1249, 328] on div "טיפולים" at bounding box center [1259, 324] width 269 height 33
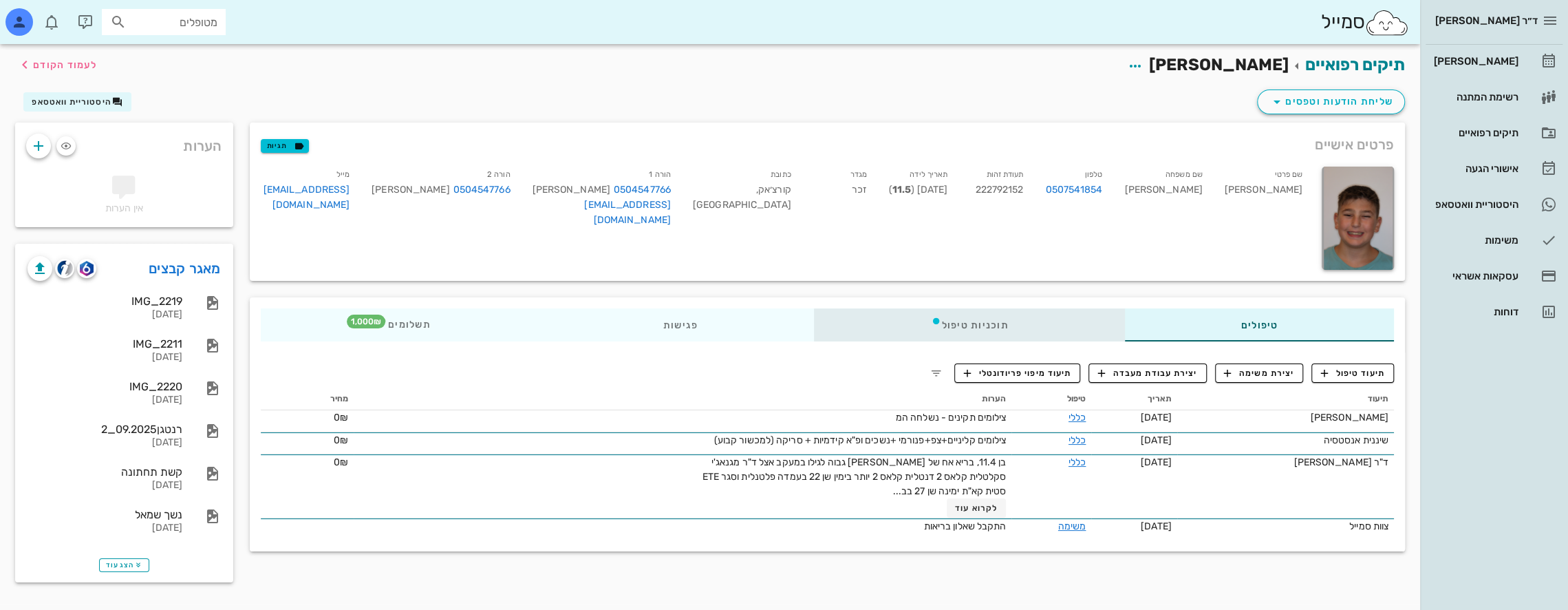
click at [1013, 335] on div "תוכניות טיפול" at bounding box center [968, 324] width 310 height 33
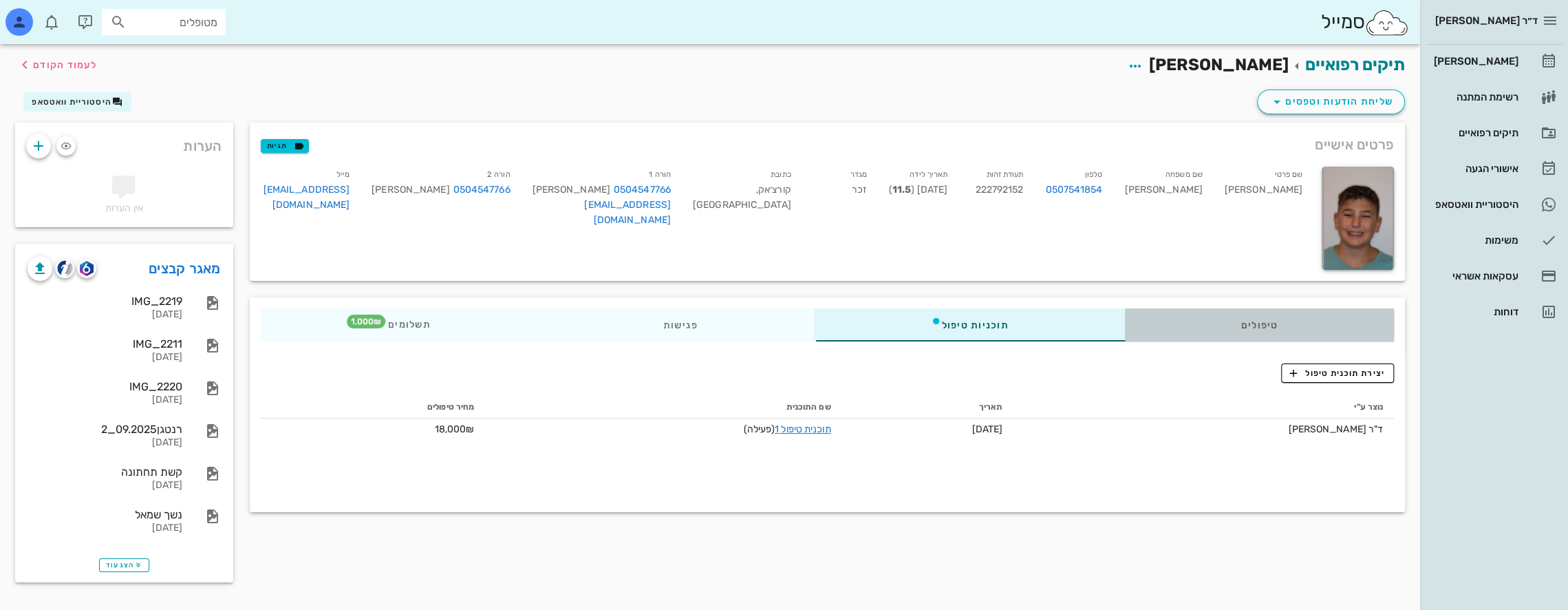
click at [1236, 325] on div "טיפולים" at bounding box center [1259, 324] width 269 height 33
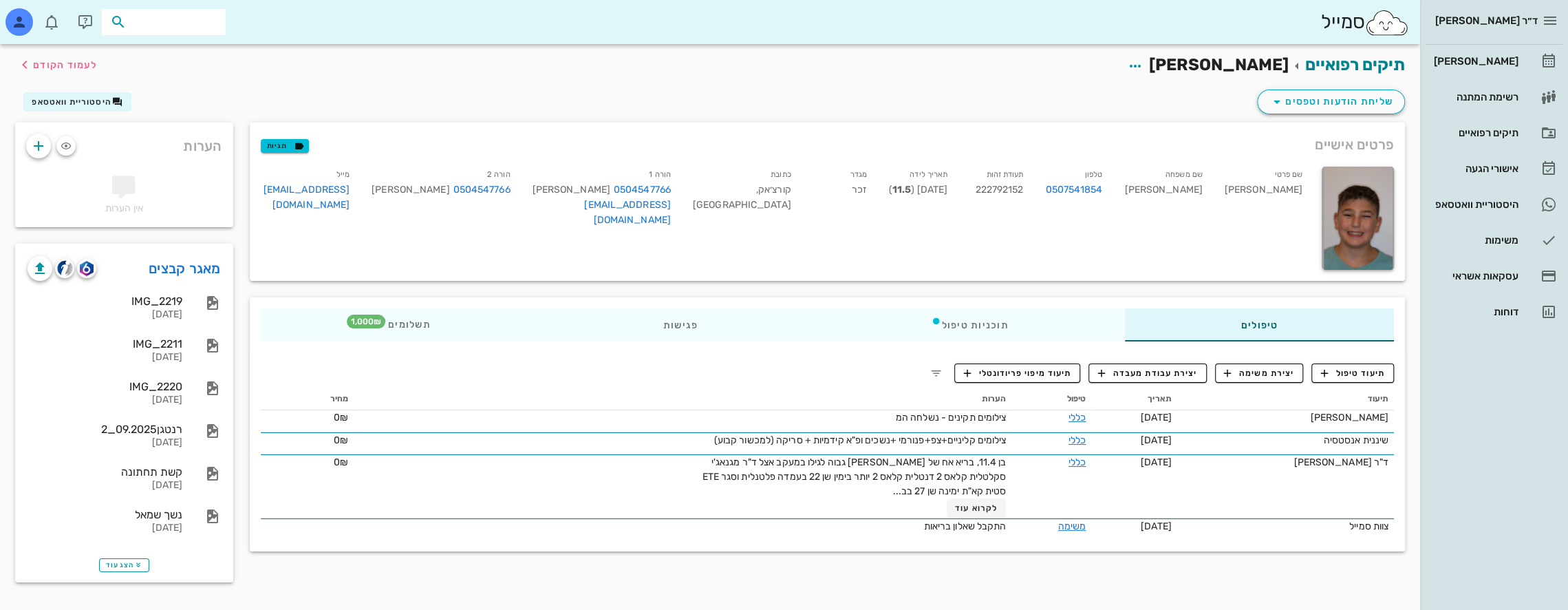
click at [196, 18] on input "text" at bounding box center [173, 22] width 88 height 18
type input "[PERSON_NAME]"
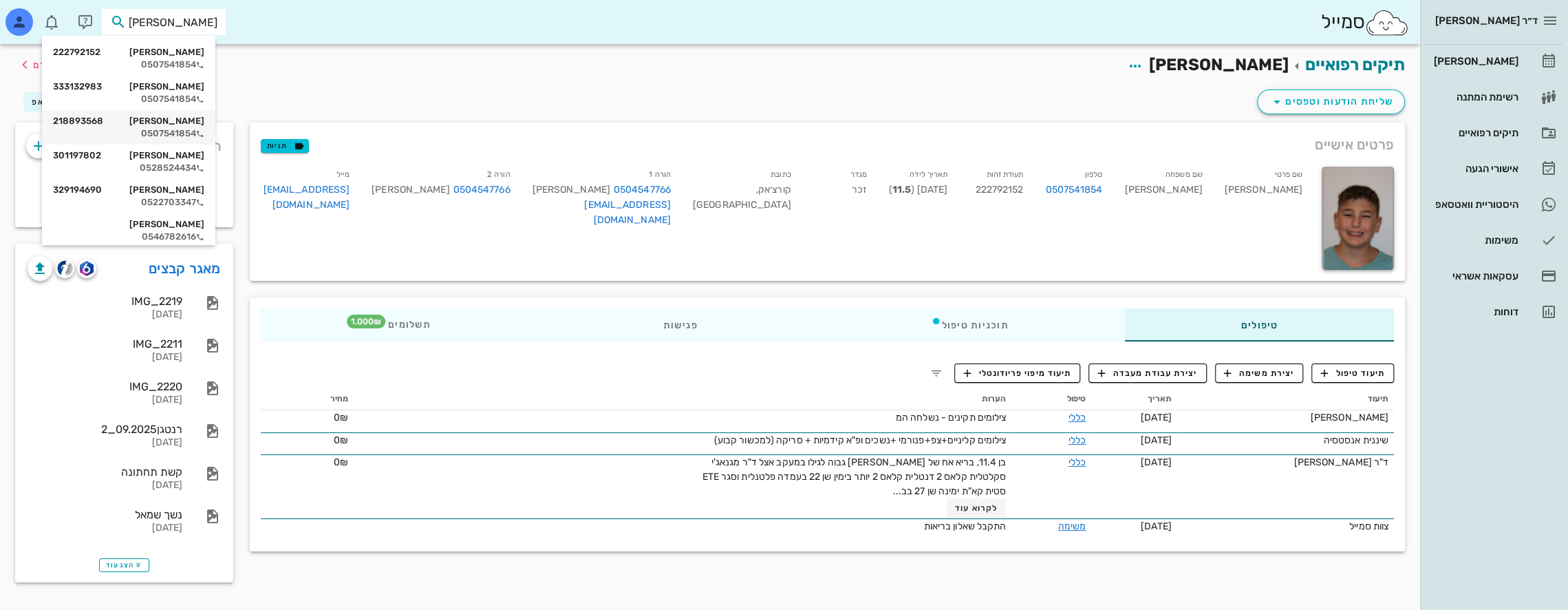
click at [194, 127] on div "[PERSON_NAME] 218893568 0507541854" at bounding box center [128, 128] width 152 height 34
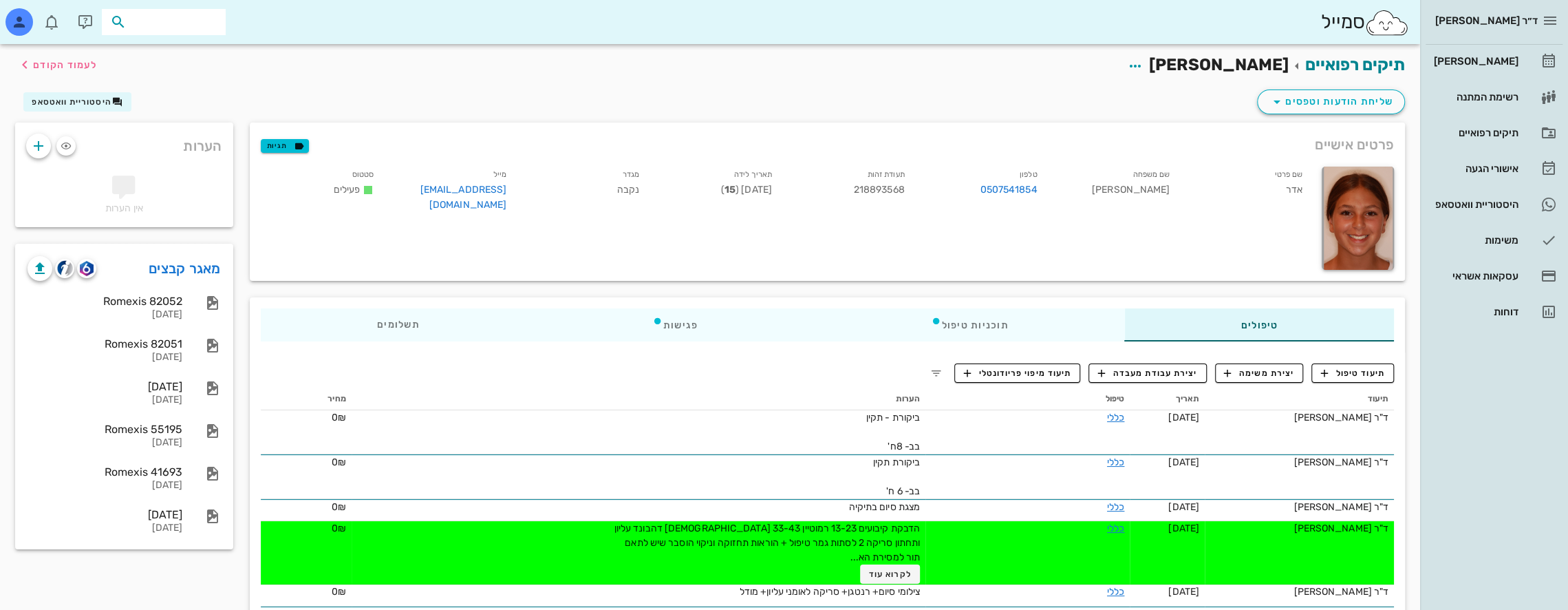
click at [198, 27] on input "text" at bounding box center [173, 22] width 88 height 18
type input "[PERSON_NAME]"
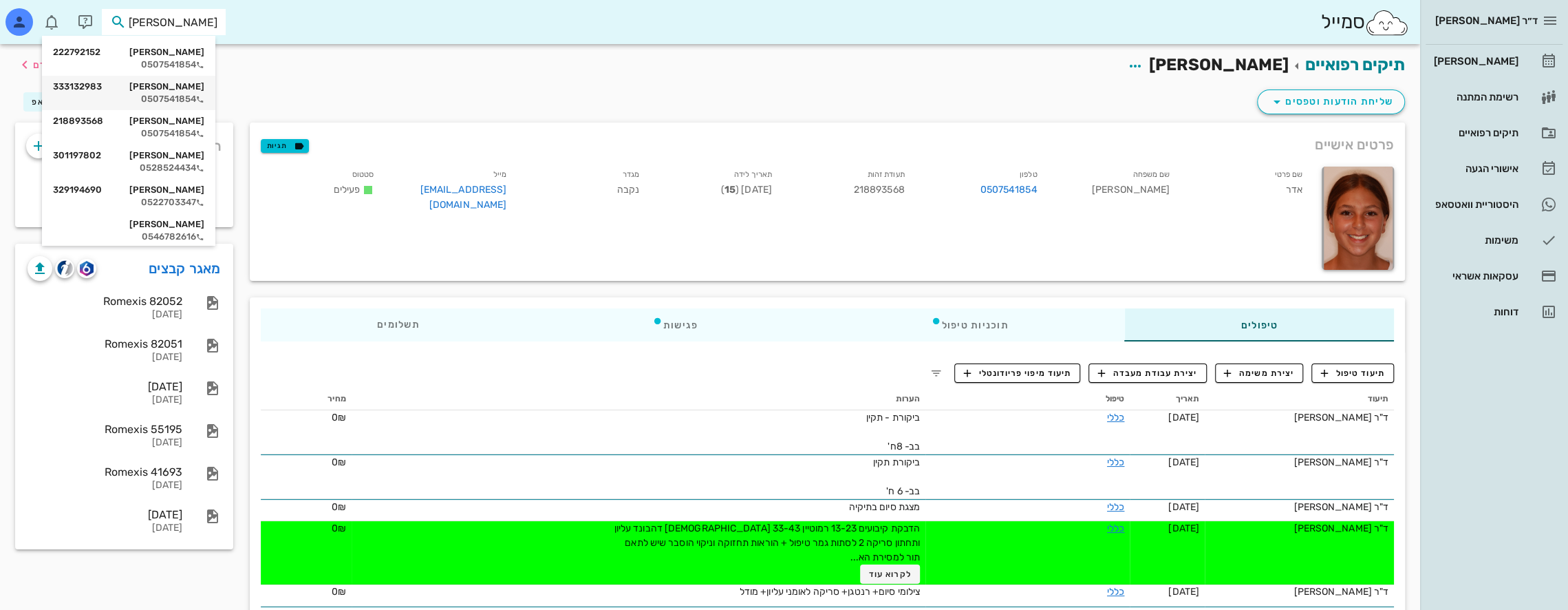
click at [187, 92] on div "[PERSON_NAME] 333132983" at bounding box center [128, 86] width 152 height 11
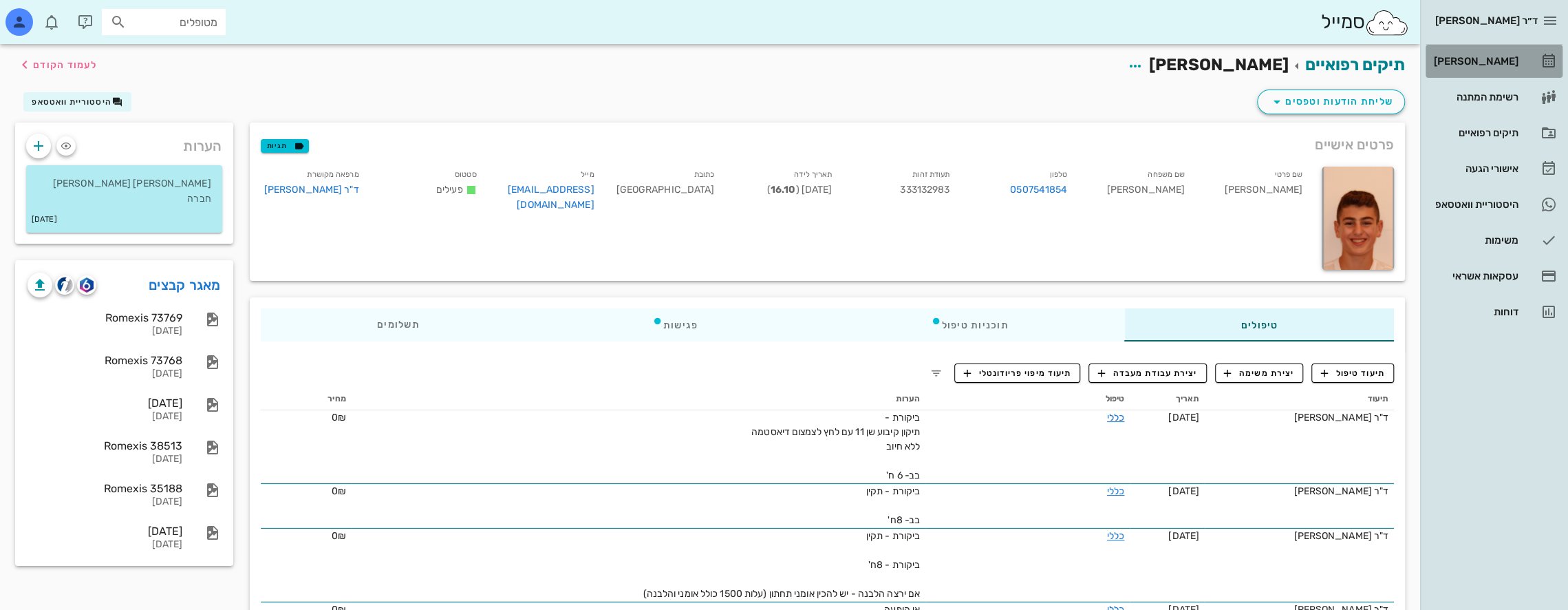
click at [1503, 58] on div "[PERSON_NAME]" at bounding box center [1474, 61] width 87 height 11
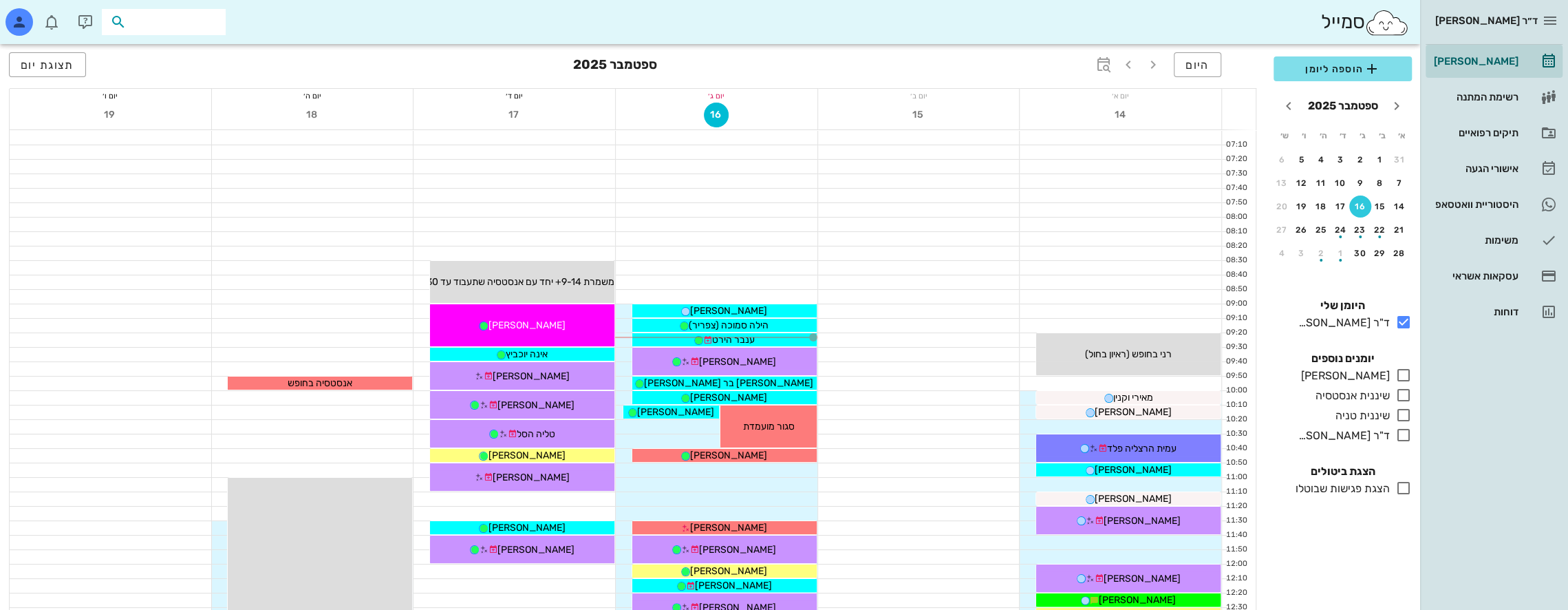
click at [187, 18] on input "text" at bounding box center [173, 22] width 88 height 18
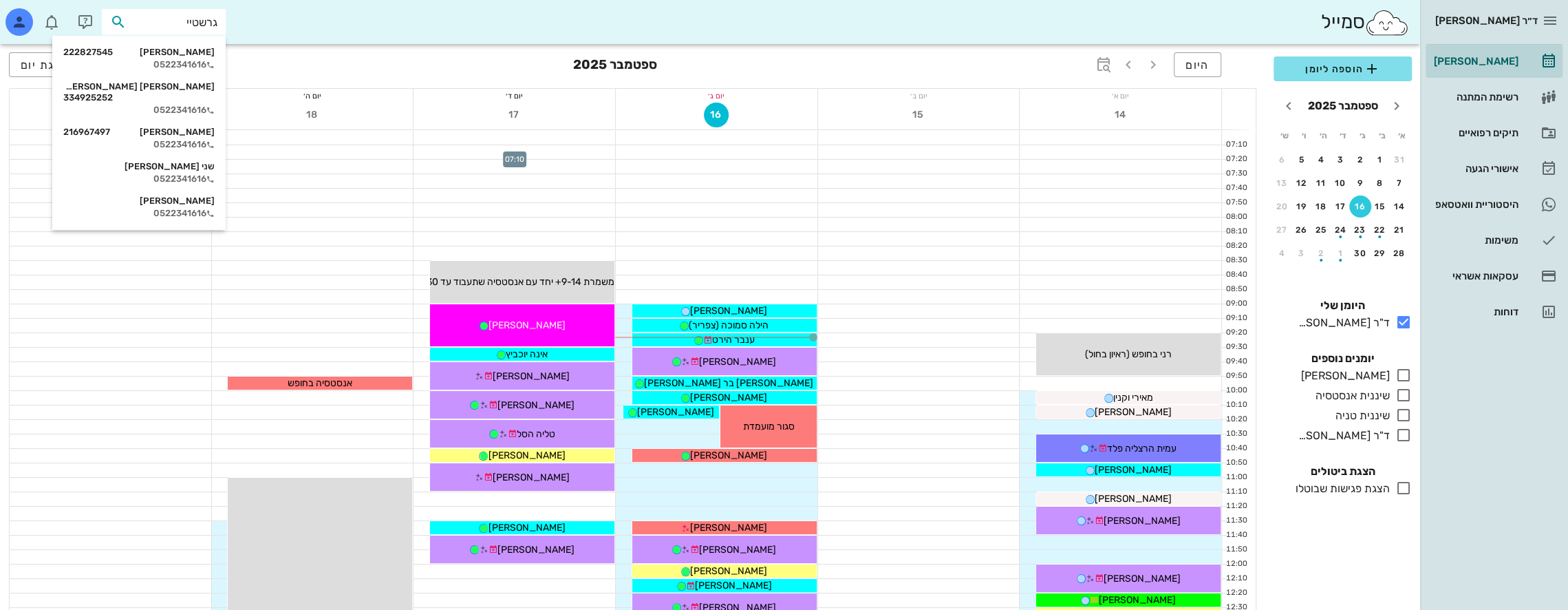
type input "[PERSON_NAME]"
click at [181, 53] on div "[PERSON_NAME] 222827545" at bounding box center [138, 52] width 152 height 11
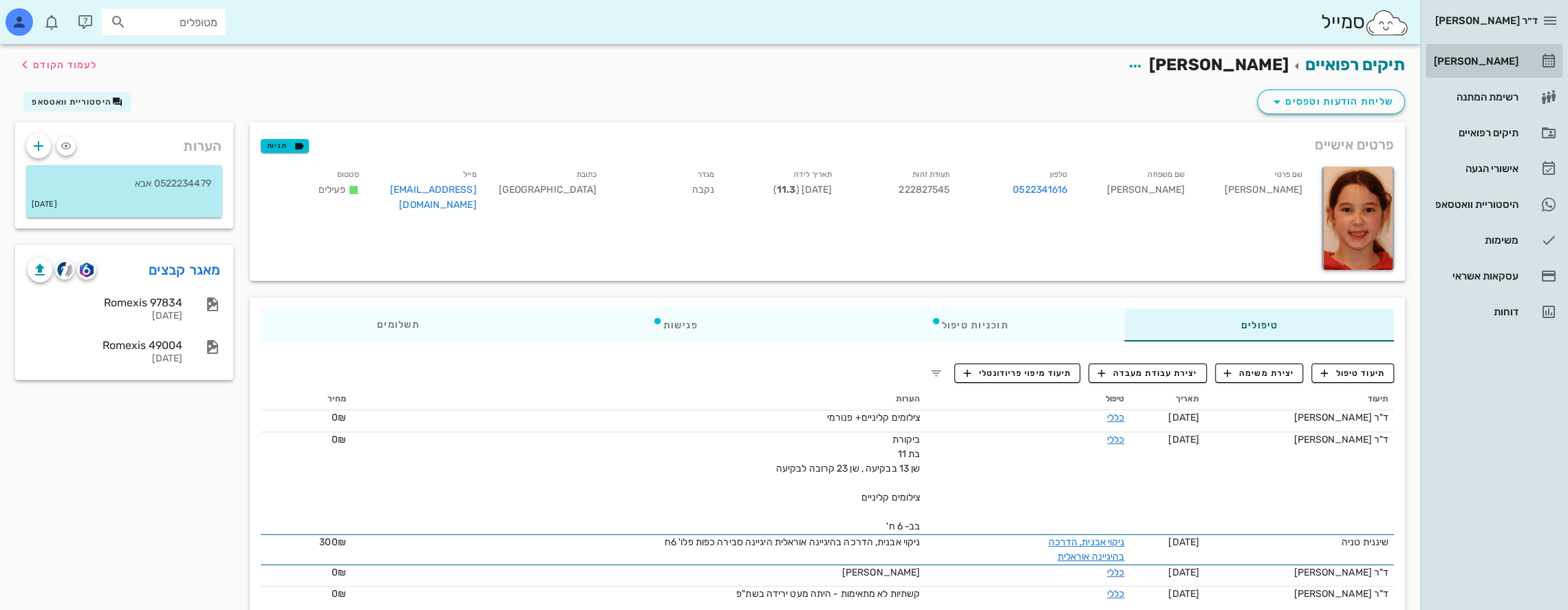
click at [1494, 58] on div "[PERSON_NAME]" at bounding box center [1474, 61] width 87 height 11
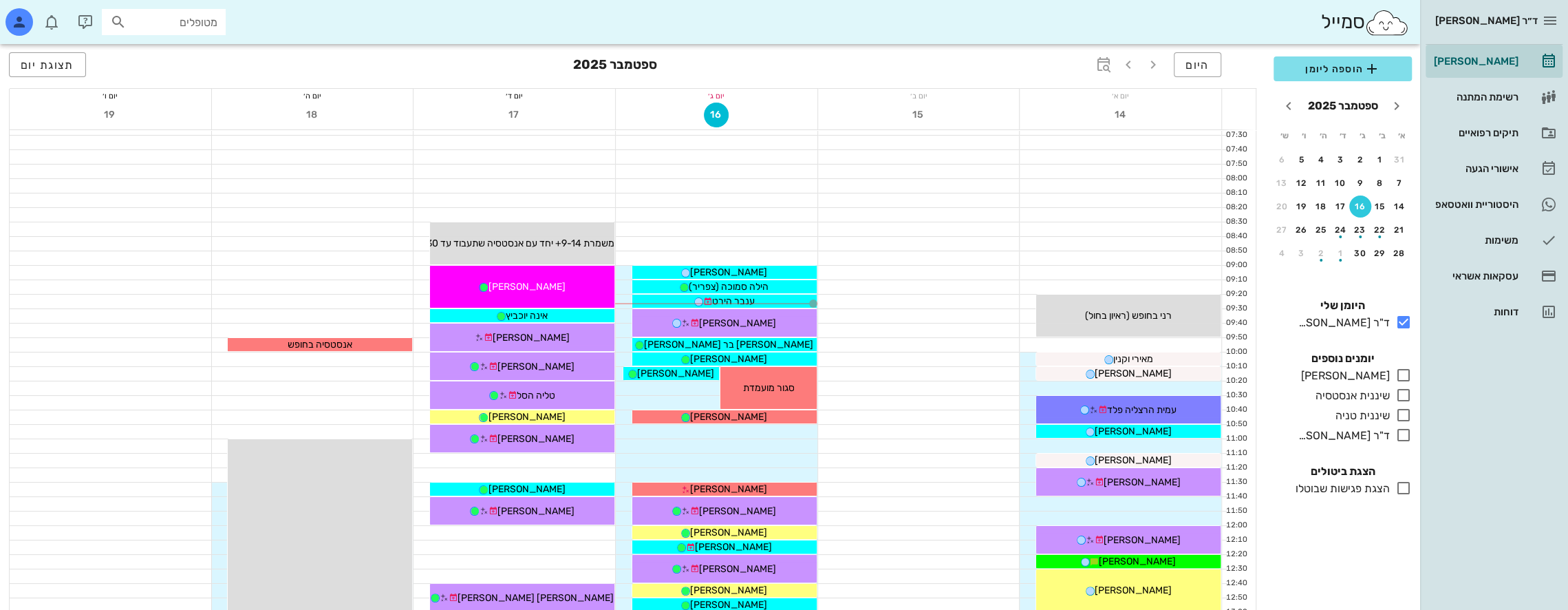
scroll to position [137, 0]
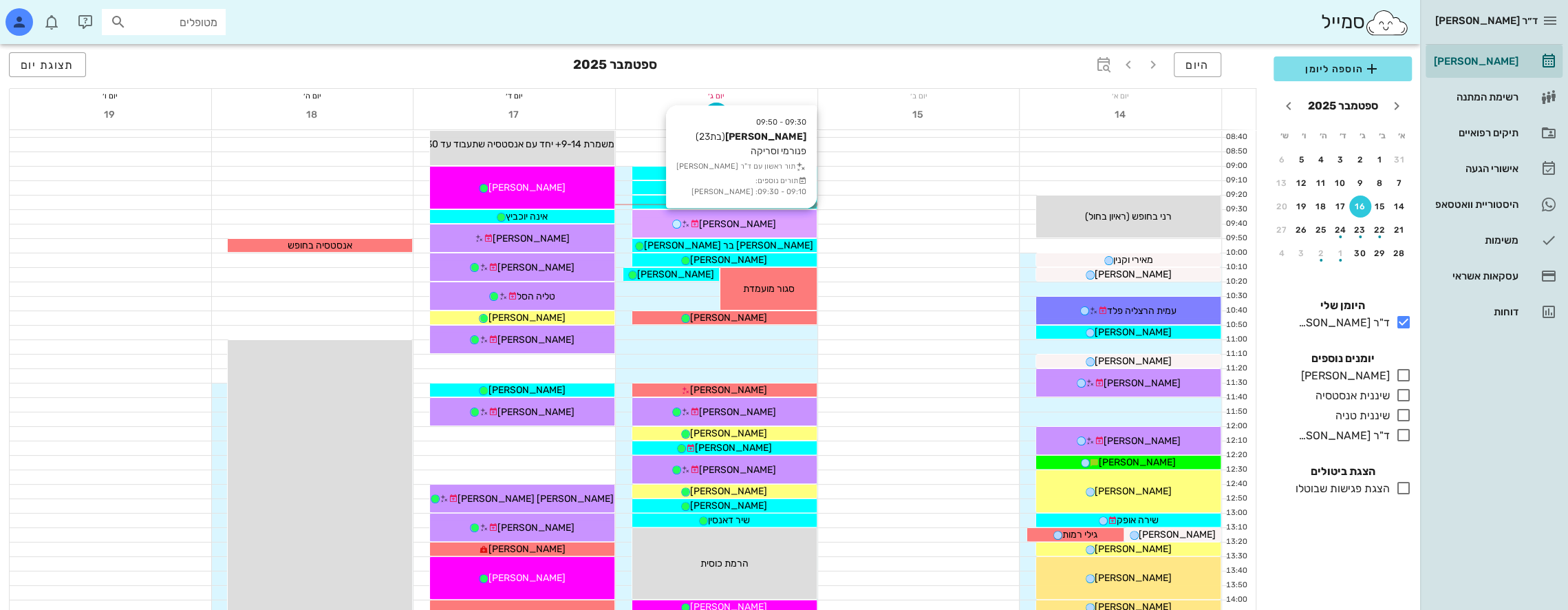
click at [743, 220] on span "[PERSON_NAME]" at bounding box center [737, 224] width 77 height 12
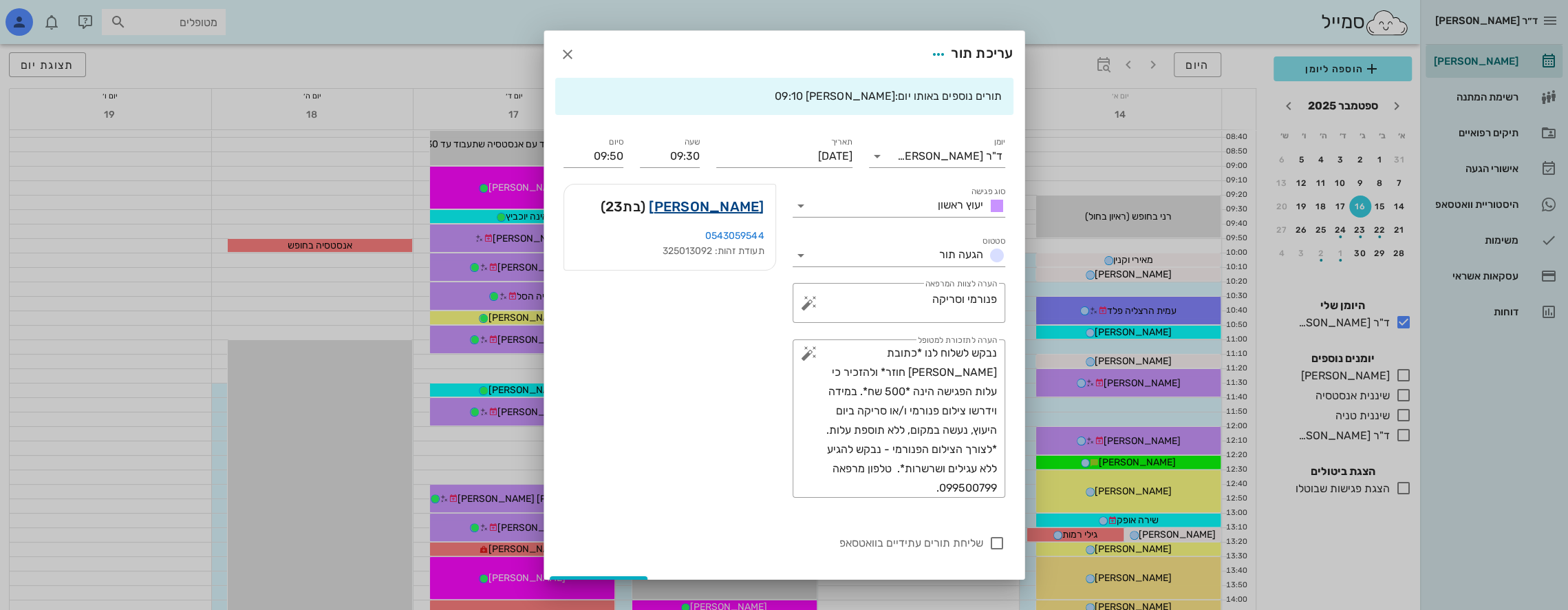
click at [743, 206] on link "[PERSON_NAME]" at bounding box center [706, 207] width 115 height 22
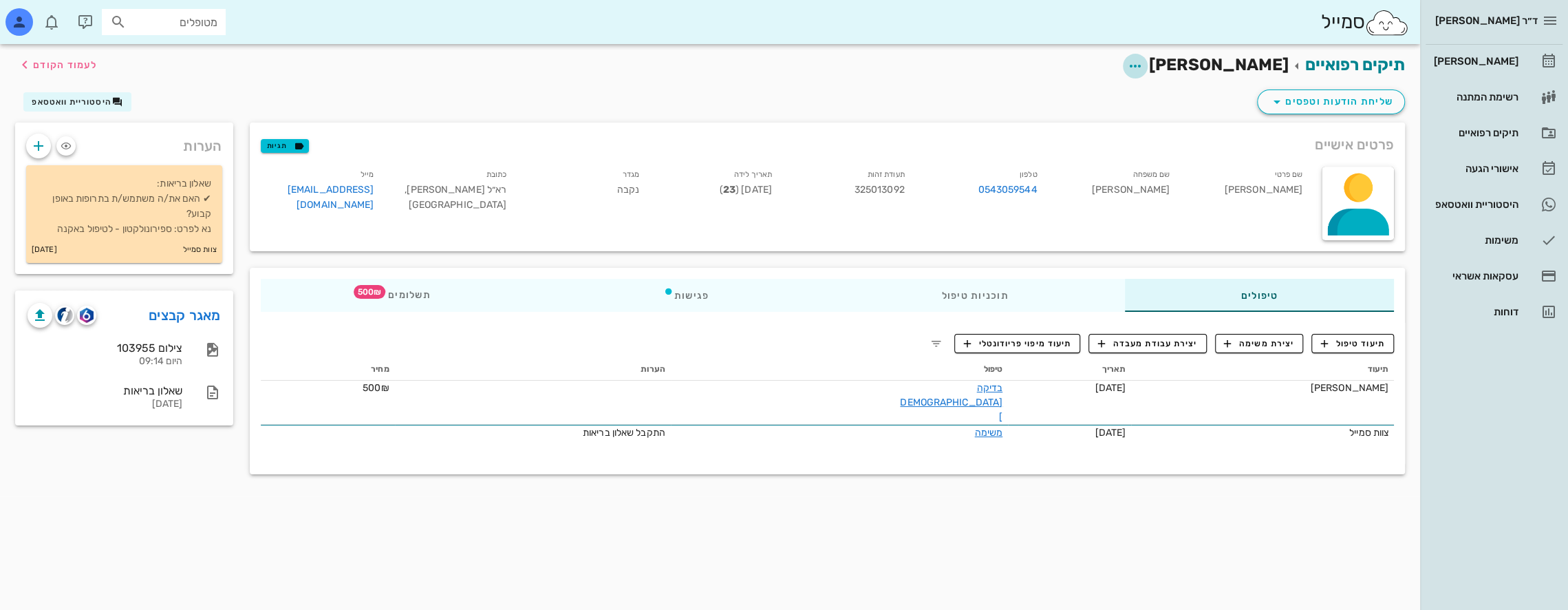
click at [1143, 63] on icon "button" at bounding box center [1135, 66] width 16 height 16
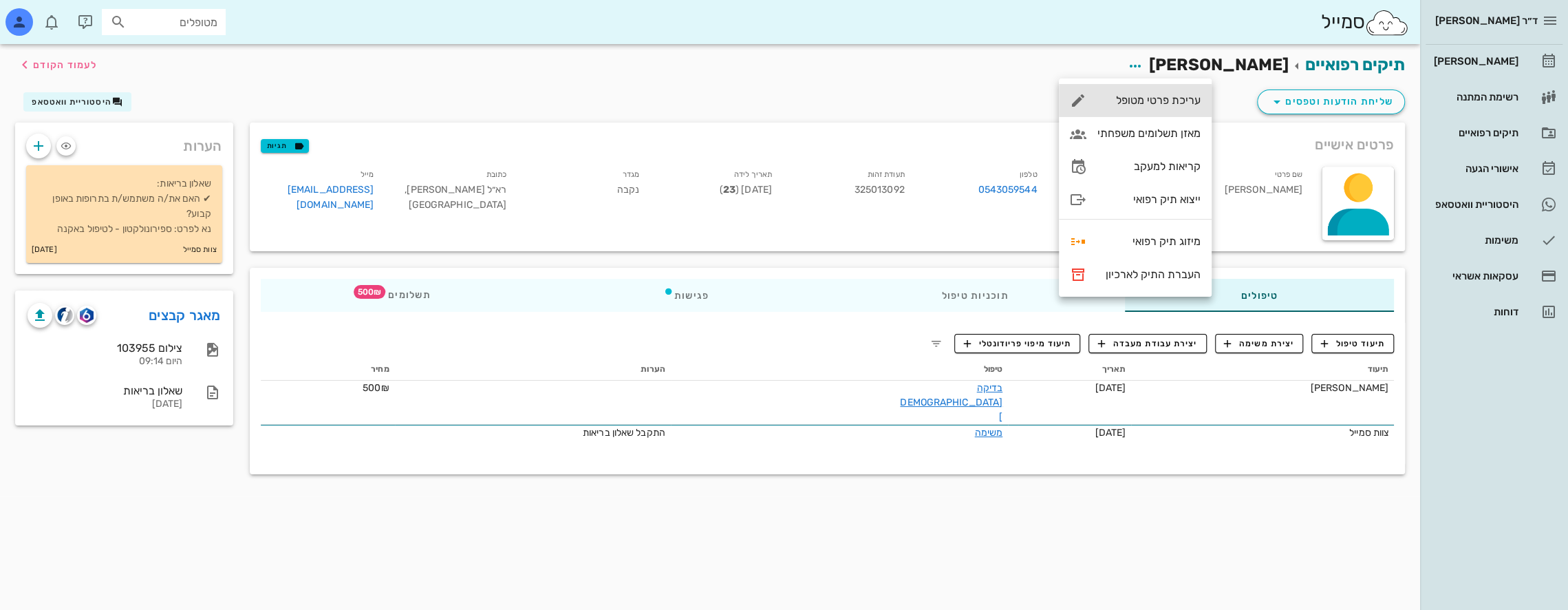
click at [1149, 102] on div "עריכת פרטי מטופל" at bounding box center [1149, 100] width 103 height 13
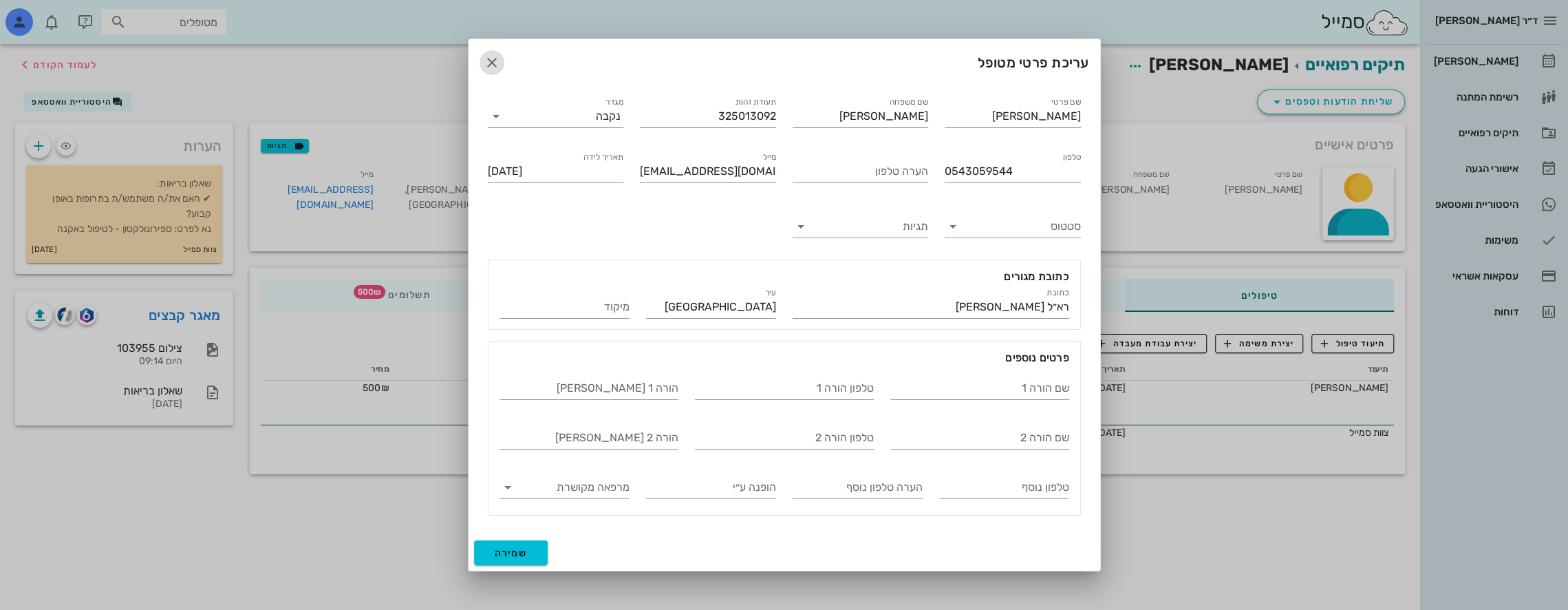
drag, startPoint x: 495, startPoint y: 66, endPoint x: 469, endPoint y: 88, distance: 34.1
click at [495, 66] on icon "button" at bounding box center [491, 63] width 16 height 16
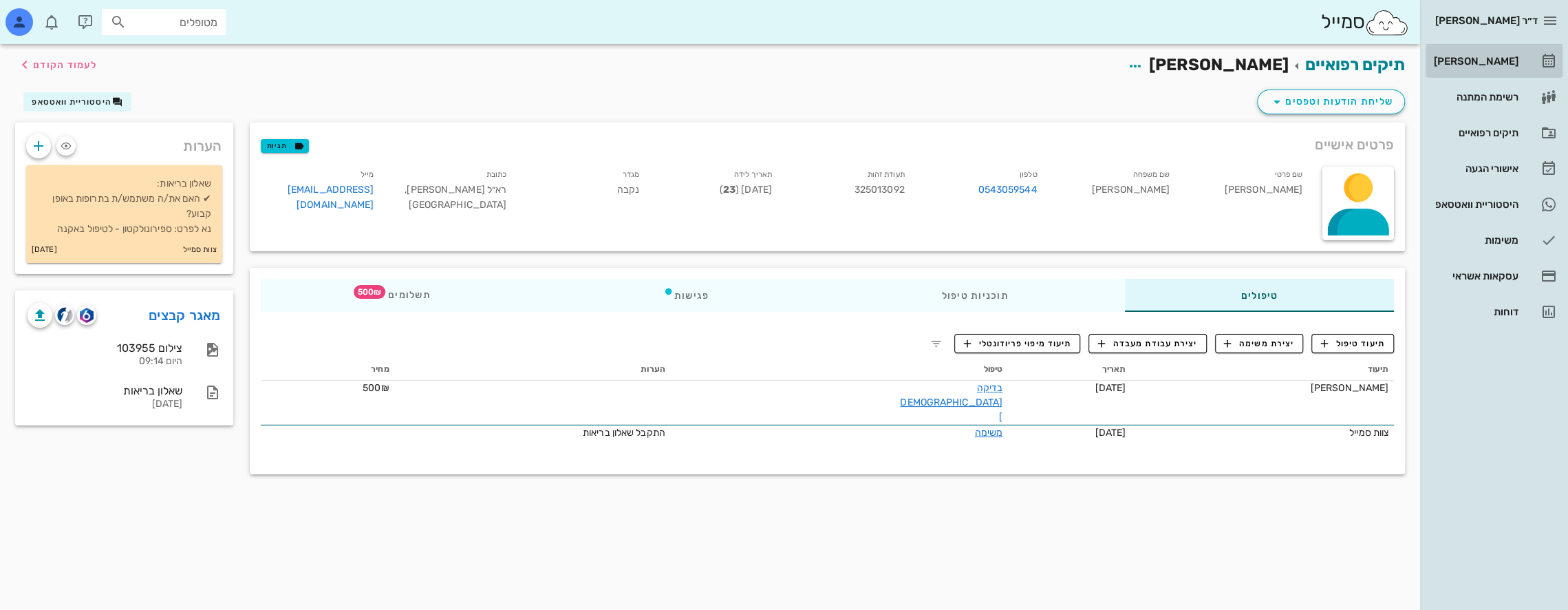
click at [1508, 60] on div "[PERSON_NAME]" at bounding box center [1474, 61] width 87 height 11
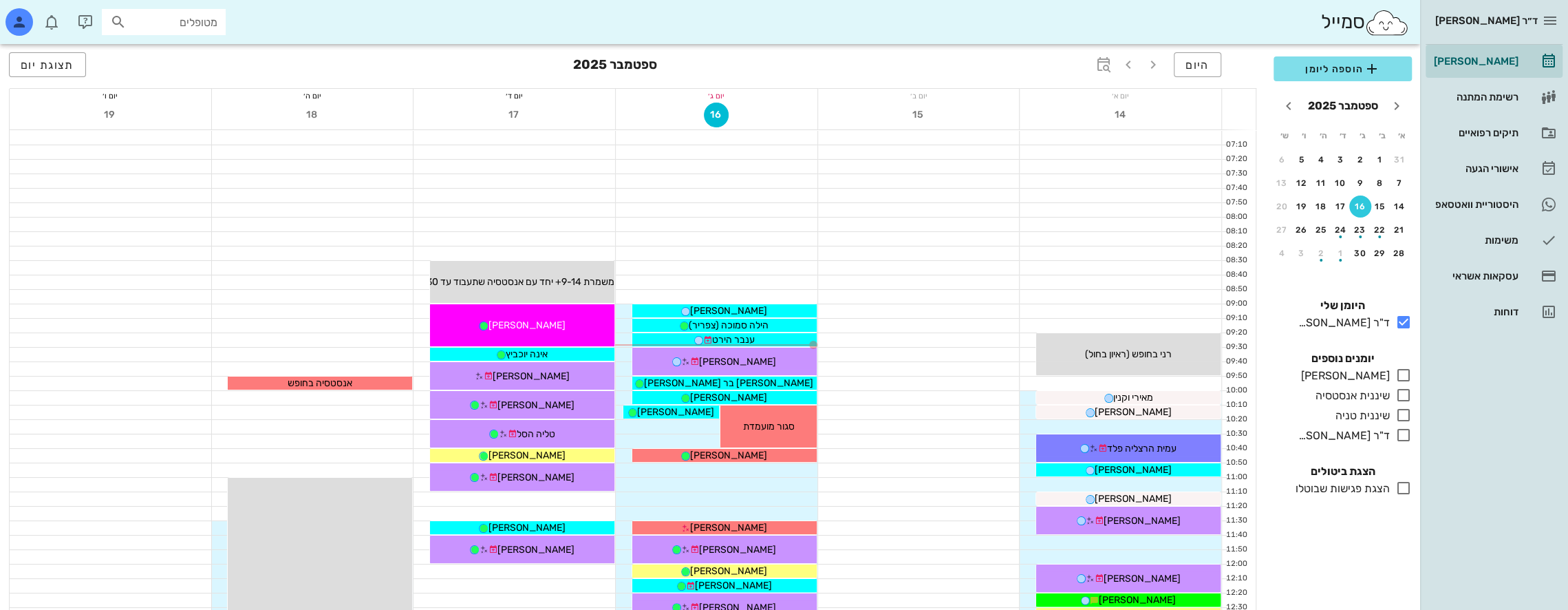
click at [204, 19] on input "מטופלים" at bounding box center [173, 22] width 88 height 18
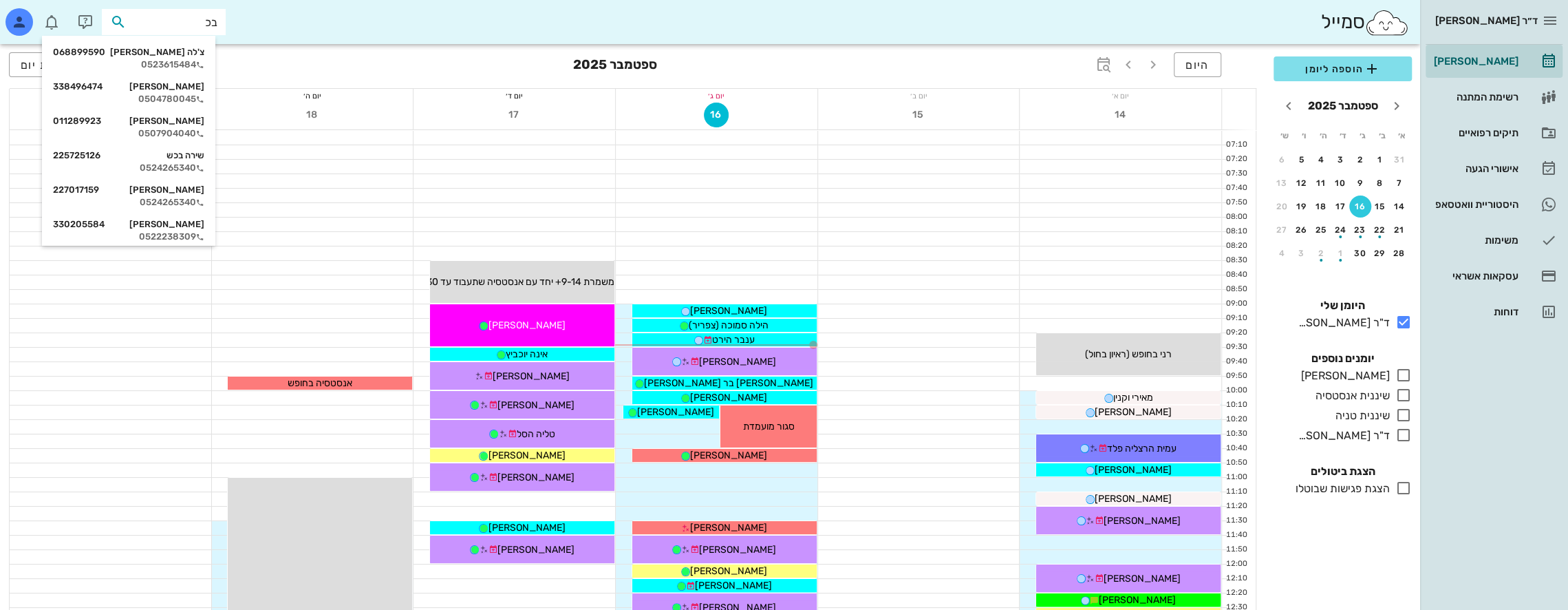
type input "[PERSON_NAME]"
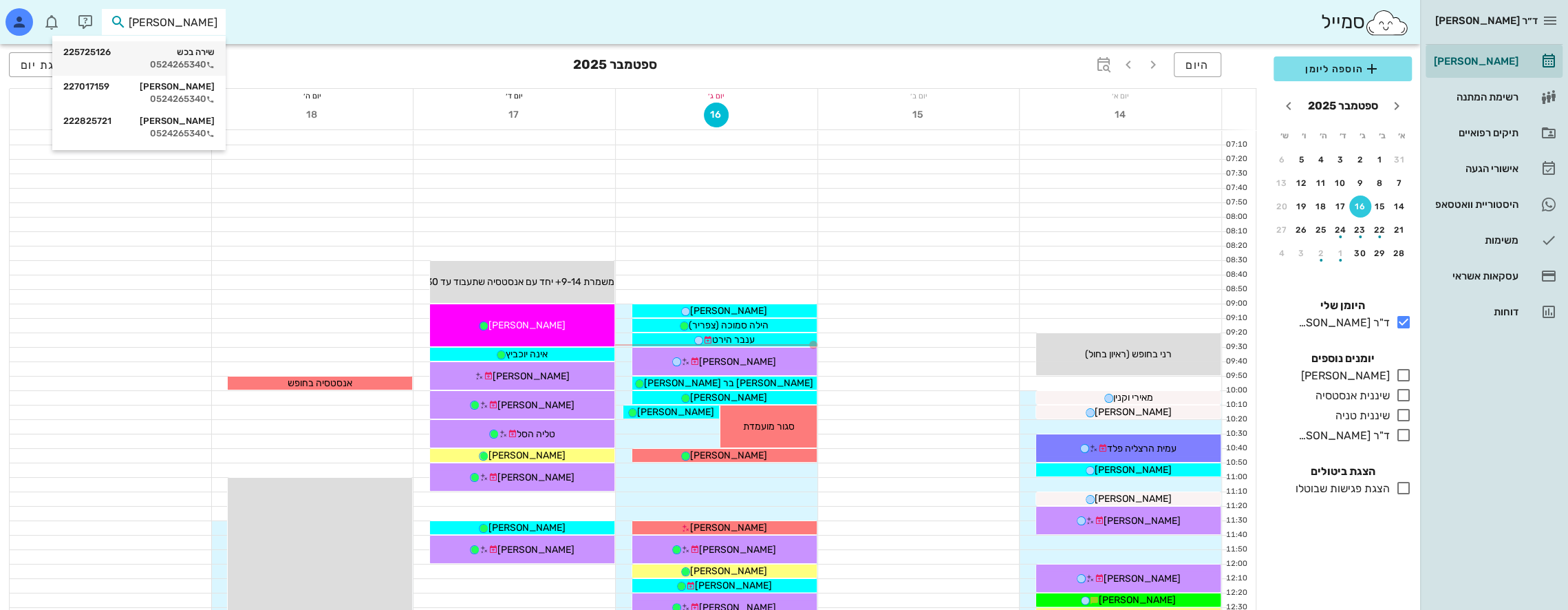
click at [192, 57] on div "[PERSON_NAME] 225725126" at bounding box center [138, 52] width 152 height 11
